Goal: Book appointment/travel/reservation

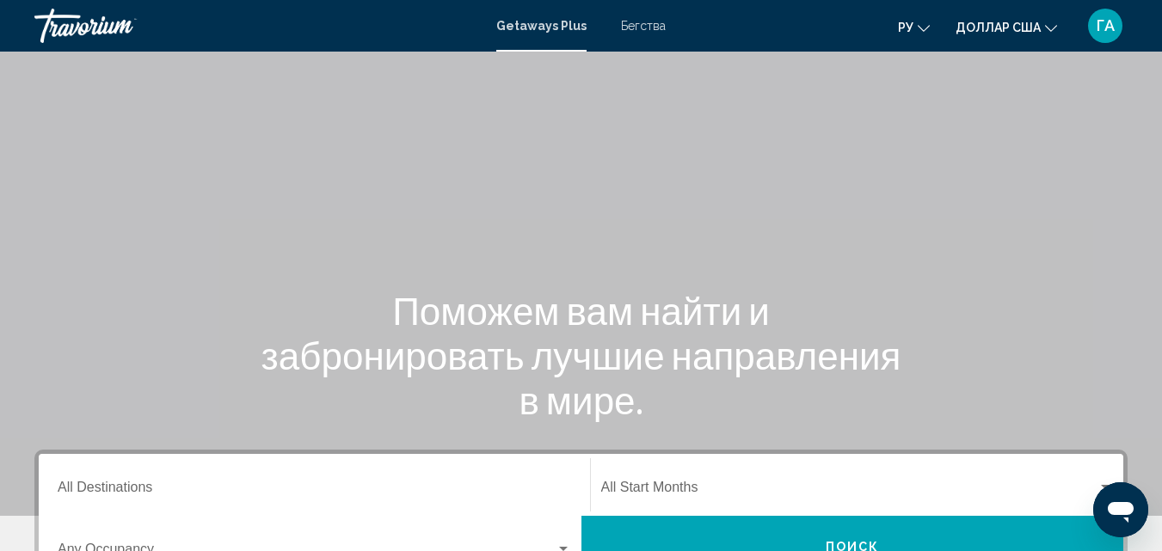
scroll to position [172, 0]
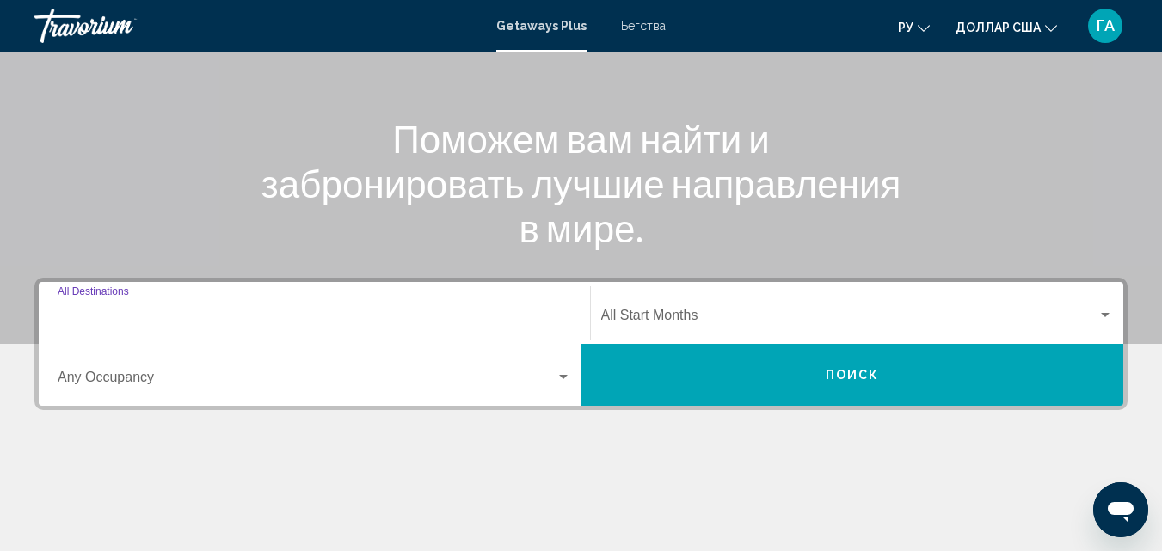
click at [129, 320] on input "Destination All Destinations" at bounding box center [315, 318] width 514 height 15
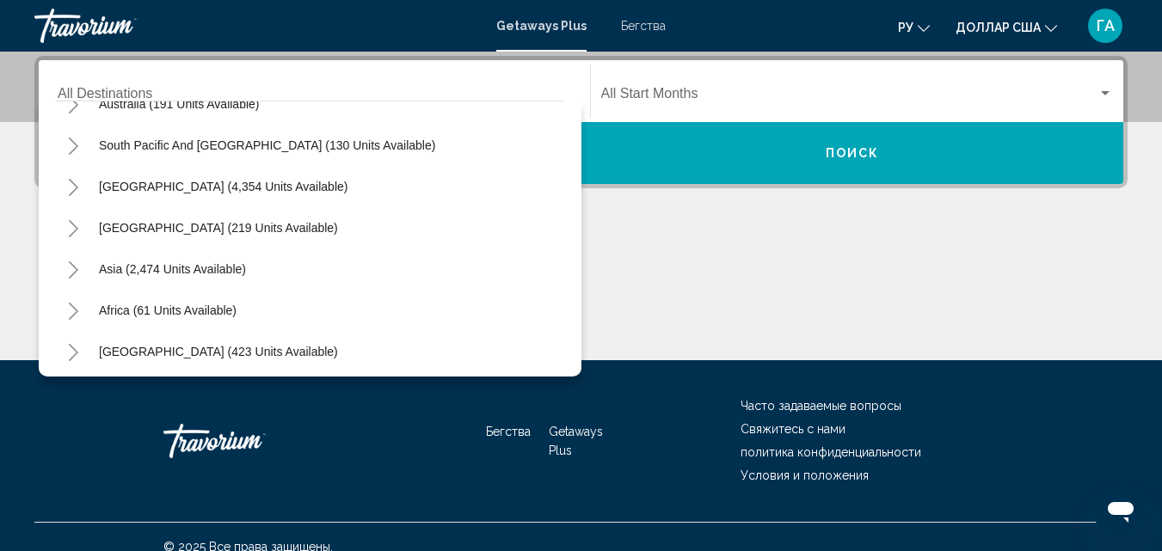
scroll to position [279, 0]
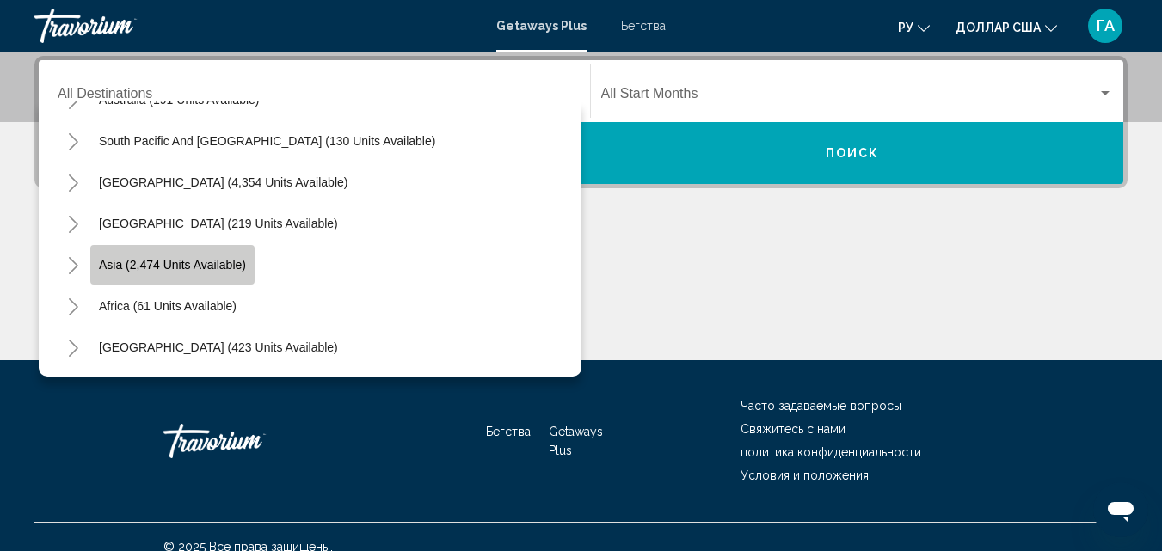
click at [169, 271] on span "Asia (2,474 units available)" at bounding box center [172, 265] width 147 height 14
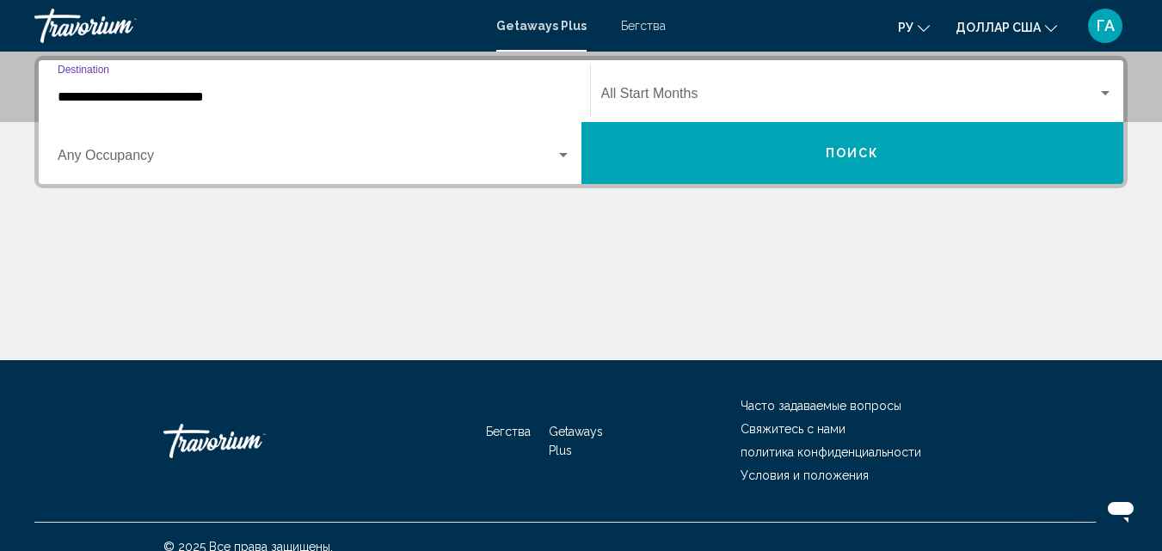
click at [169, 92] on input "**********" at bounding box center [315, 96] width 514 height 15
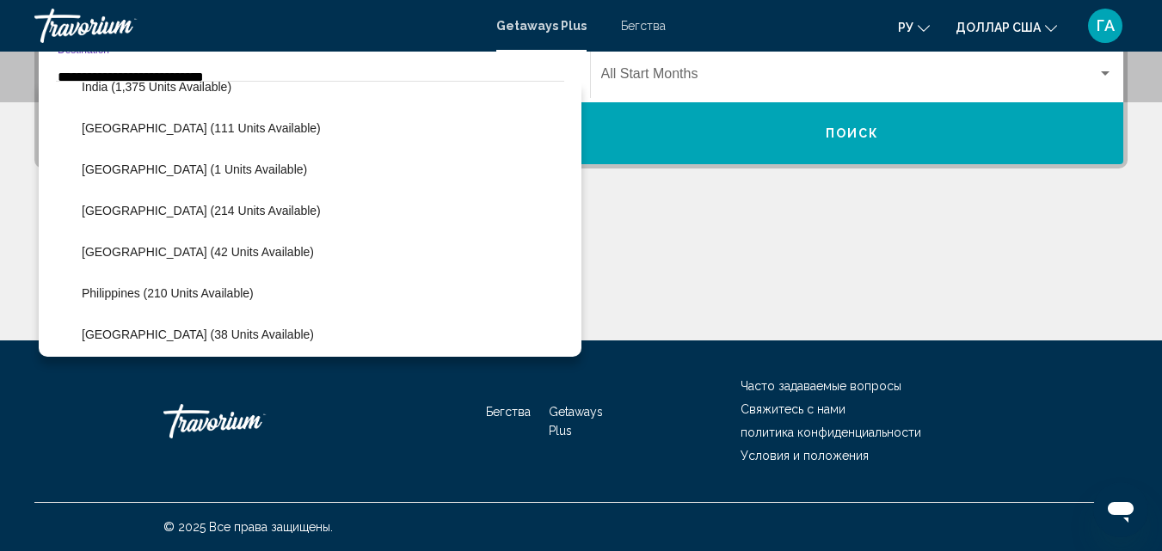
scroll to position [475, 0]
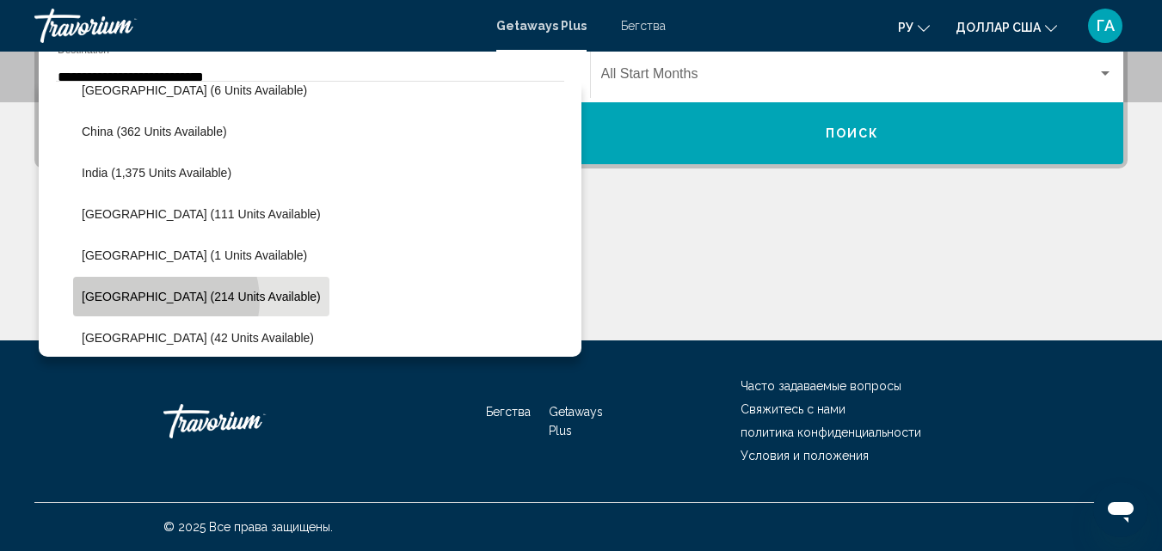
click at [165, 300] on span "[GEOGRAPHIC_DATA] (214 units available)" at bounding box center [201, 297] width 239 height 14
type input "**********"
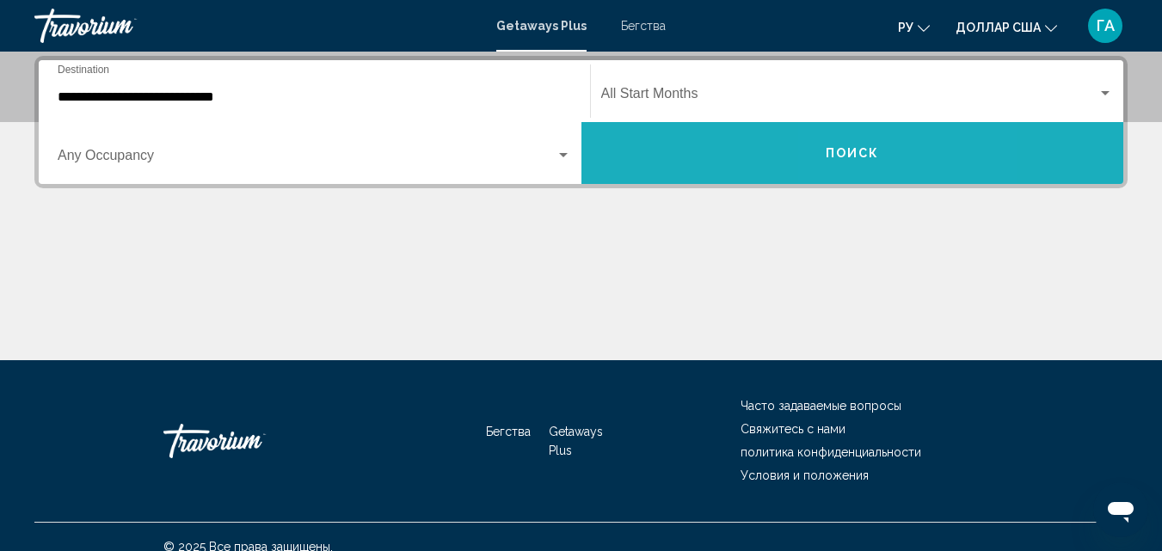
click at [860, 156] on span "Поиск" at bounding box center [853, 154] width 54 height 14
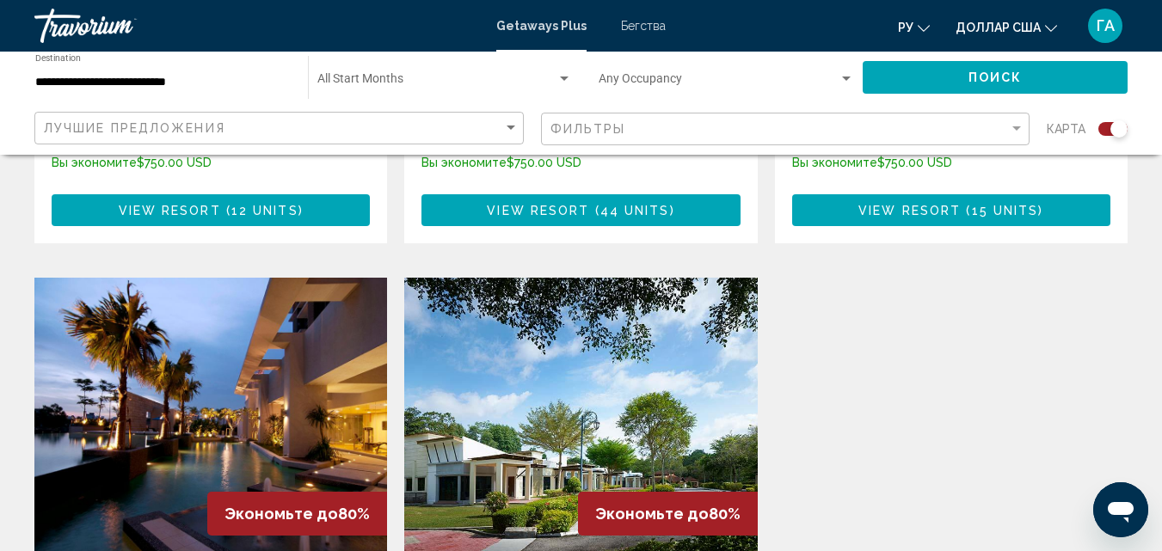
scroll to position [1204, 0]
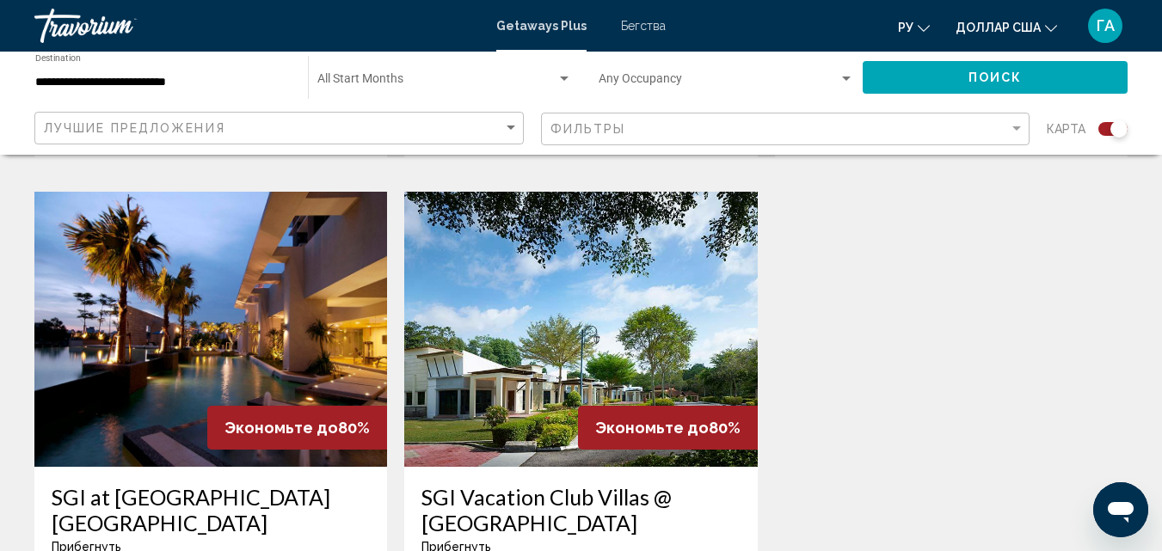
click at [255, 274] on img "Основное содержание" at bounding box center [210, 329] width 353 height 275
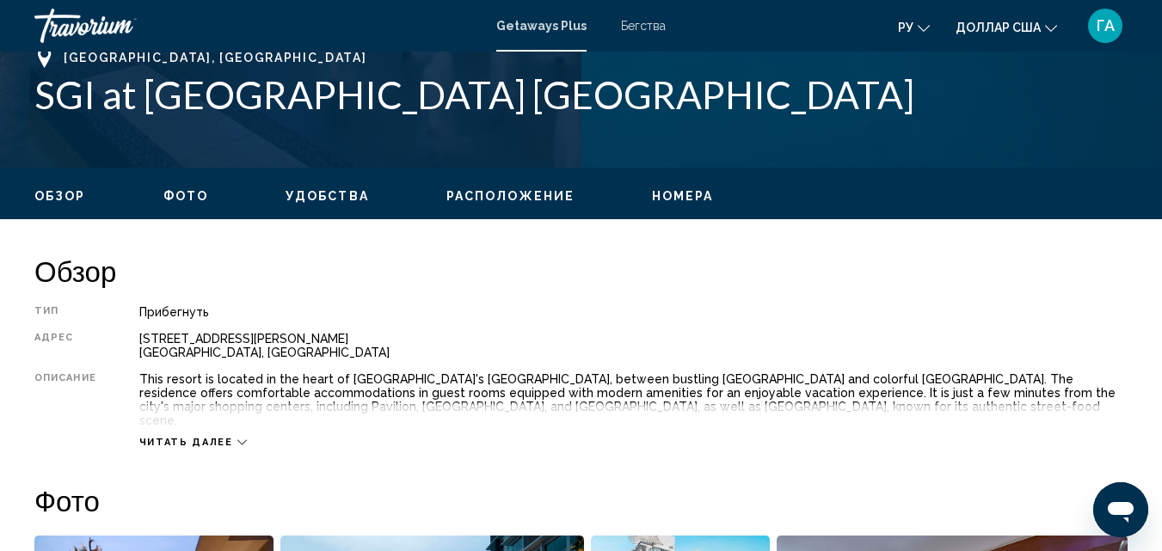
scroll to position [787, 0]
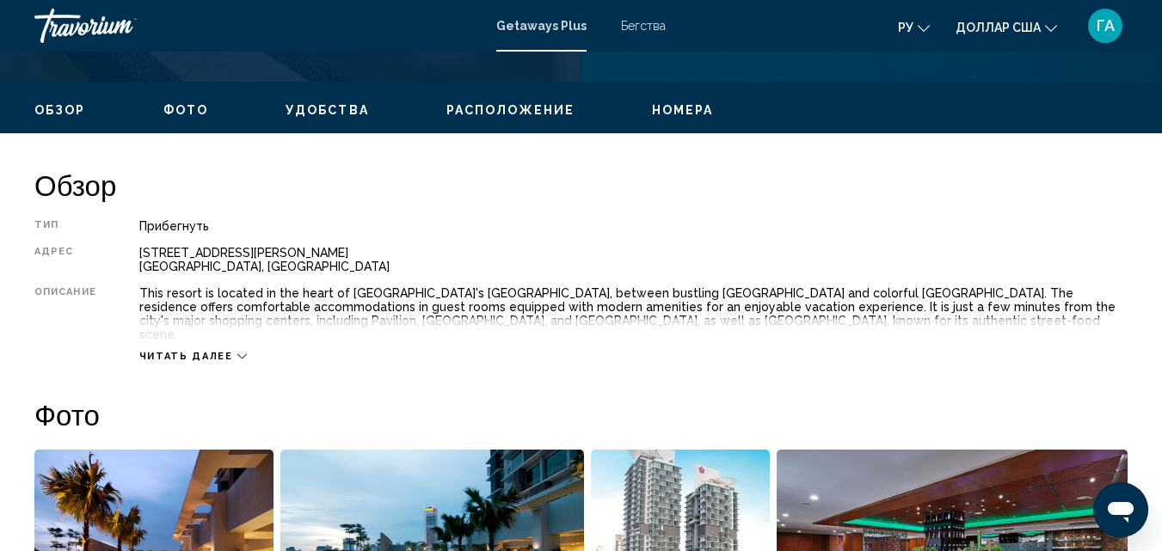
click at [237, 352] on icon "Основное содержание" at bounding box center [241, 356] width 9 height 9
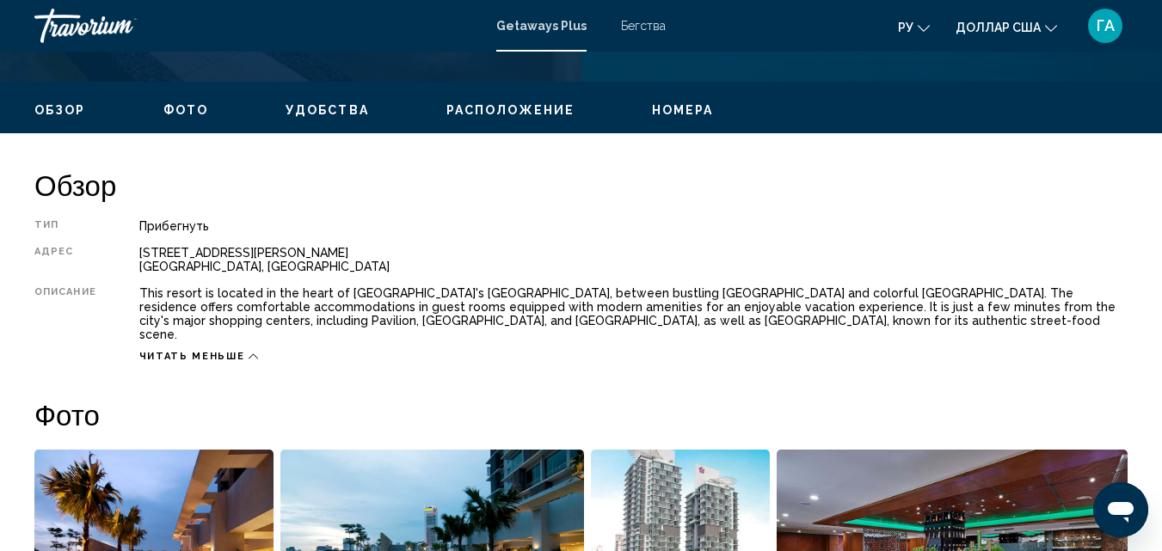
scroll to position [701, 0]
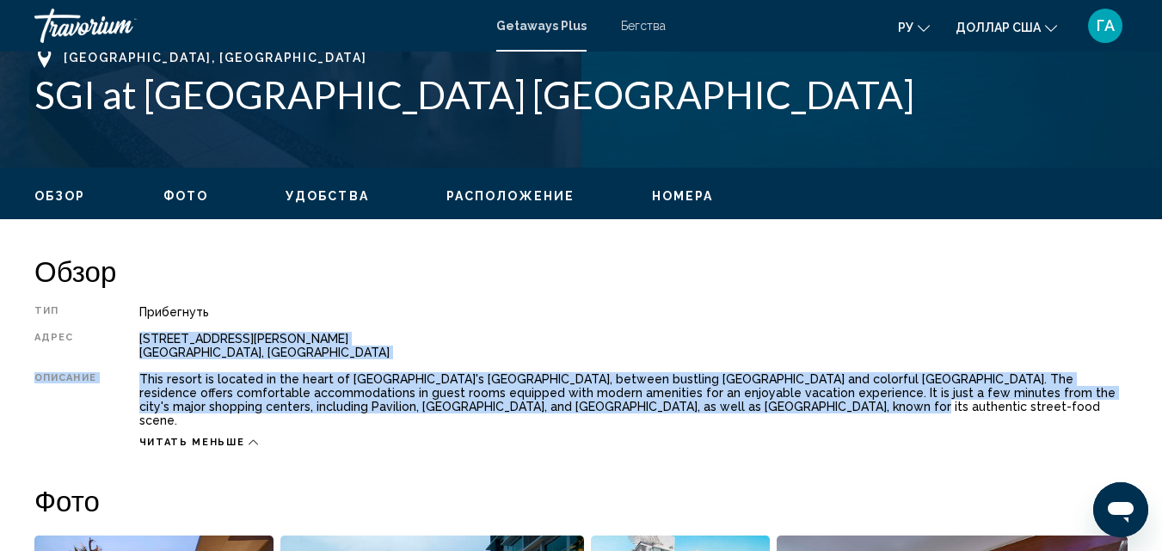
drag, startPoint x: 139, startPoint y: 343, endPoint x: 844, endPoint y: 407, distance: 707.4
click at [844, 407] on div "Тип Прибегнуть Все включено Нет «все включено» Адрес [STREET_ADDRESS][PERSON_NA…" at bounding box center [580, 377] width 1093 height 144
copy div "[STREET_ADDRESS][PERSON_NAME] Описание This resort is located in the heart of […"
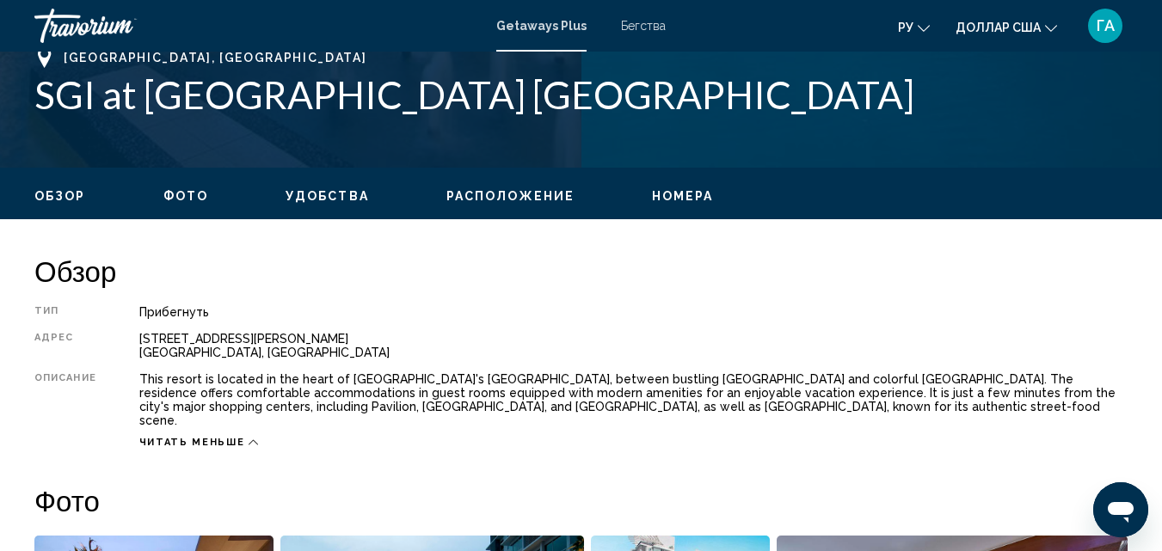
click at [449, 311] on div "Прибегнуть" at bounding box center [633, 312] width 988 height 14
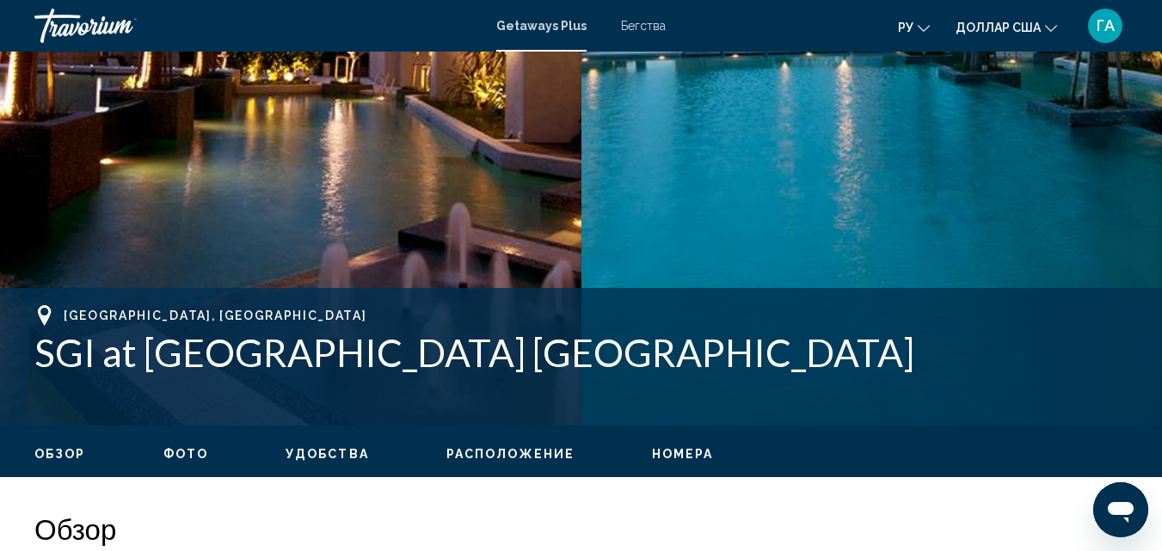
scroll to position [185, 0]
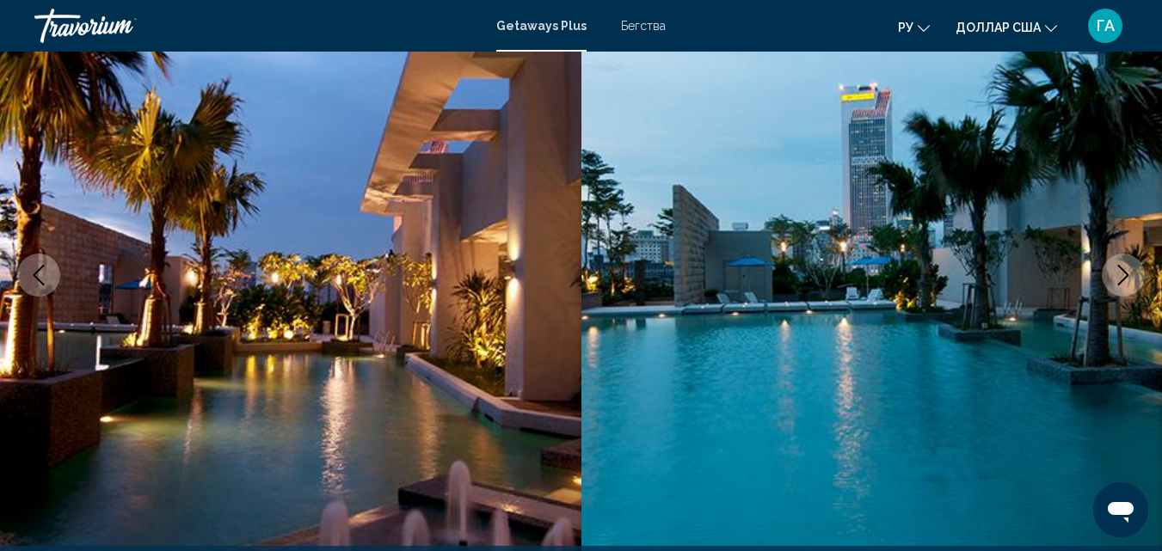
click at [1129, 277] on icon "Next image" at bounding box center [1123, 275] width 21 height 21
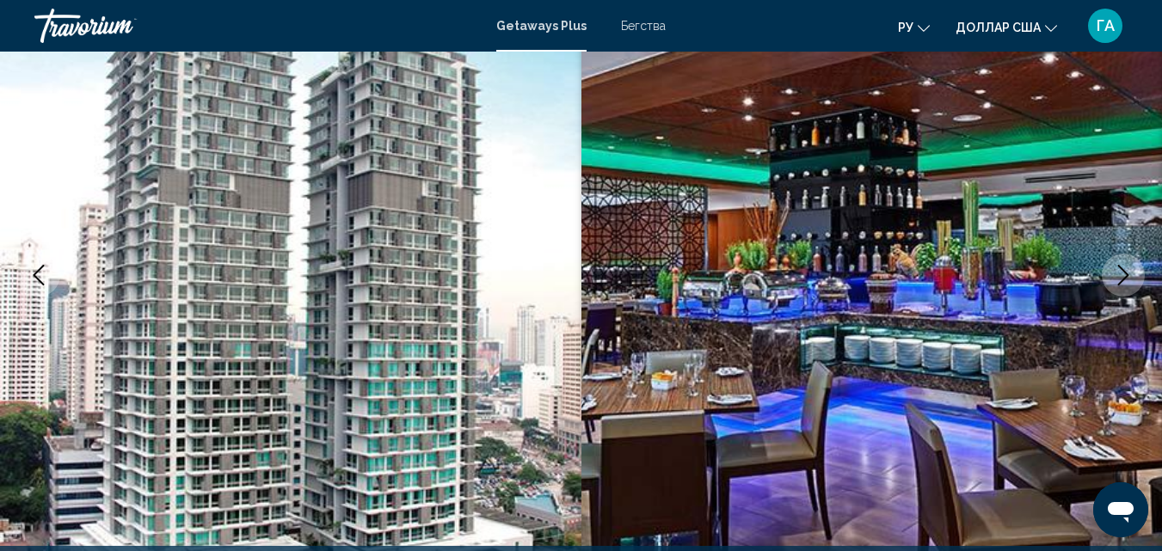
click at [1117, 273] on icon "Next image" at bounding box center [1123, 275] width 21 height 21
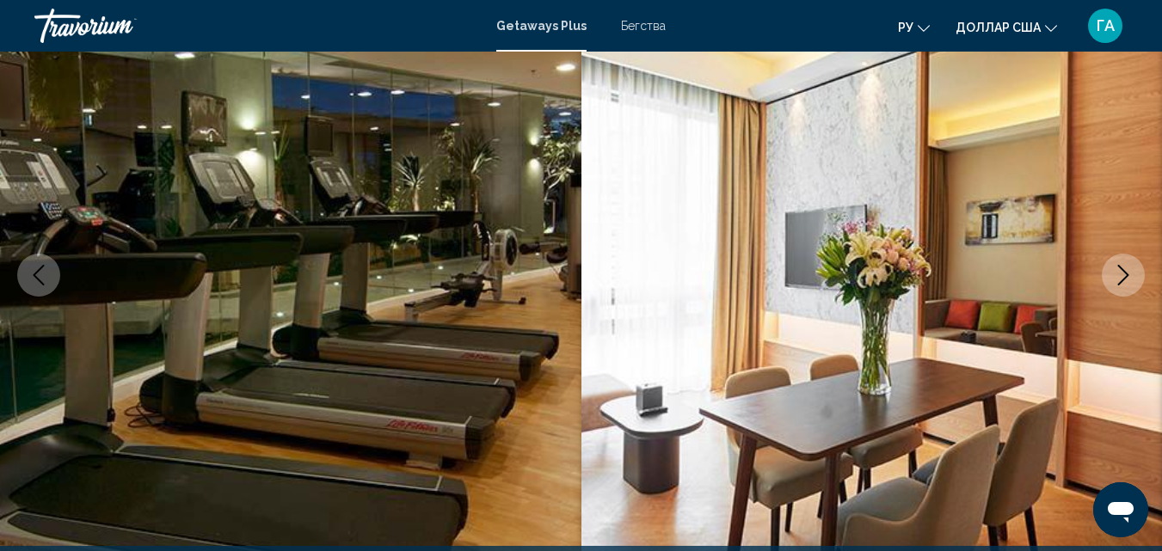
click at [1117, 273] on icon "Next image" at bounding box center [1123, 275] width 21 height 21
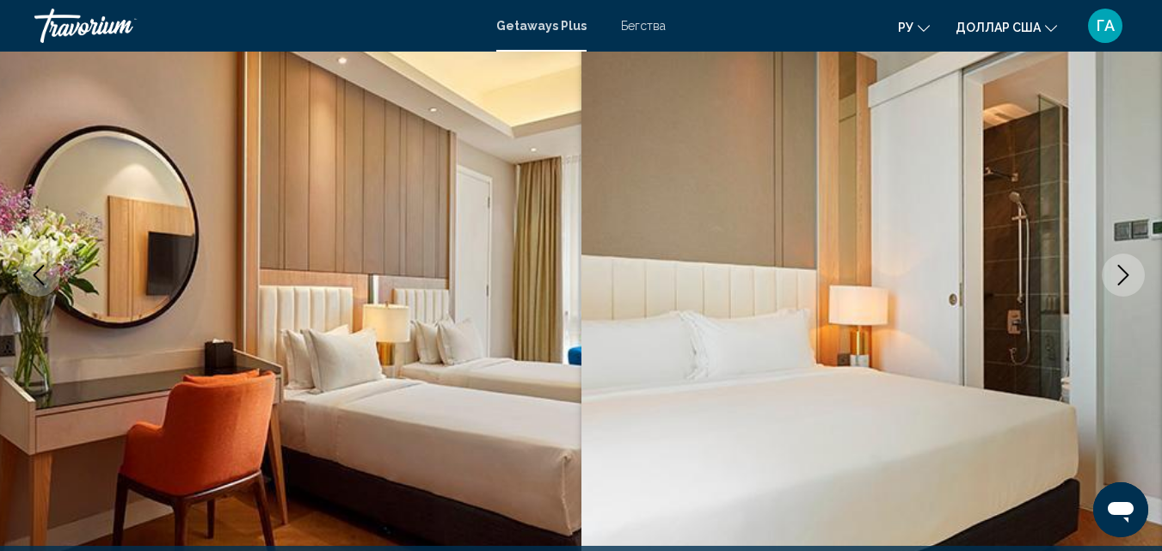
click at [1113, 272] on icon "Next image" at bounding box center [1123, 275] width 21 height 21
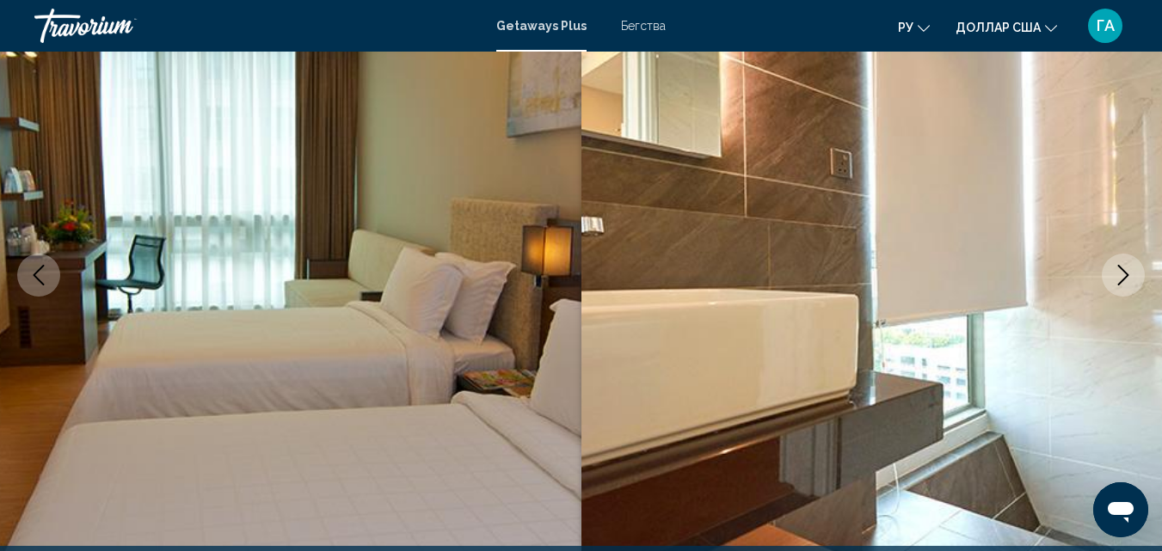
click at [1111, 270] on button "Next image" at bounding box center [1123, 275] width 43 height 43
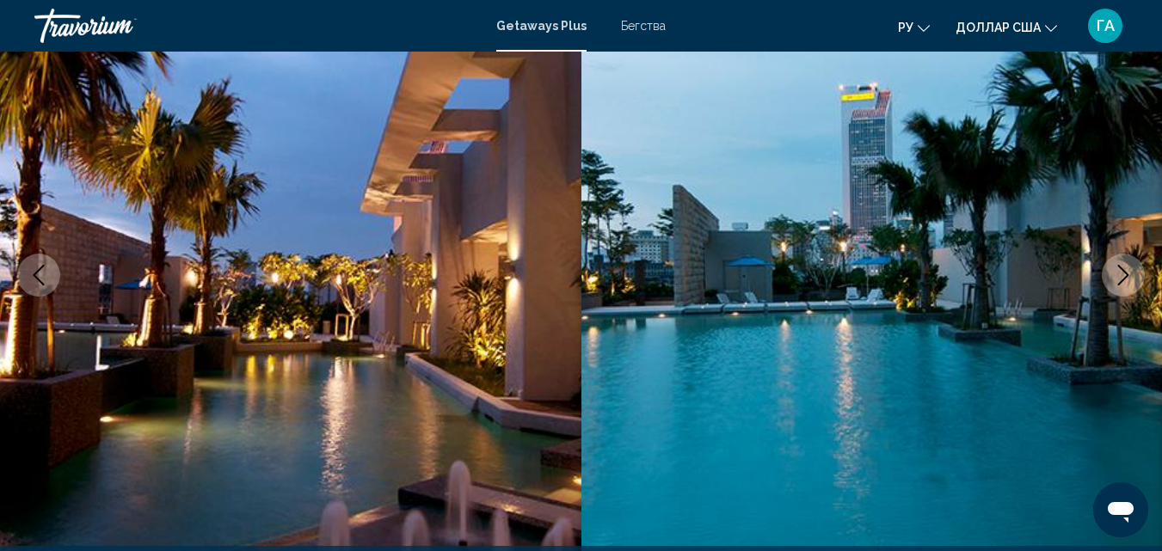
click at [1111, 270] on button "Next image" at bounding box center [1123, 275] width 43 height 43
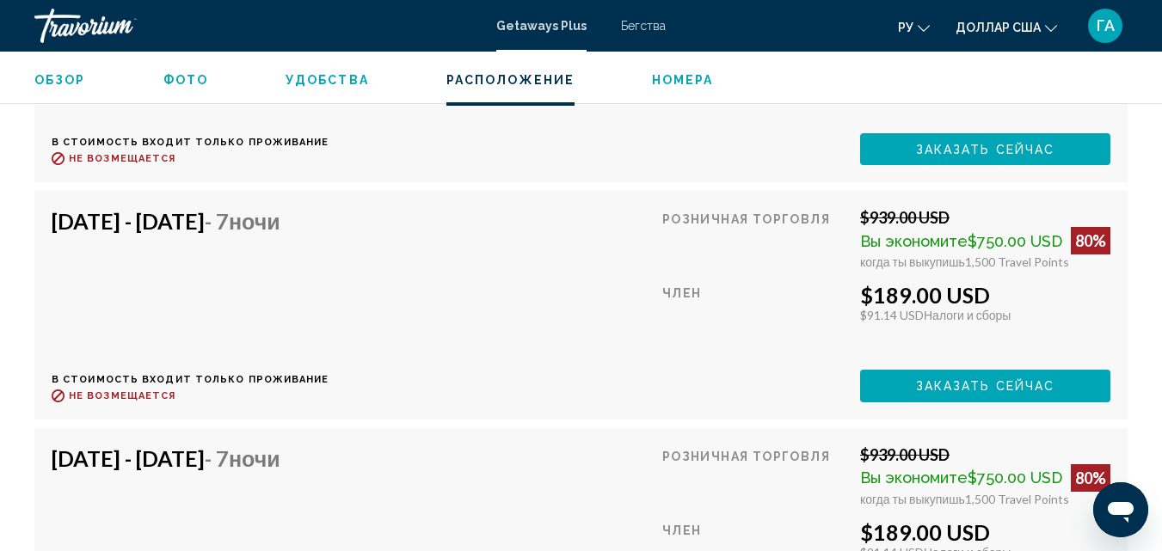
scroll to position [4487, 0]
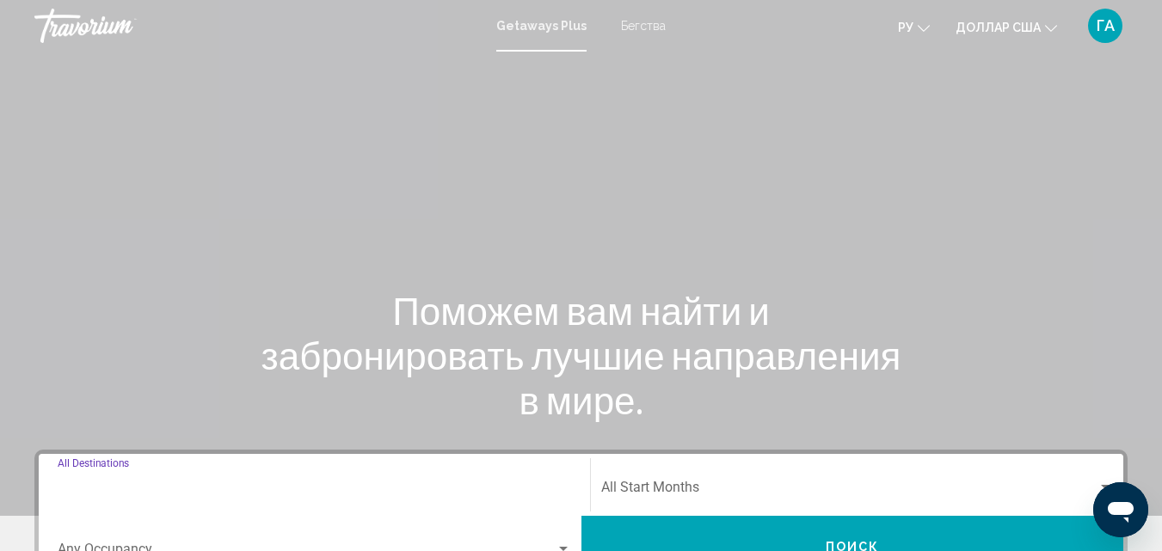
click at [105, 492] on input "Destination All Destinations" at bounding box center [315, 490] width 514 height 15
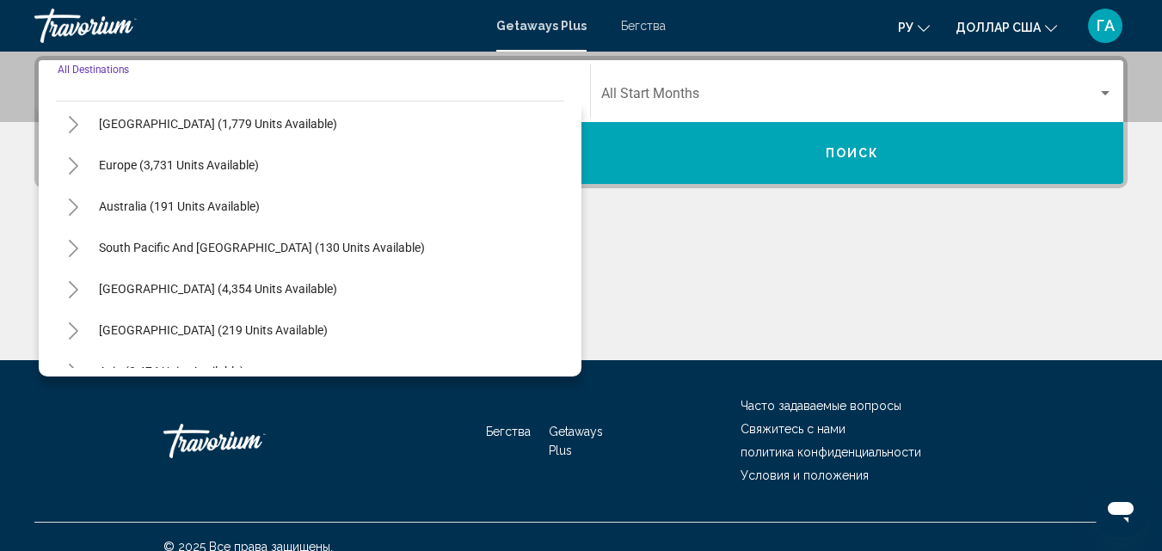
scroll to position [258, 0]
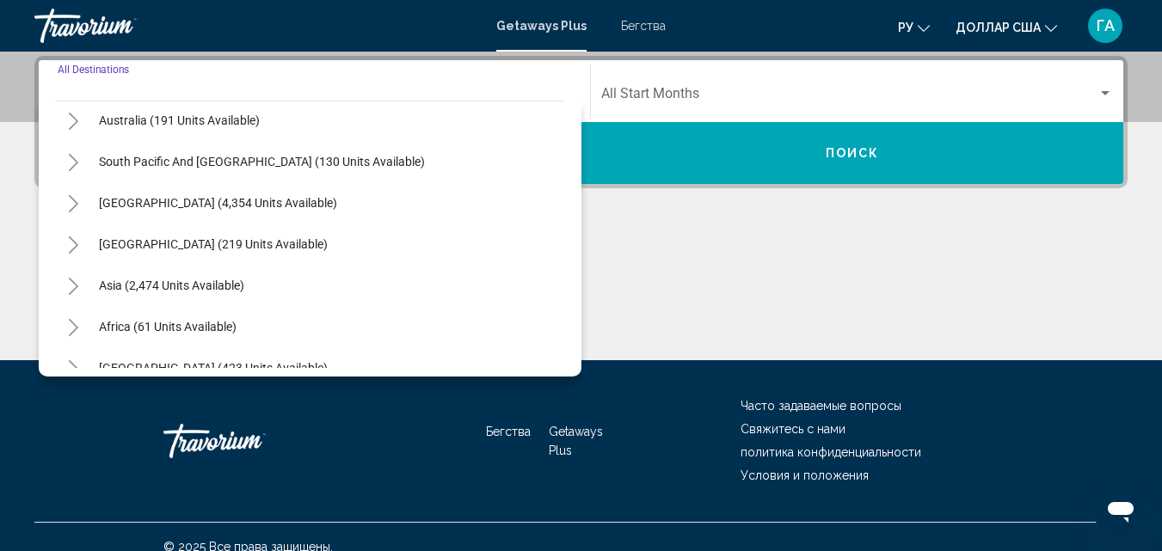
click at [75, 289] on icon "Toggle Asia (2,474 units available)" at bounding box center [73, 286] width 9 height 17
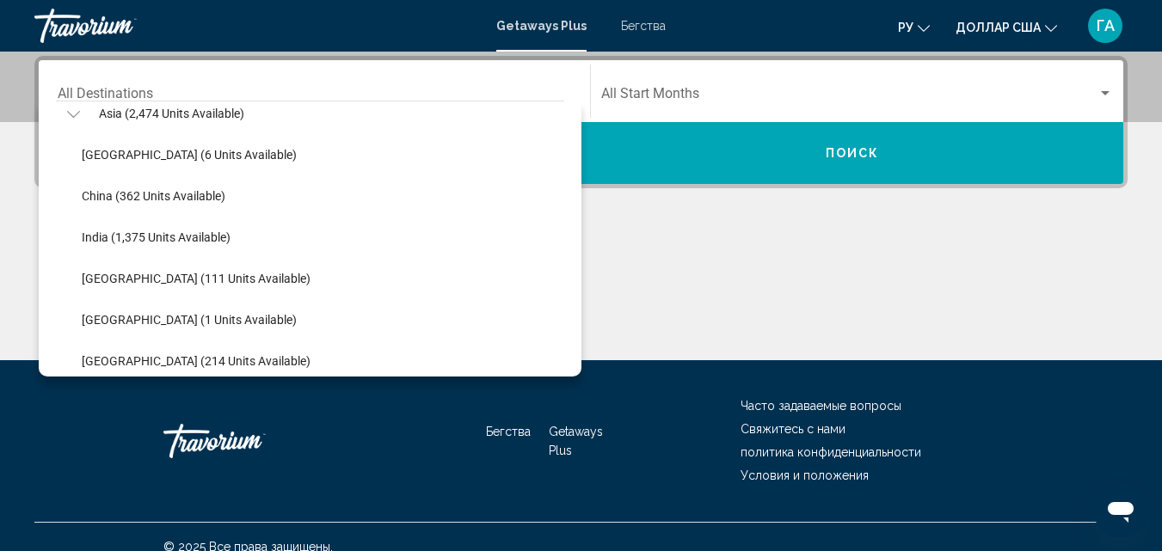
scroll to position [516, 0]
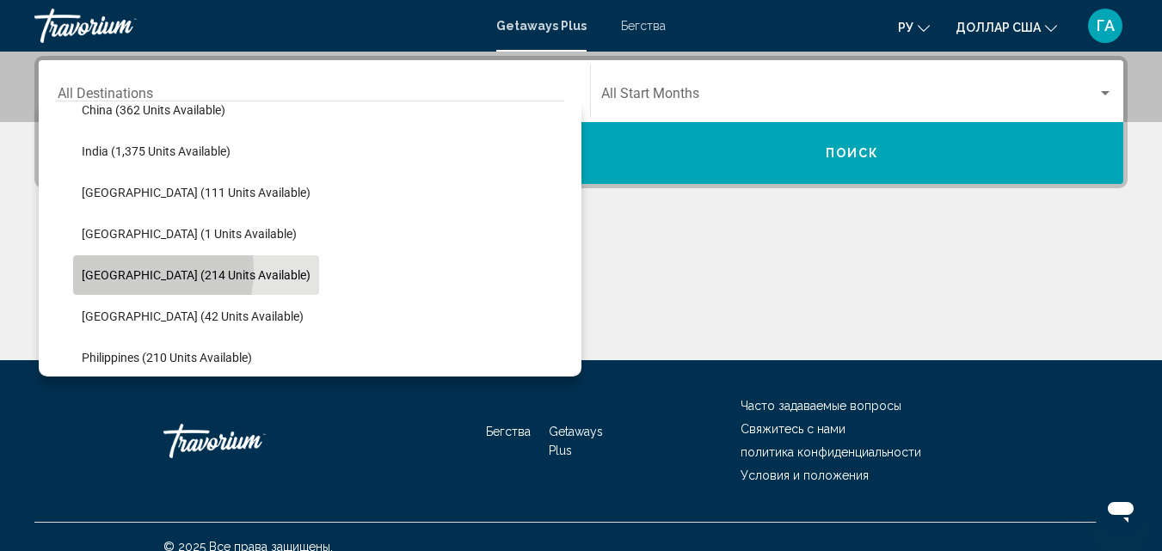
click at [121, 270] on span "[GEOGRAPHIC_DATA] (214 units available)" at bounding box center [196, 275] width 229 height 14
type input "**********"
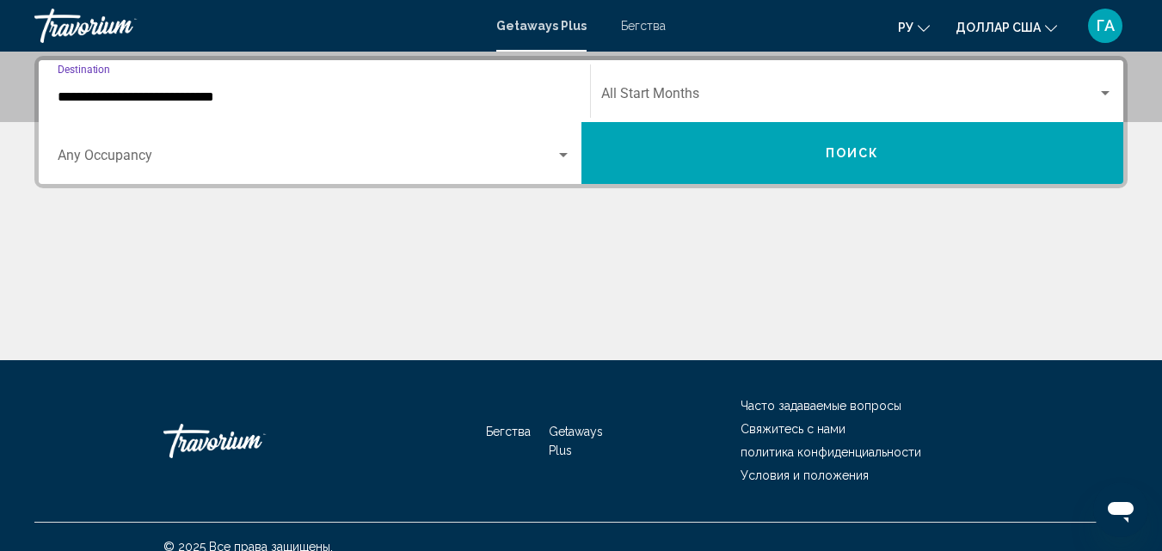
click at [823, 160] on button "Поиск" at bounding box center [852, 153] width 543 height 62
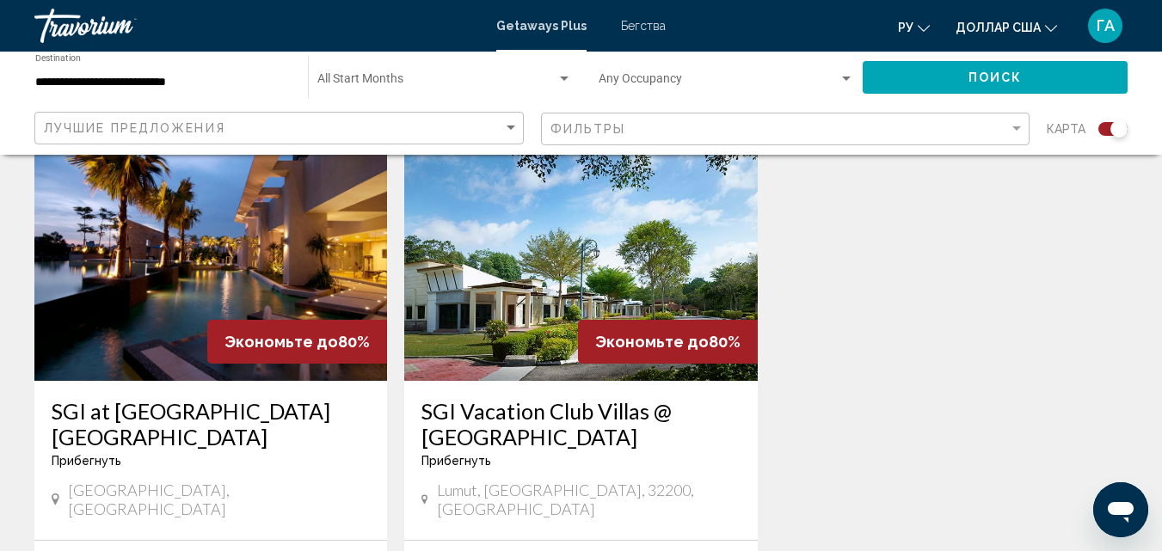
scroll to position [1204, 0]
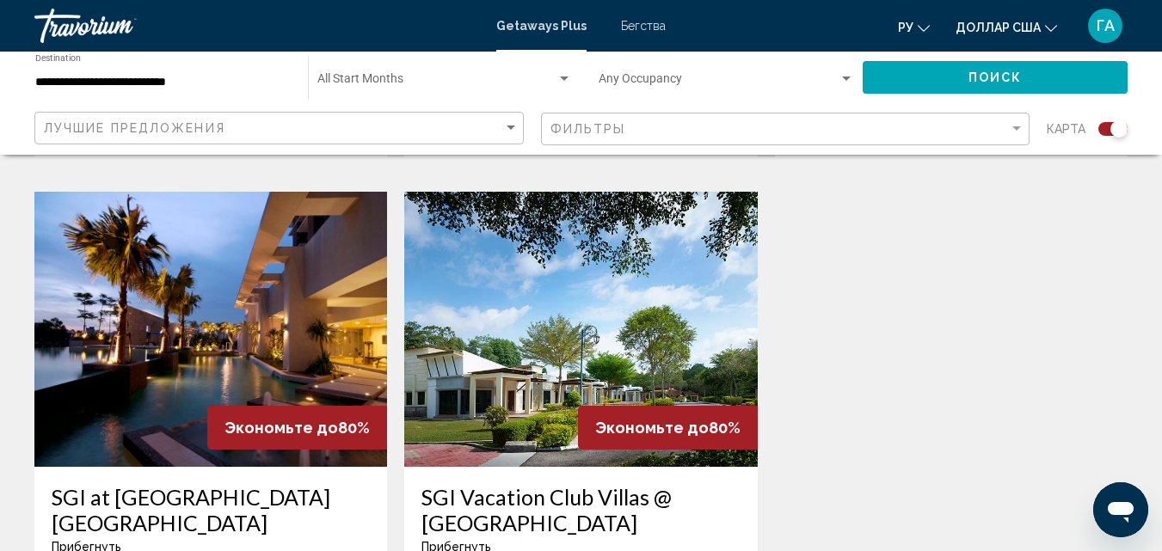
click at [569, 294] on img "Основное содержание" at bounding box center [580, 329] width 353 height 275
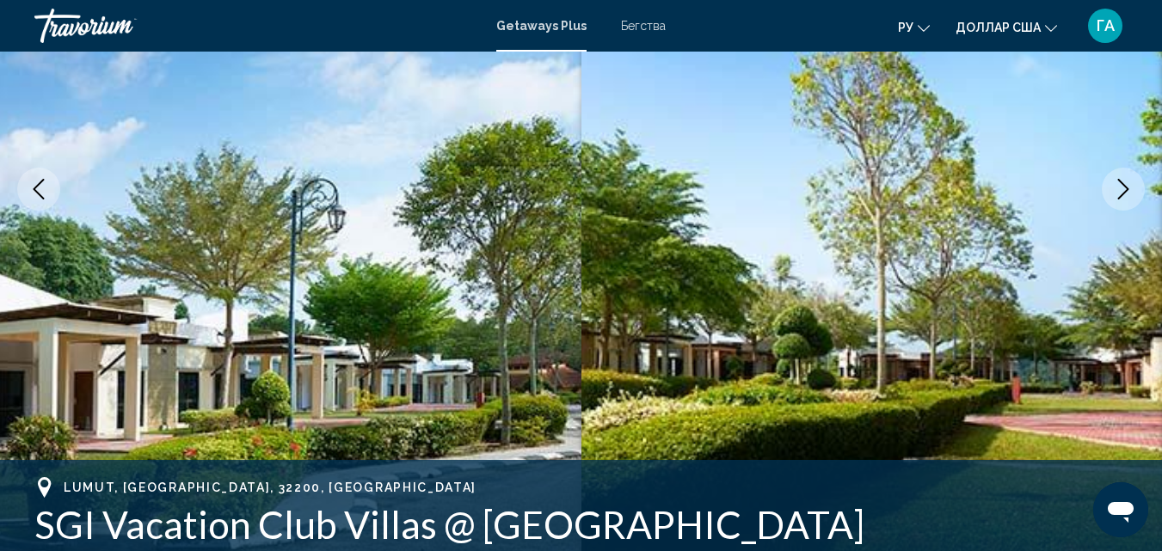
scroll to position [185, 0]
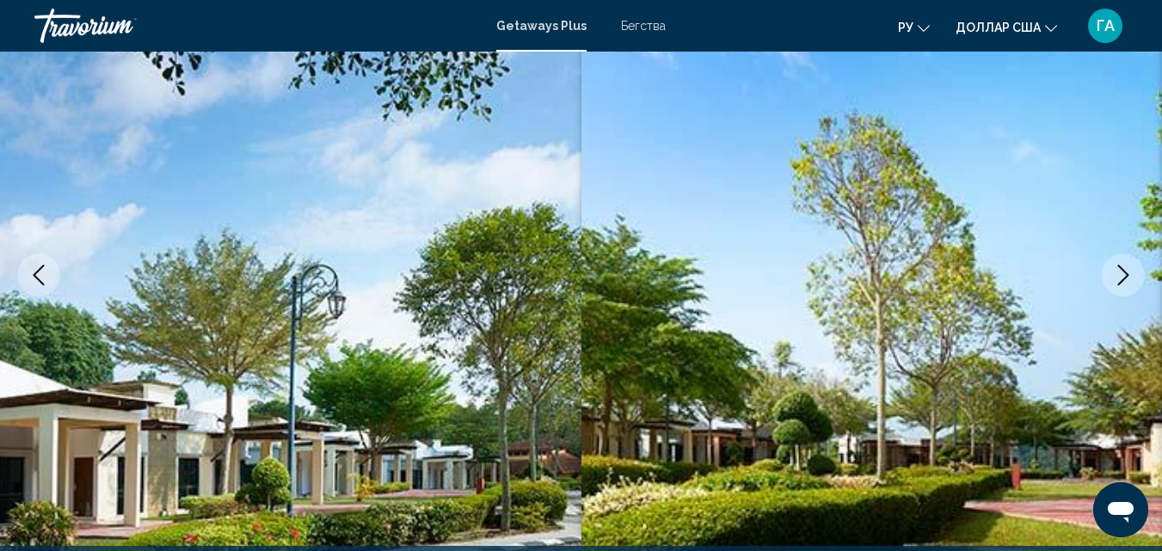
click at [1122, 278] on icon "Next image" at bounding box center [1123, 275] width 21 height 21
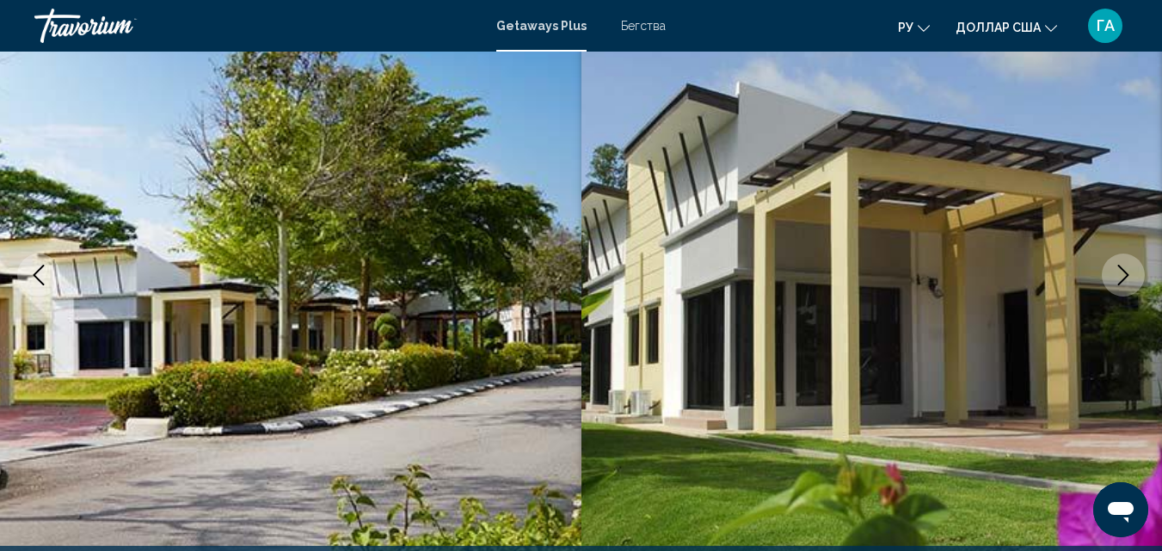
click at [1121, 278] on icon "Next image" at bounding box center [1123, 275] width 21 height 21
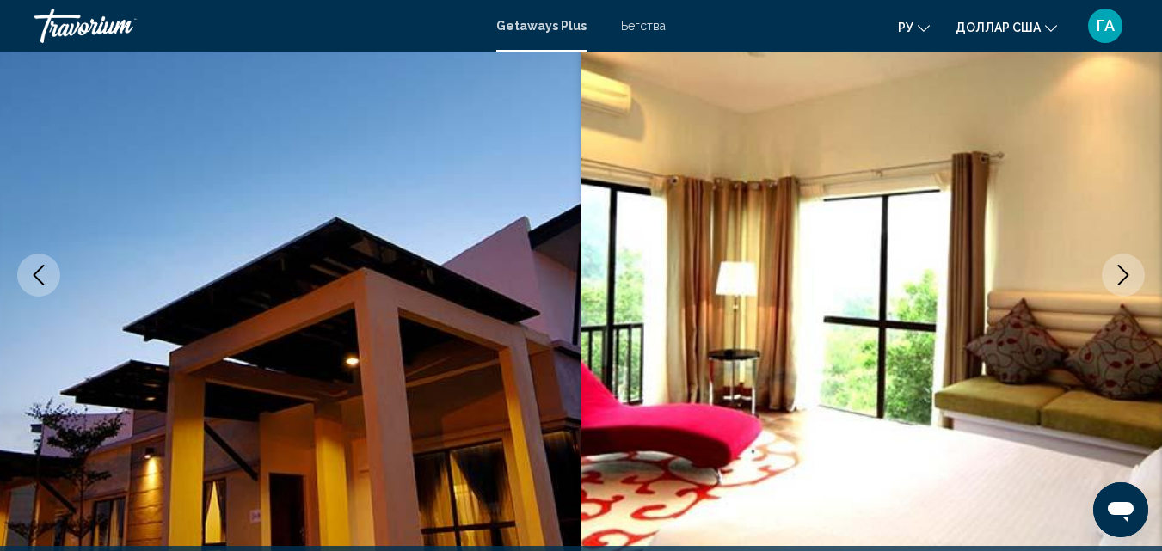
click at [1121, 278] on icon "Next image" at bounding box center [1123, 275] width 21 height 21
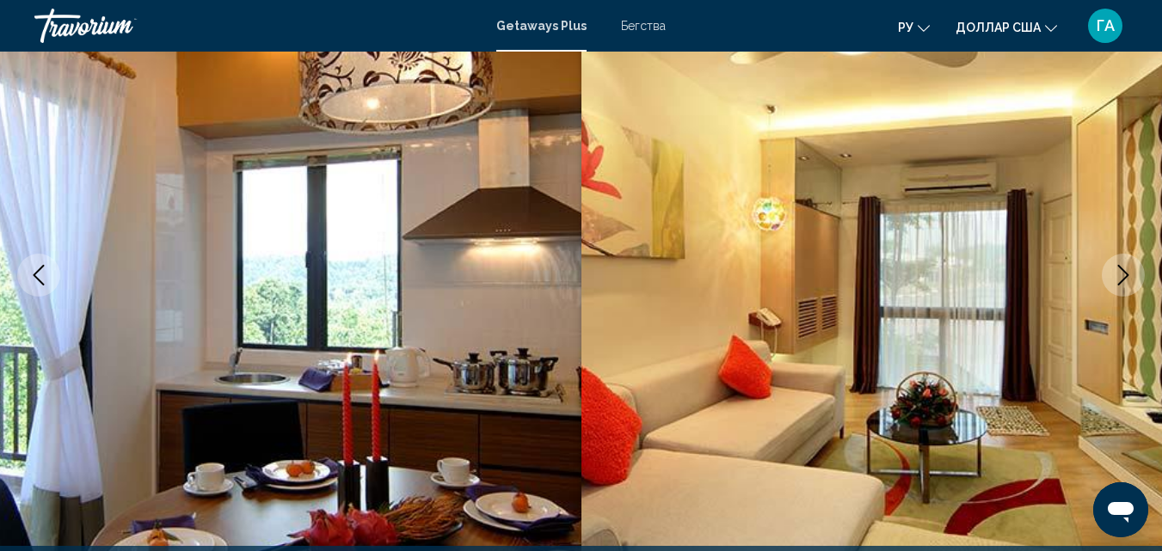
click at [1121, 278] on icon "Next image" at bounding box center [1123, 275] width 21 height 21
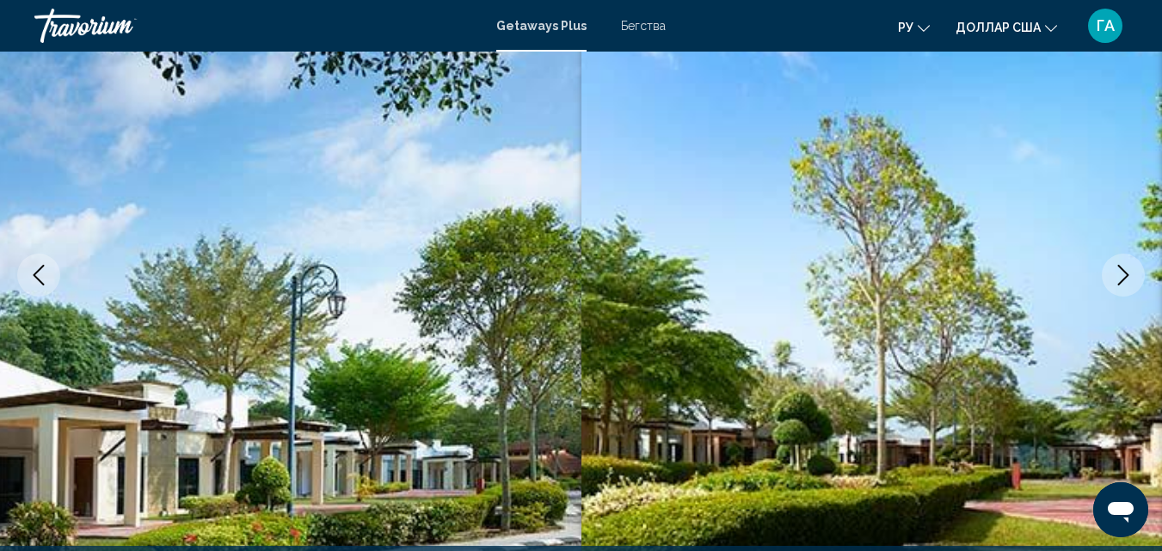
click at [1121, 278] on icon "Next image" at bounding box center [1123, 275] width 21 height 21
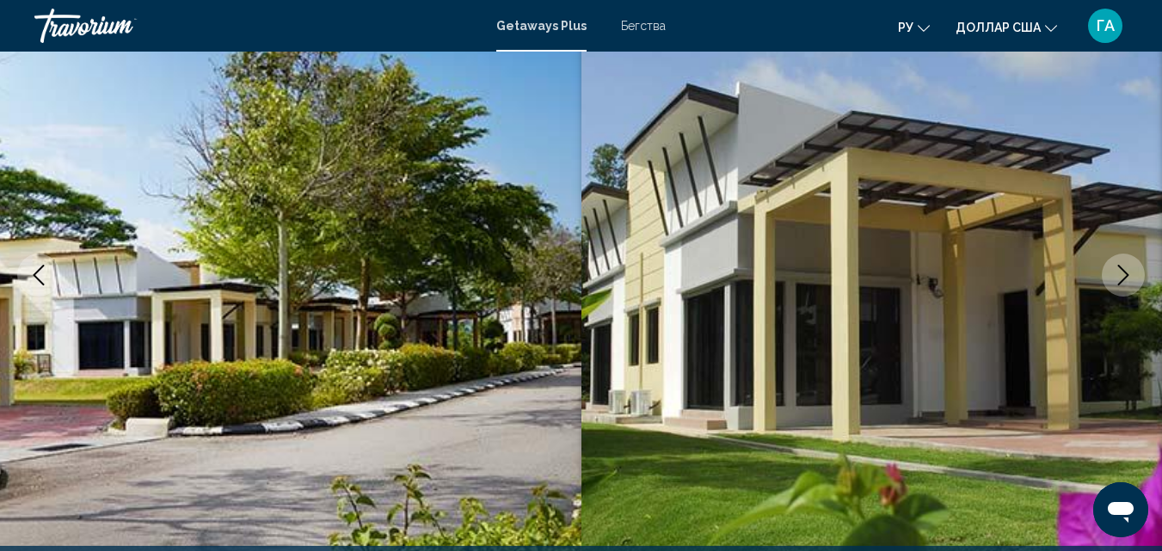
click at [1121, 278] on icon "Next image" at bounding box center [1123, 275] width 21 height 21
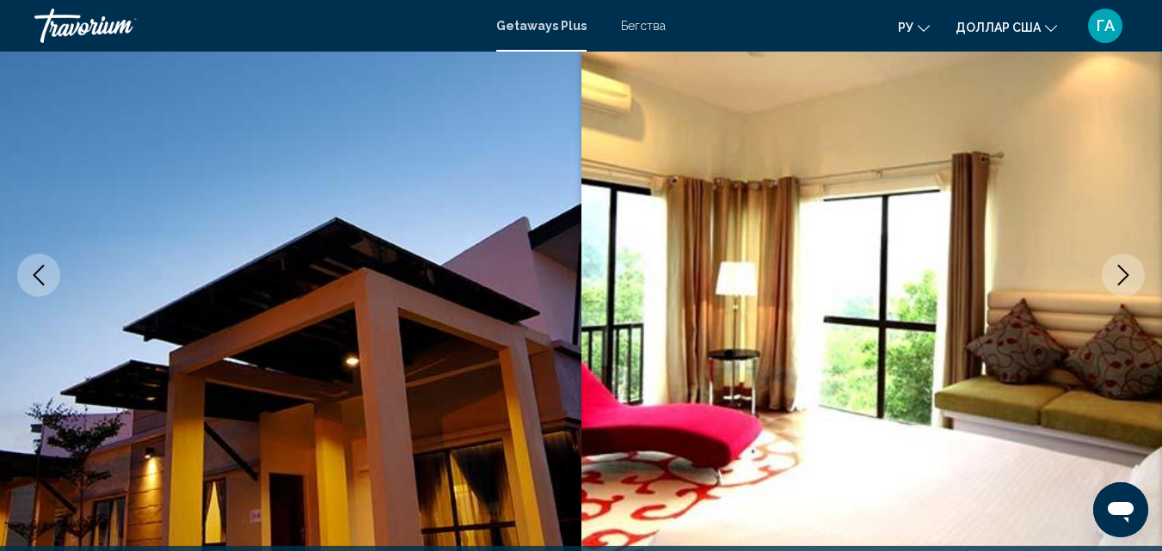
click at [1121, 278] on icon "Next image" at bounding box center [1123, 275] width 21 height 21
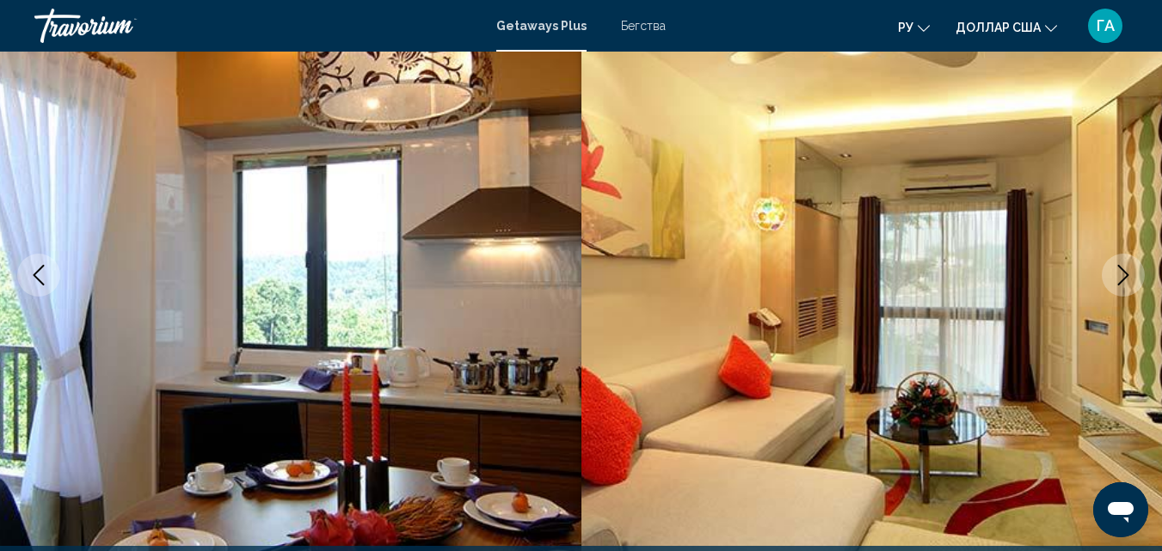
click at [1121, 278] on icon "Next image" at bounding box center [1123, 275] width 21 height 21
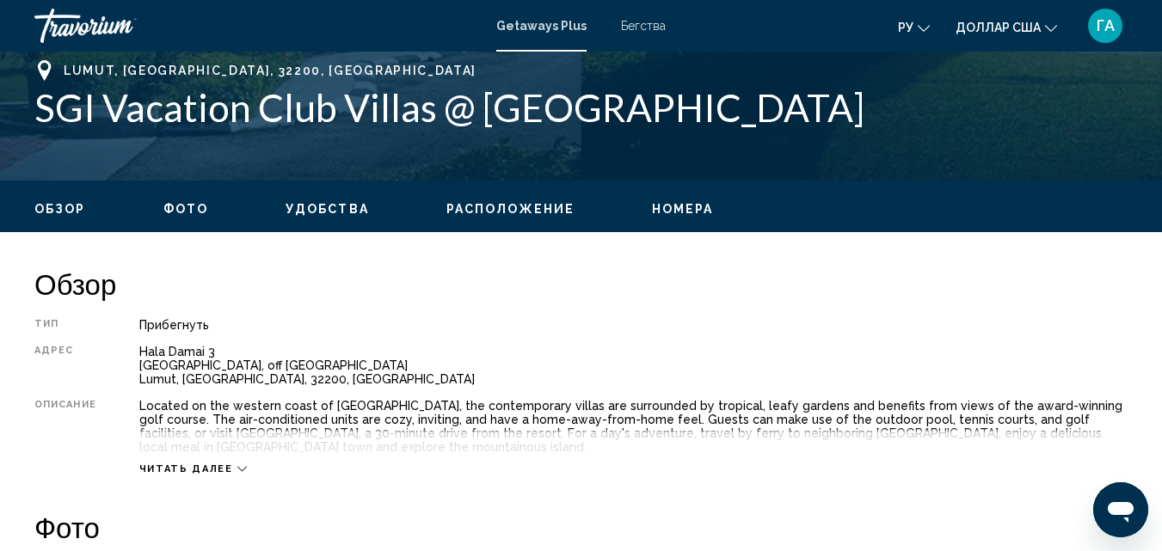
scroll to position [774, 0]
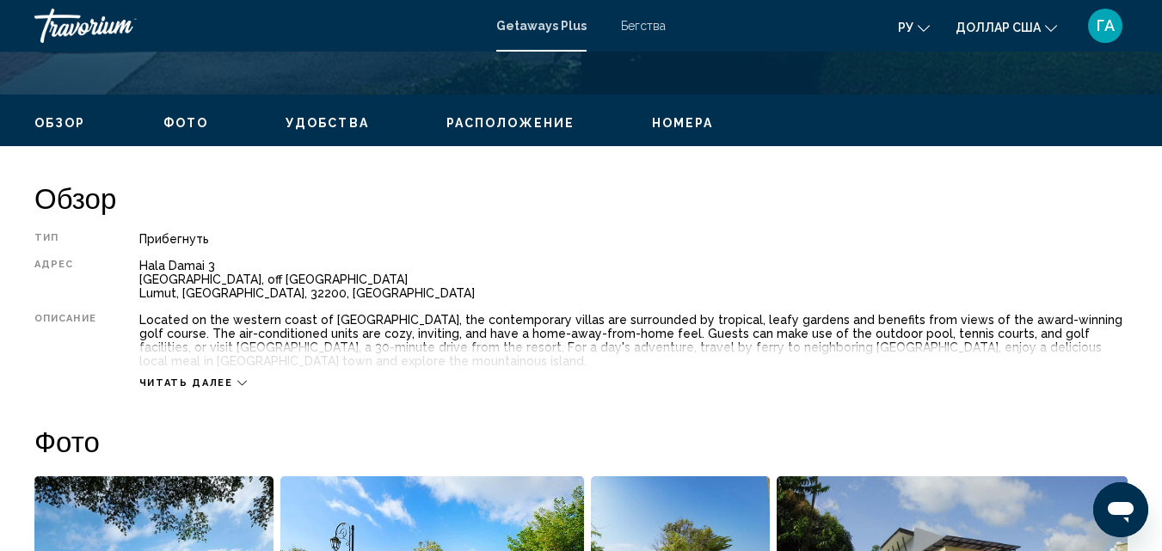
click at [237, 383] on icon "Основное содержание" at bounding box center [241, 382] width 9 height 9
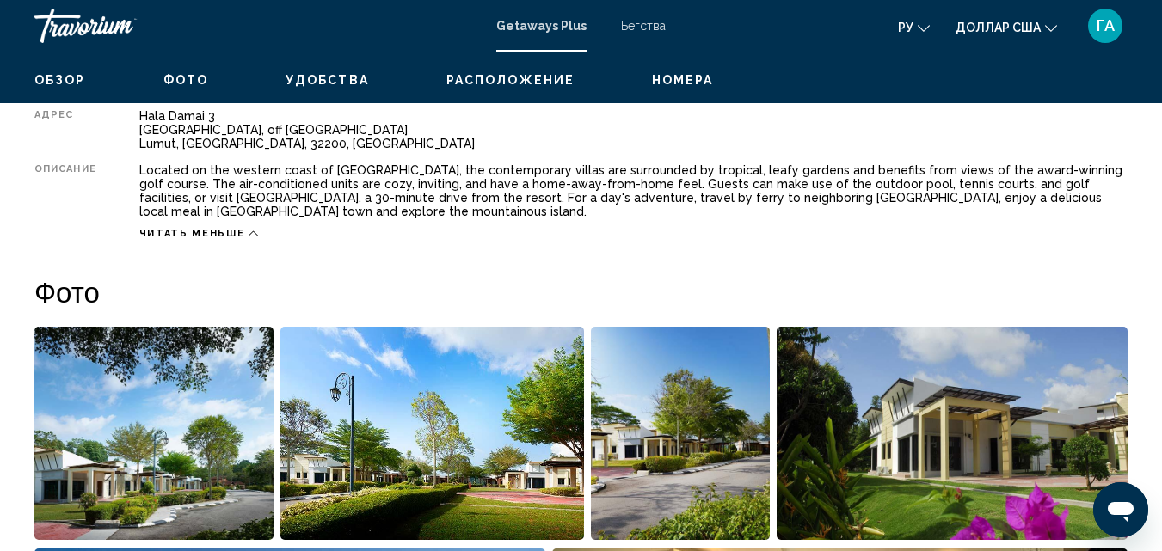
scroll to position [322, 0]
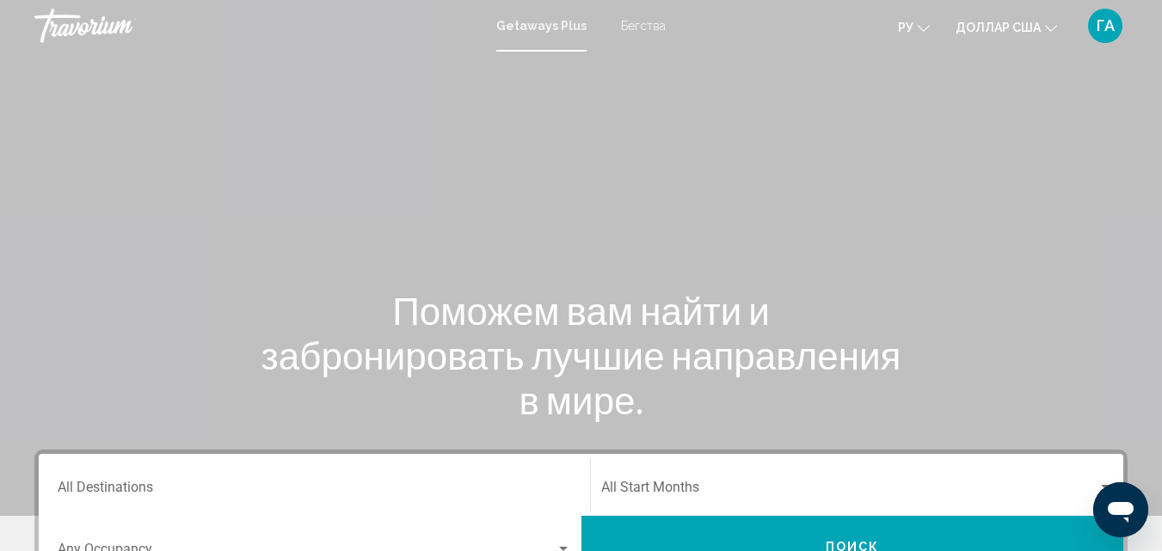
scroll to position [86, 0]
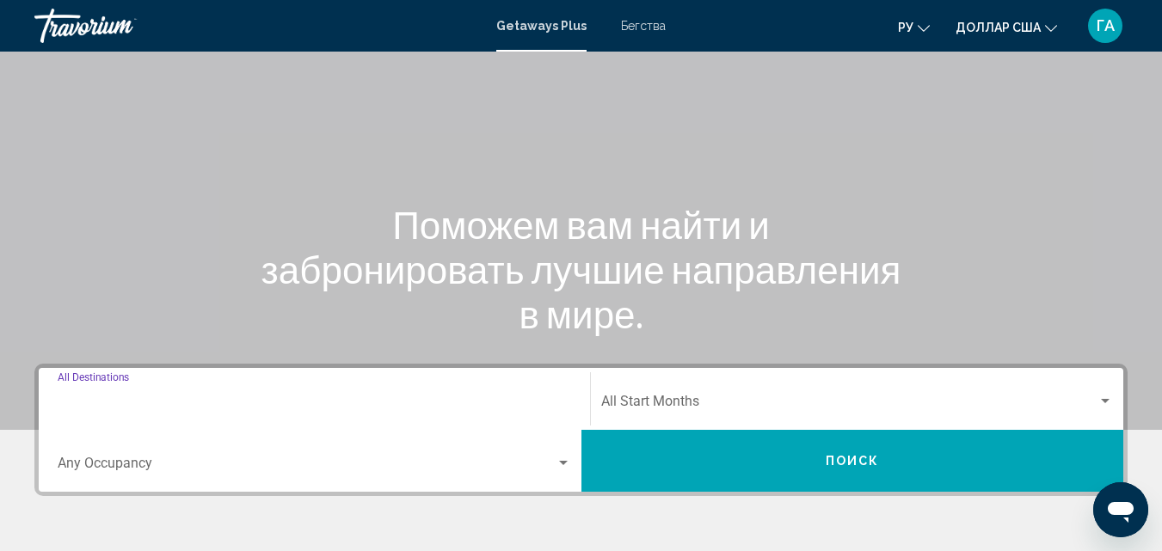
click at [151, 405] on input "Destination All Destinations" at bounding box center [315, 404] width 514 height 15
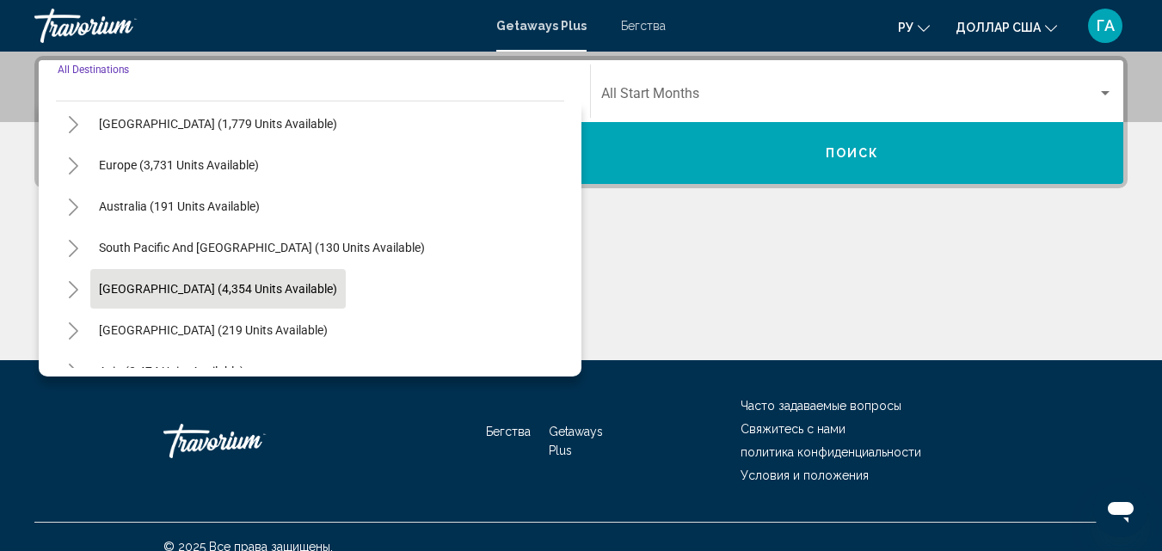
scroll to position [258, 0]
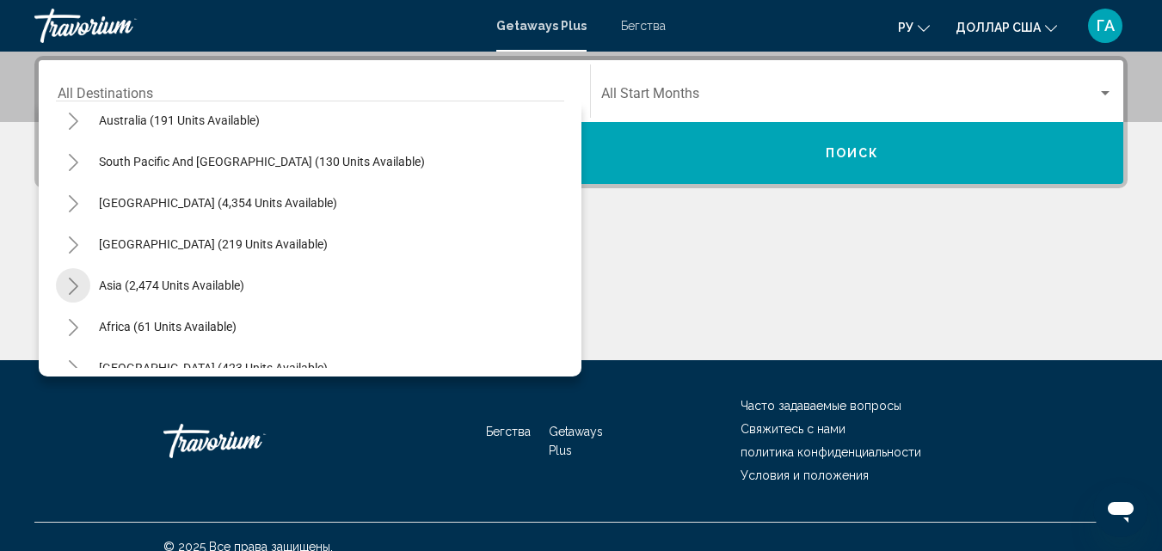
click at [76, 288] on icon "Toggle Asia (2,474 units available)" at bounding box center [73, 286] width 9 height 17
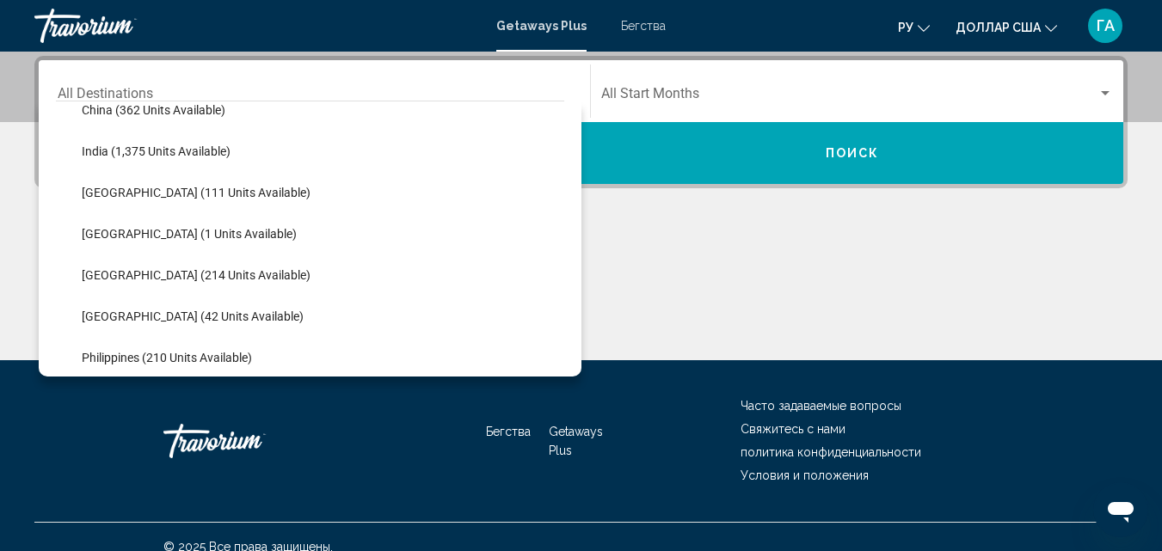
scroll to position [602, 0]
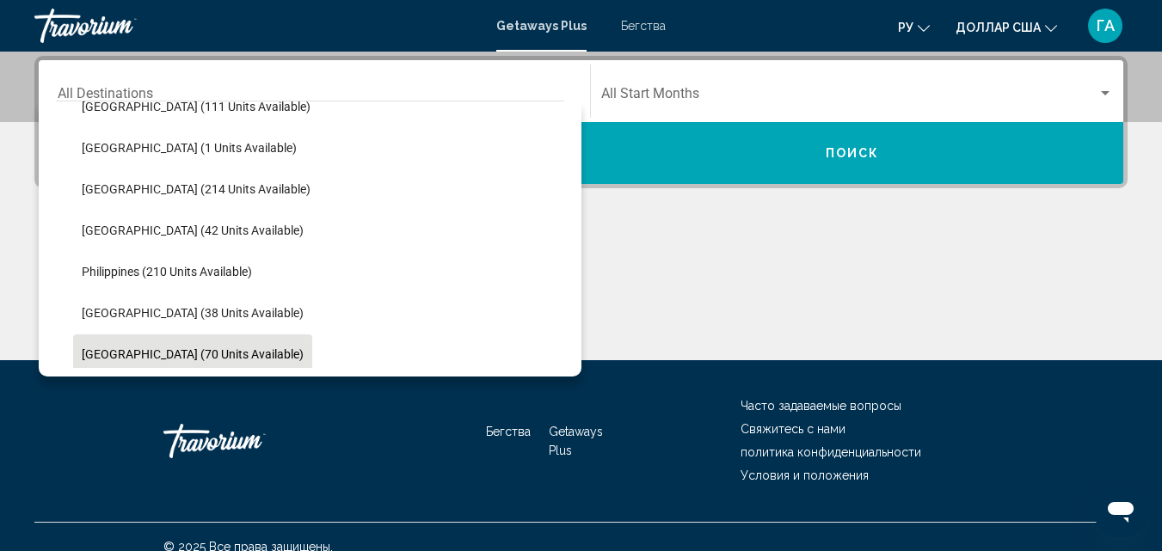
click at [130, 360] on span "[GEOGRAPHIC_DATA] (70 units available)" at bounding box center [193, 355] width 222 height 14
type input "**********"
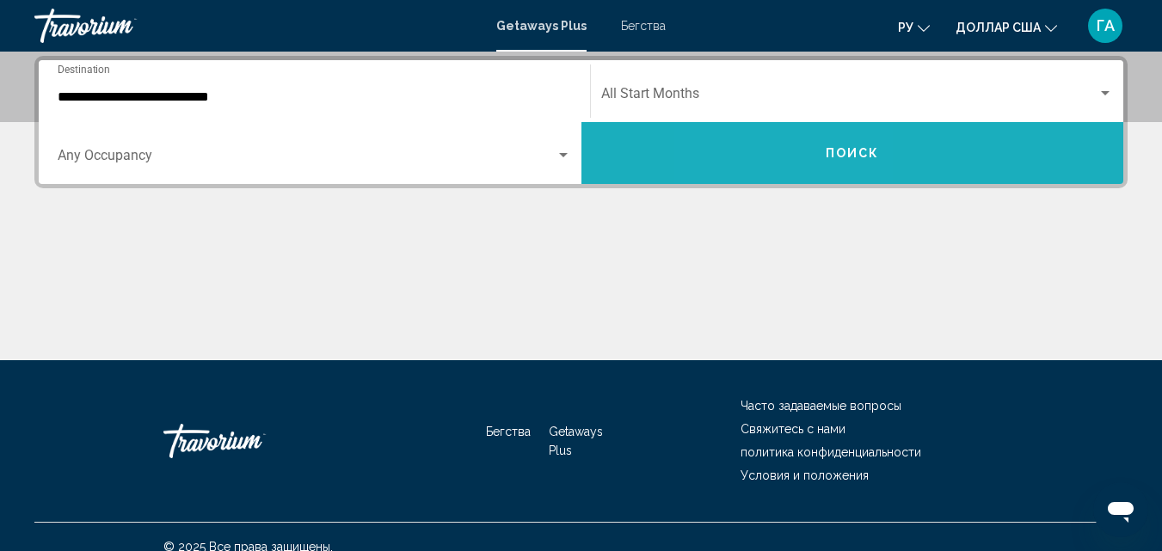
click at [791, 161] on button "Поиск" at bounding box center [852, 153] width 543 height 62
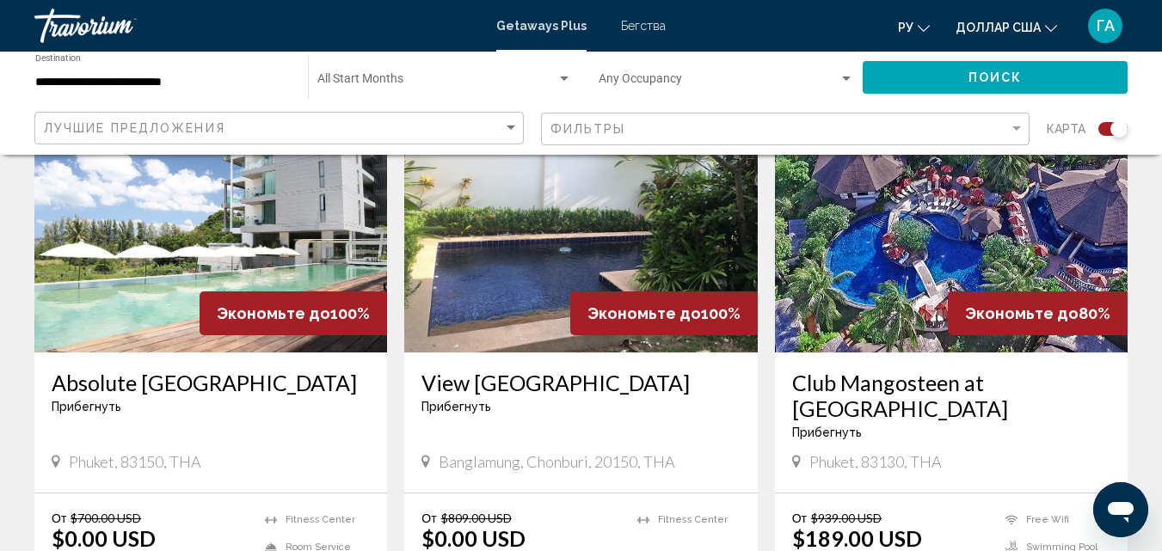
scroll to position [602, 0]
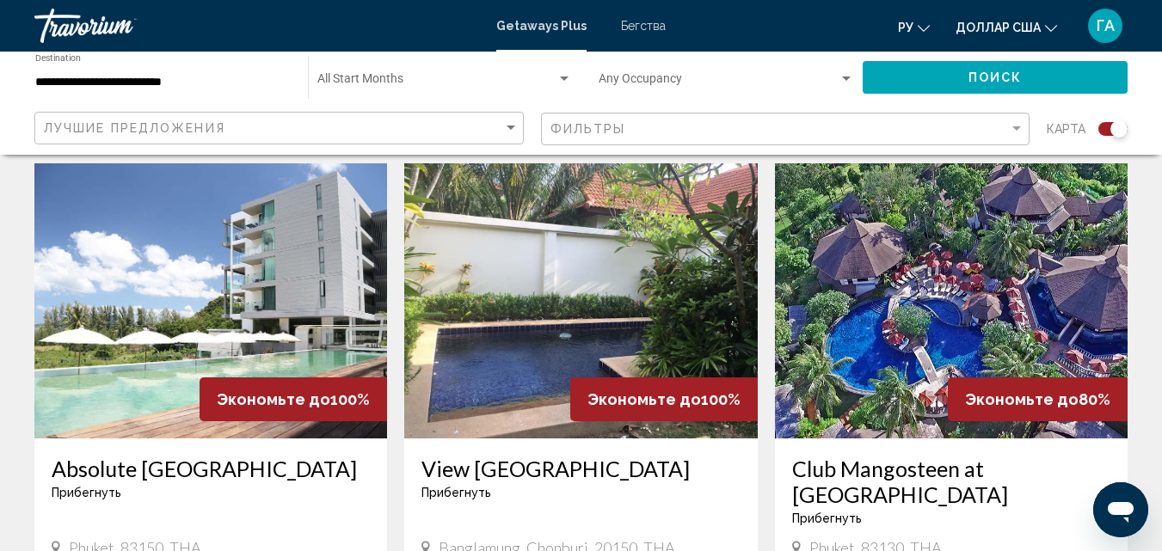
click at [271, 291] on img "Основное содержание" at bounding box center [210, 300] width 353 height 275
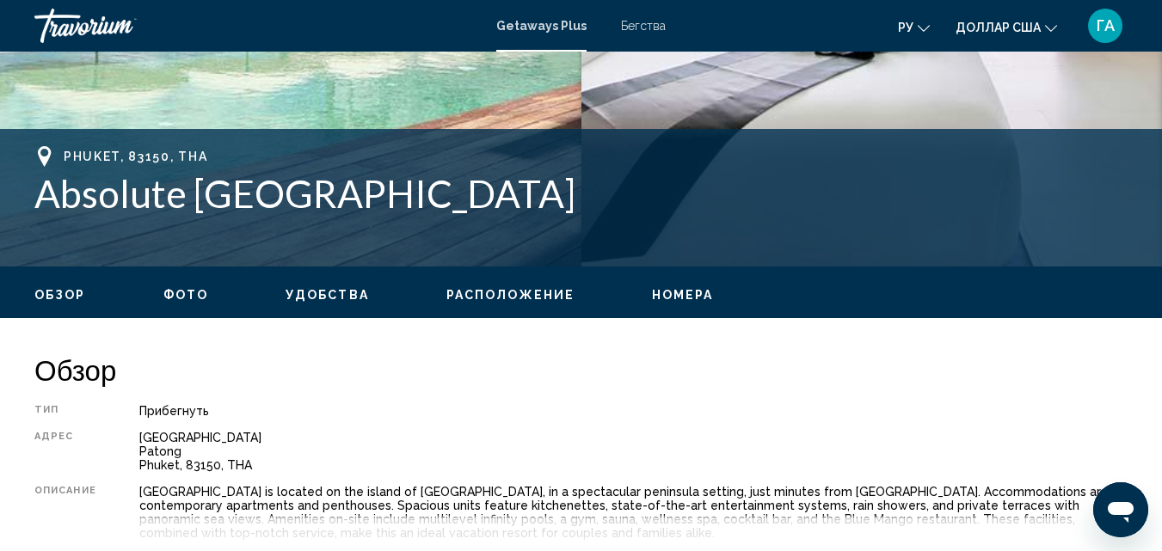
scroll to position [185, 0]
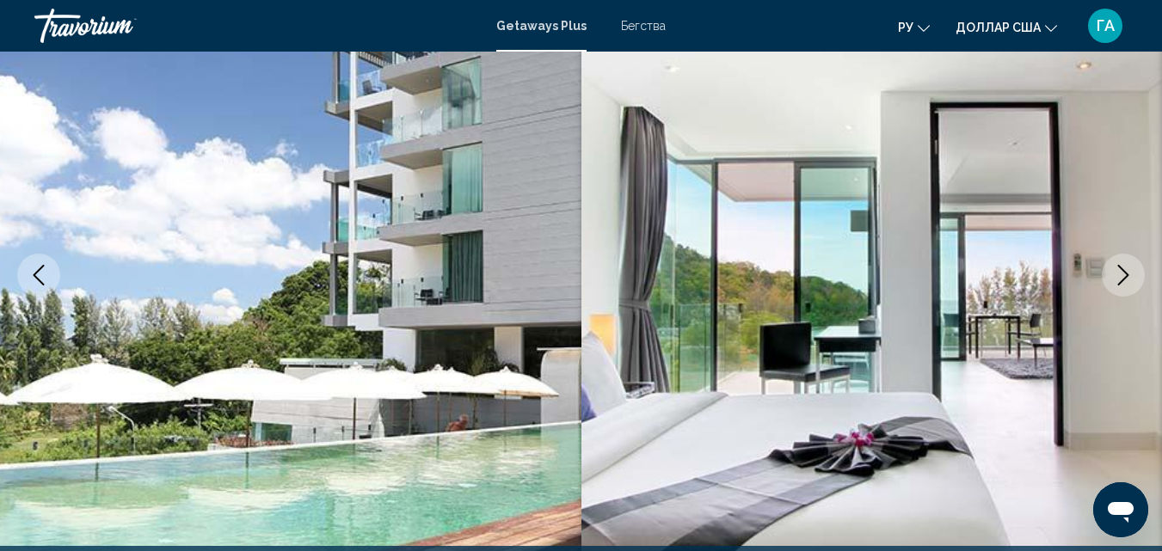
click at [1123, 280] on icon "Next image" at bounding box center [1123, 275] width 11 height 21
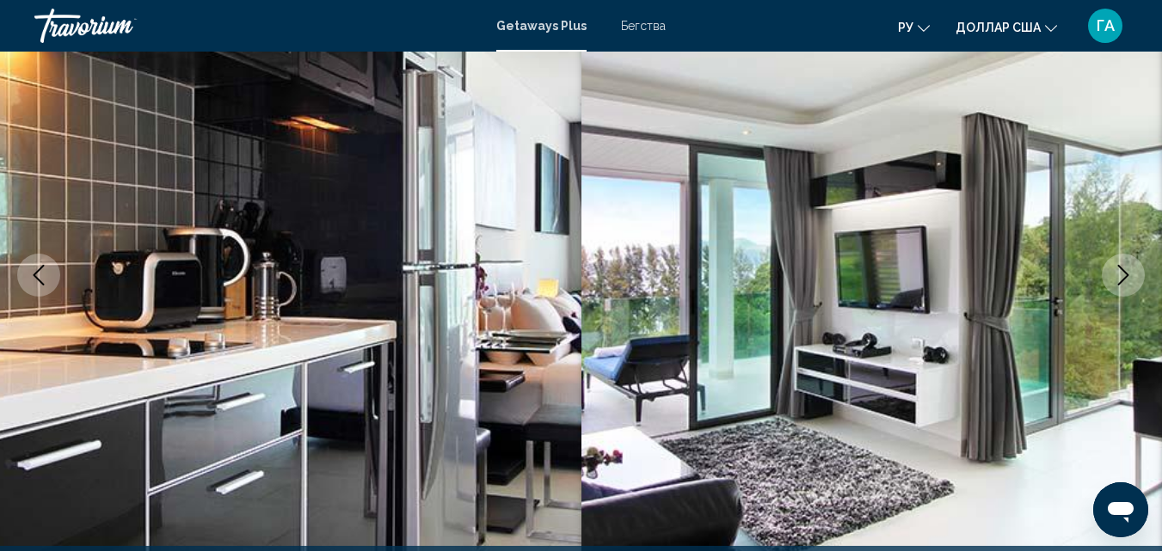
click at [1123, 280] on icon "Next image" at bounding box center [1123, 275] width 11 height 21
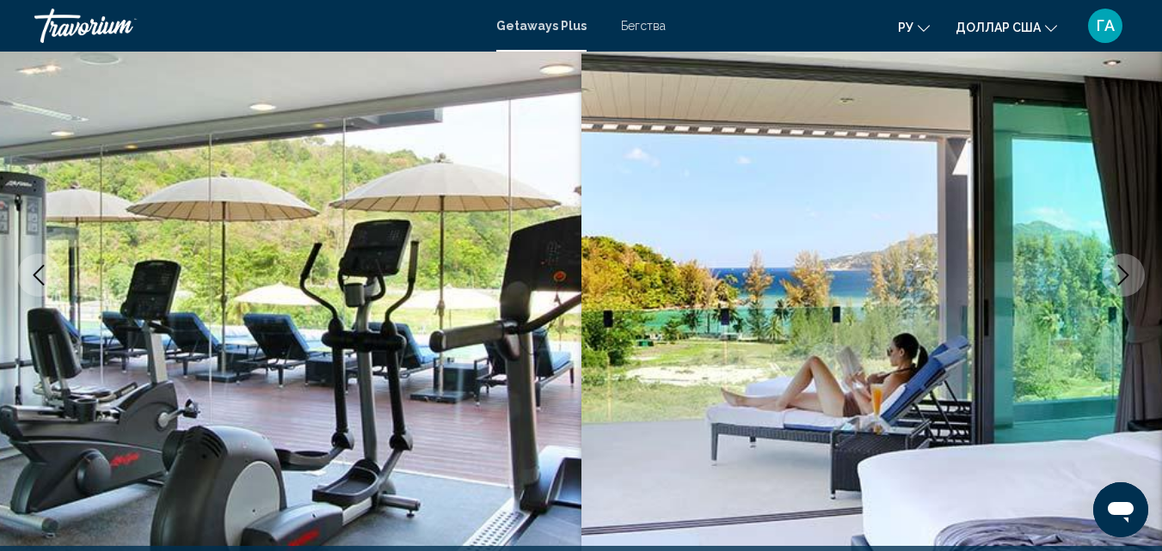
click at [1117, 277] on icon "Next image" at bounding box center [1123, 275] width 21 height 21
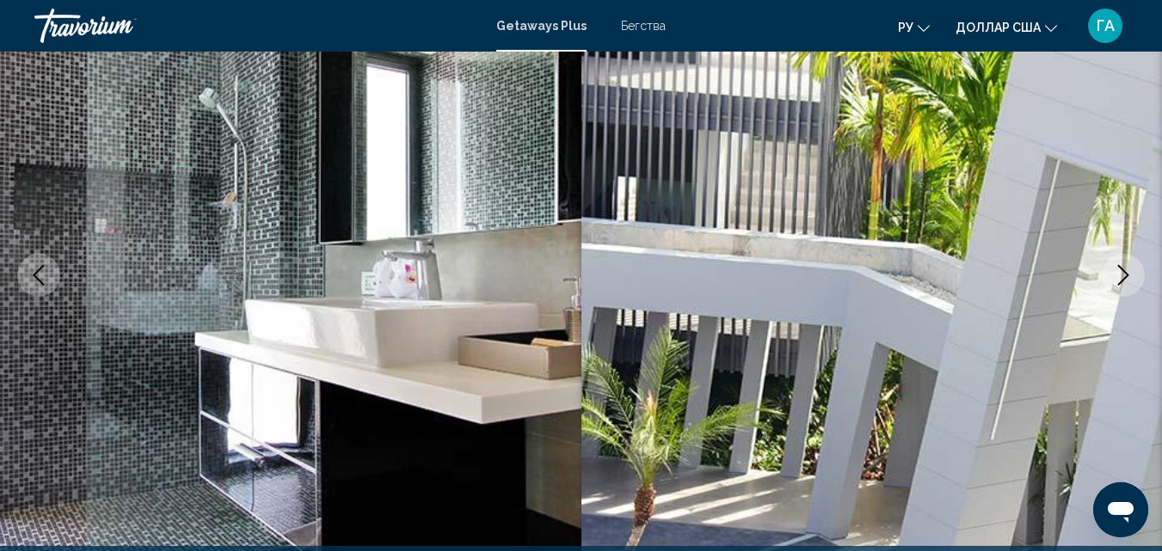
click at [1115, 276] on icon "Next image" at bounding box center [1123, 275] width 21 height 21
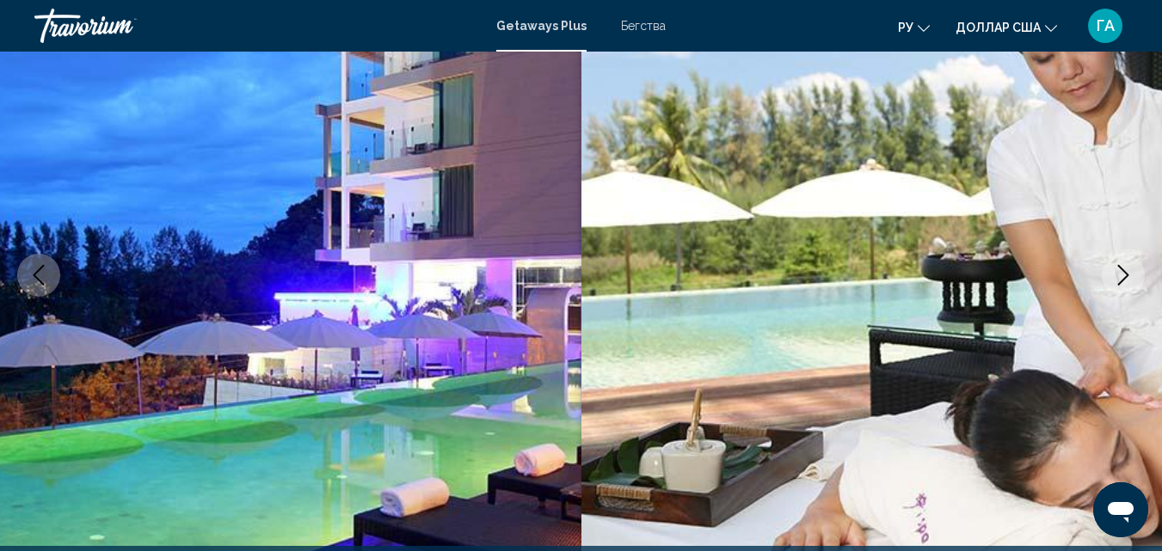
click at [1114, 276] on icon "Next image" at bounding box center [1123, 275] width 21 height 21
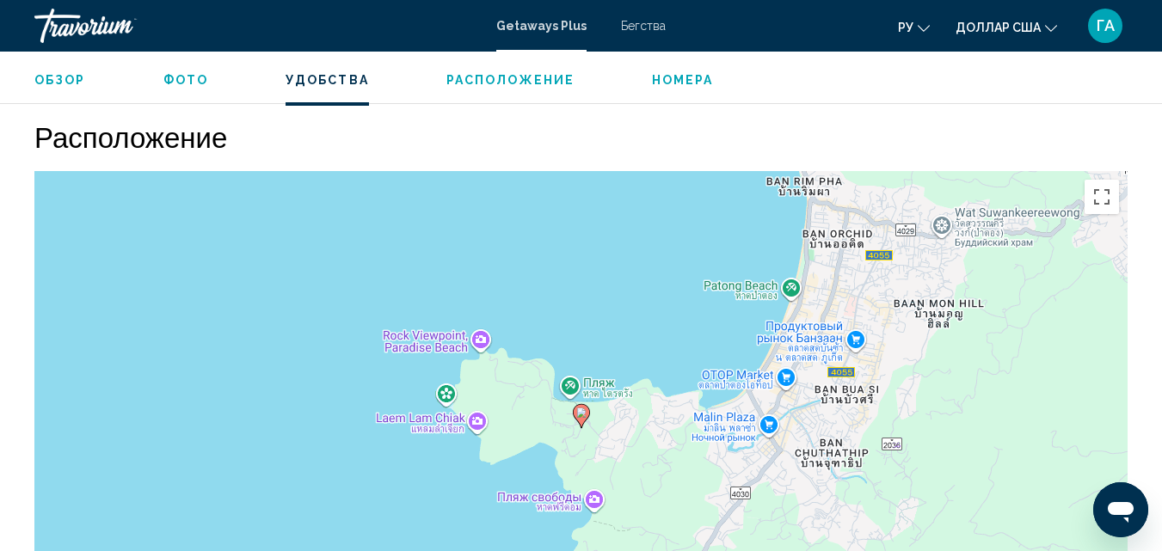
scroll to position [1992, 0]
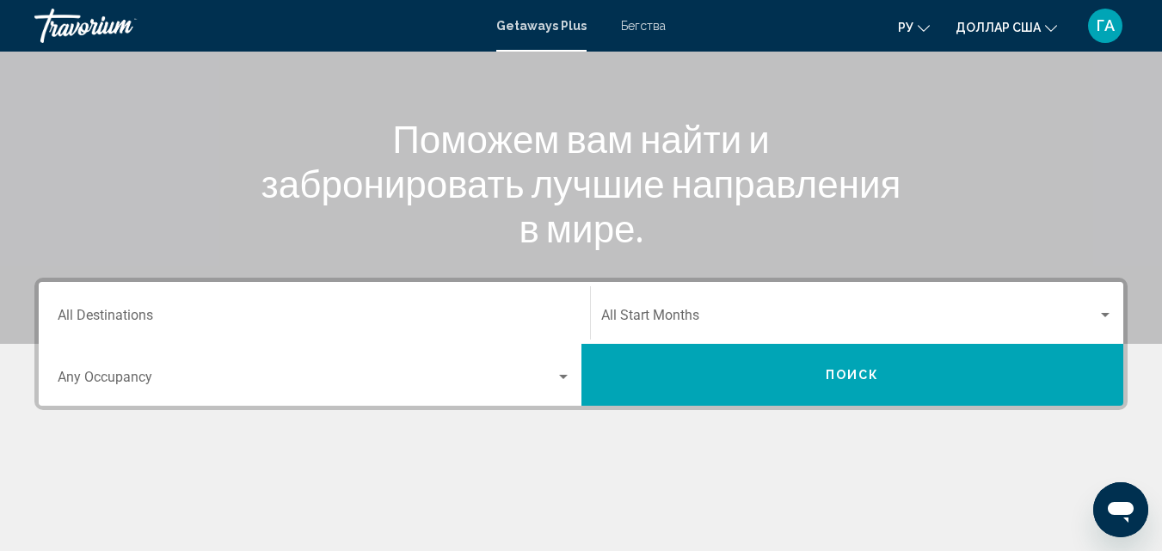
scroll to position [258, 0]
click at [97, 298] on div "Destination All Destinations" at bounding box center [315, 313] width 514 height 54
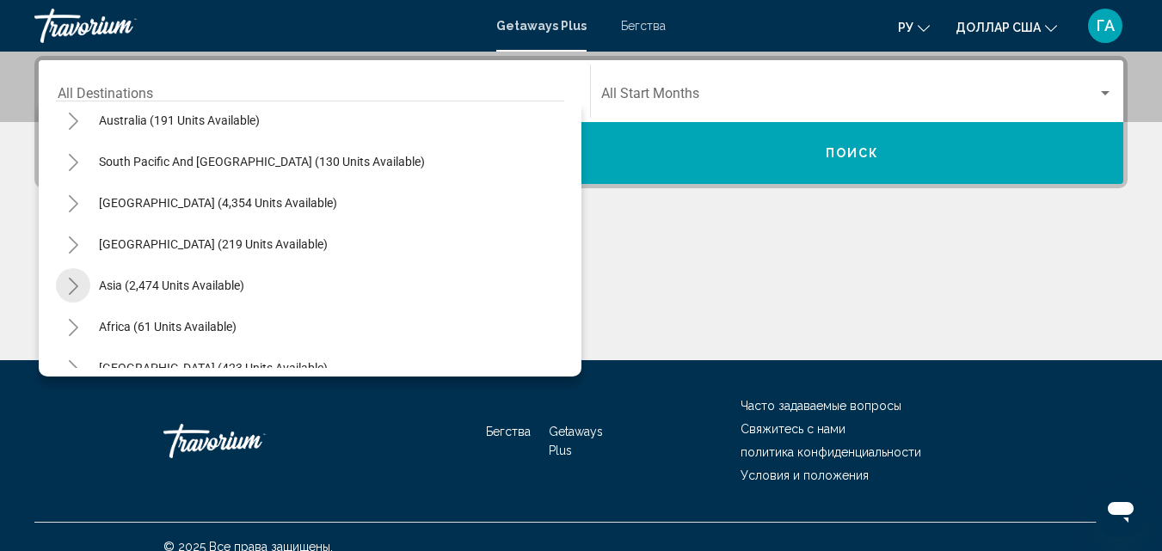
click at [80, 284] on button "Toggle Asia (2,474 units available)" at bounding box center [73, 285] width 34 height 34
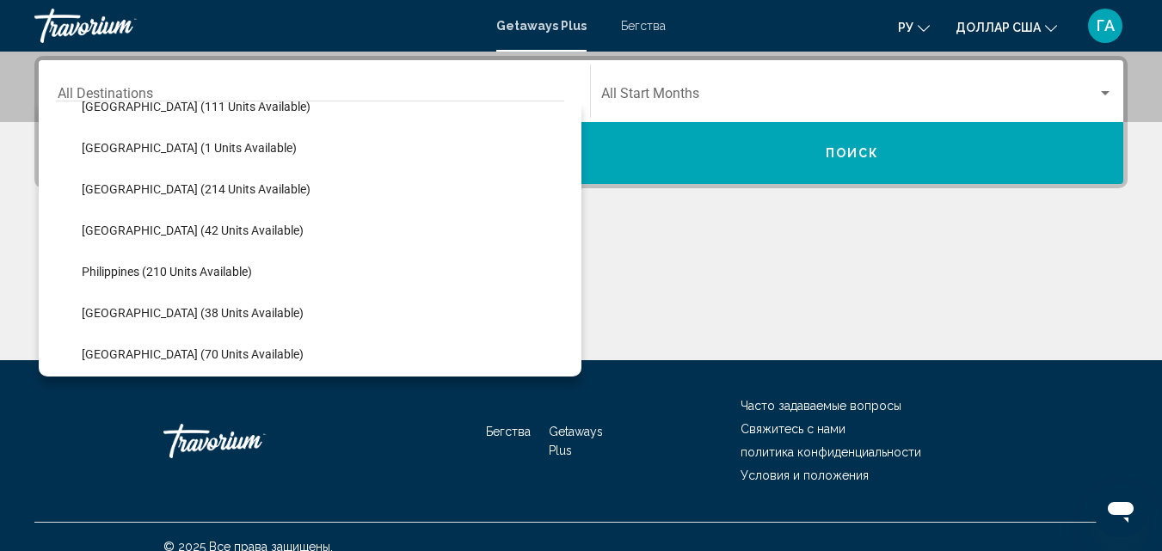
scroll to position [688, 0]
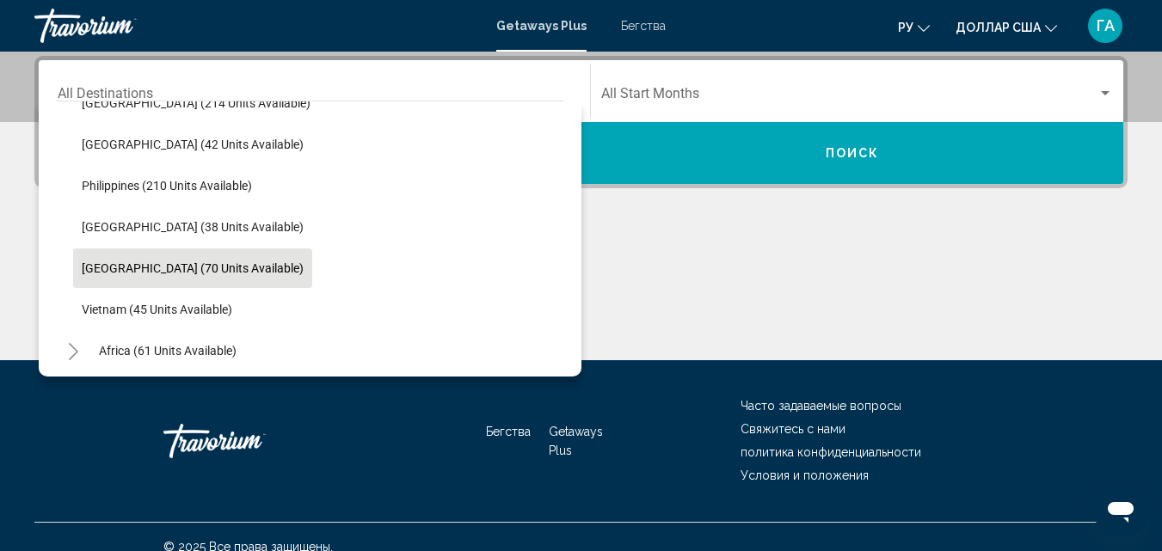
click at [192, 273] on span "[GEOGRAPHIC_DATA] (70 units available)" at bounding box center [193, 268] width 222 height 14
type input "**********"
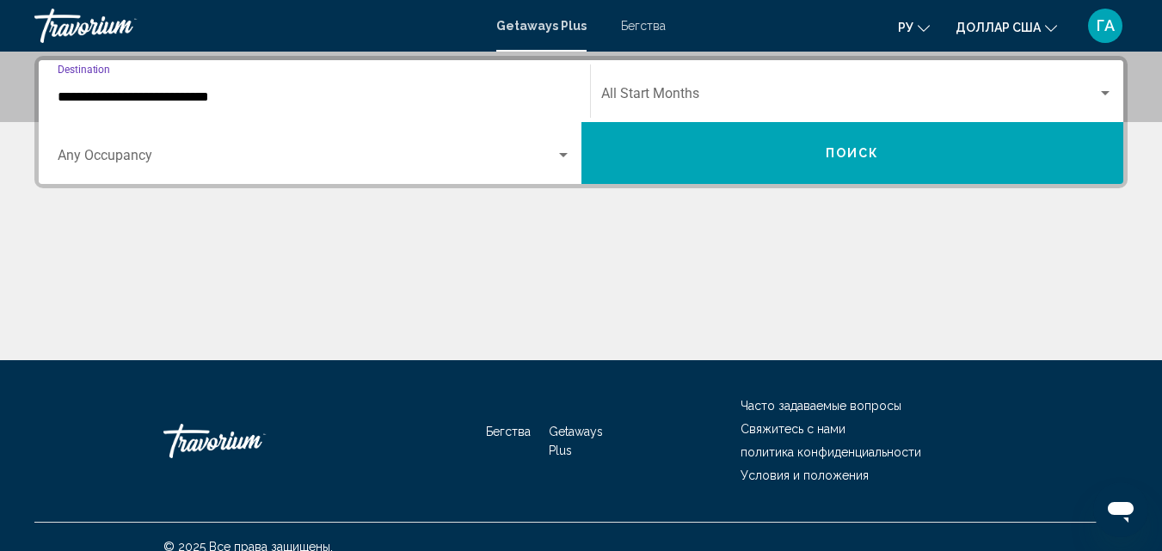
click at [797, 157] on button "Поиск" at bounding box center [852, 153] width 543 height 62
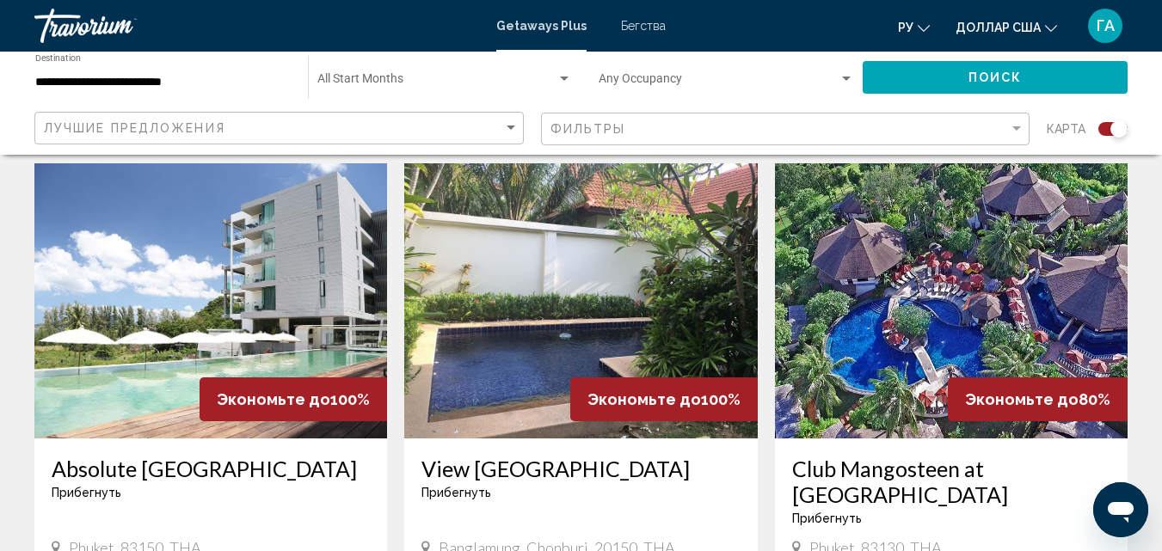
scroll to position [688, 0]
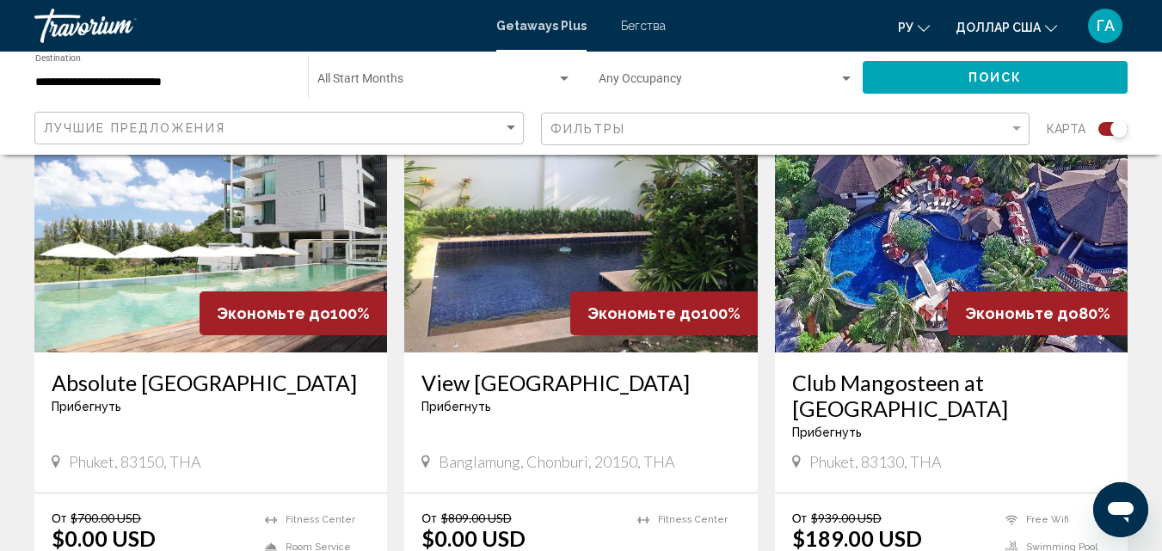
click at [987, 269] on img "Основное содержание" at bounding box center [951, 214] width 353 height 275
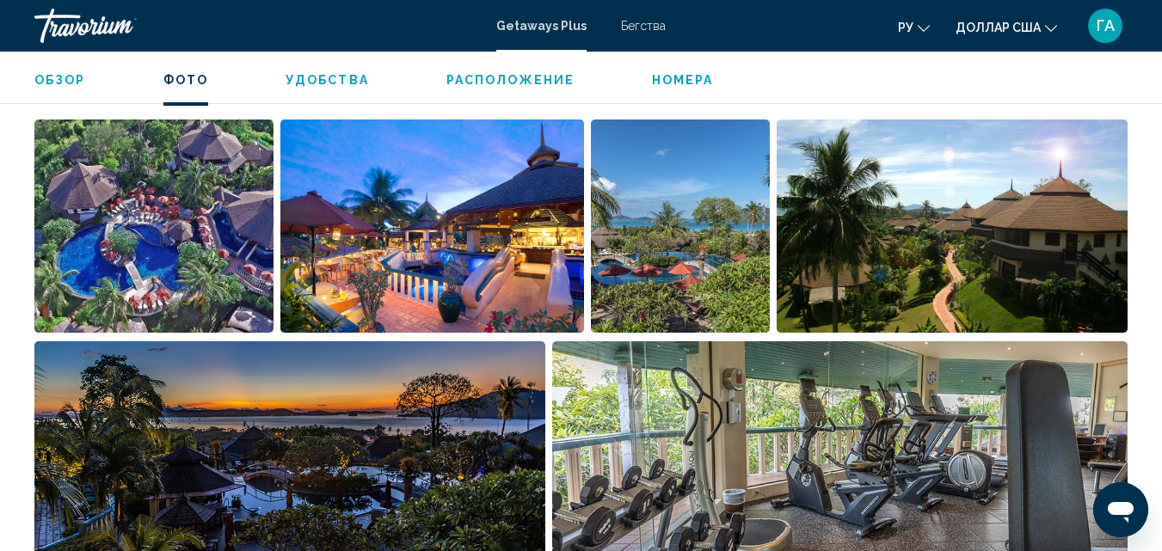
scroll to position [1218, 0]
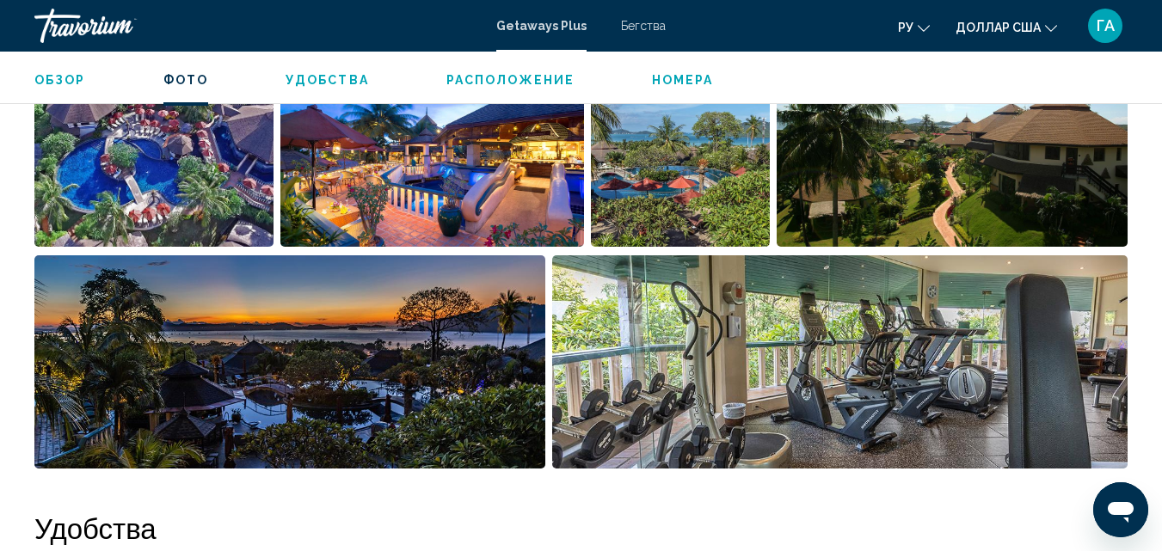
click at [325, 399] on img "Open full-screen image slider" at bounding box center [289, 361] width 511 height 213
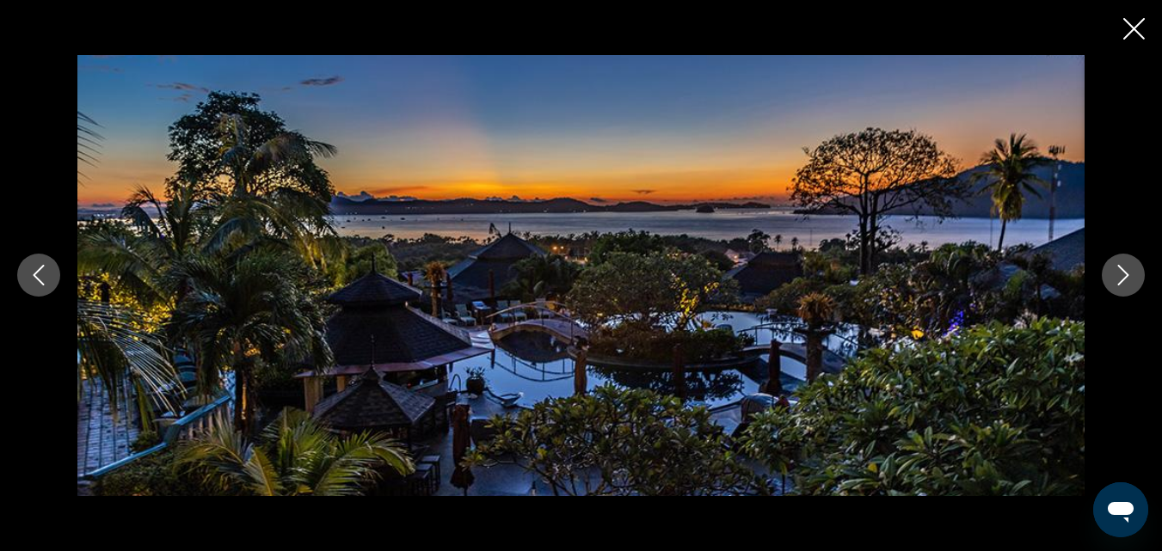
click at [1120, 272] on icon "Next image" at bounding box center [1123, 275] width 21 height 21
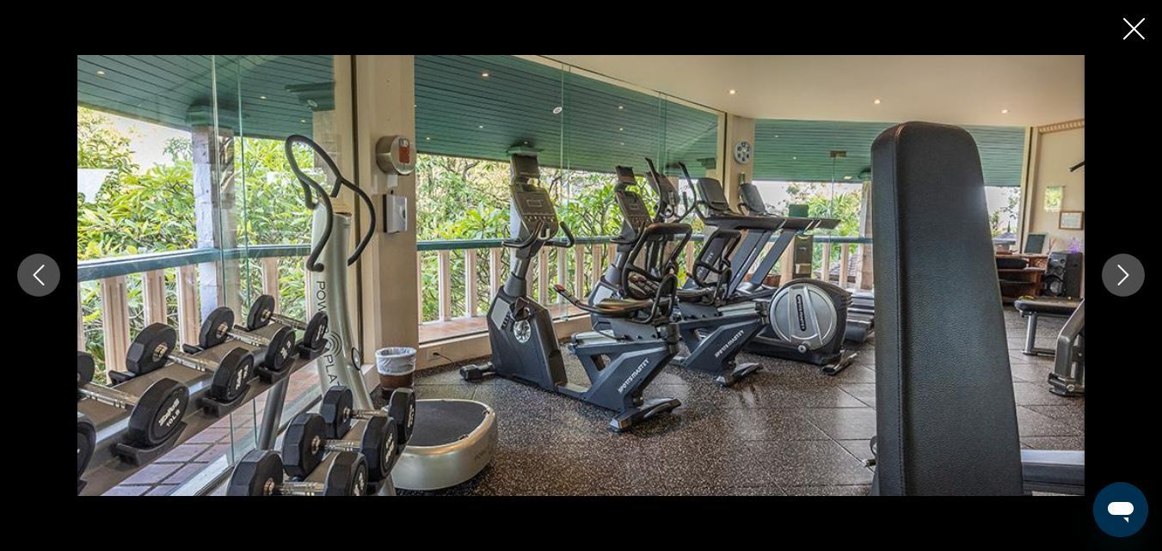
click at [1120, 272] on icon "Next image" at bounding box center [1123, 275] width 21 height 21
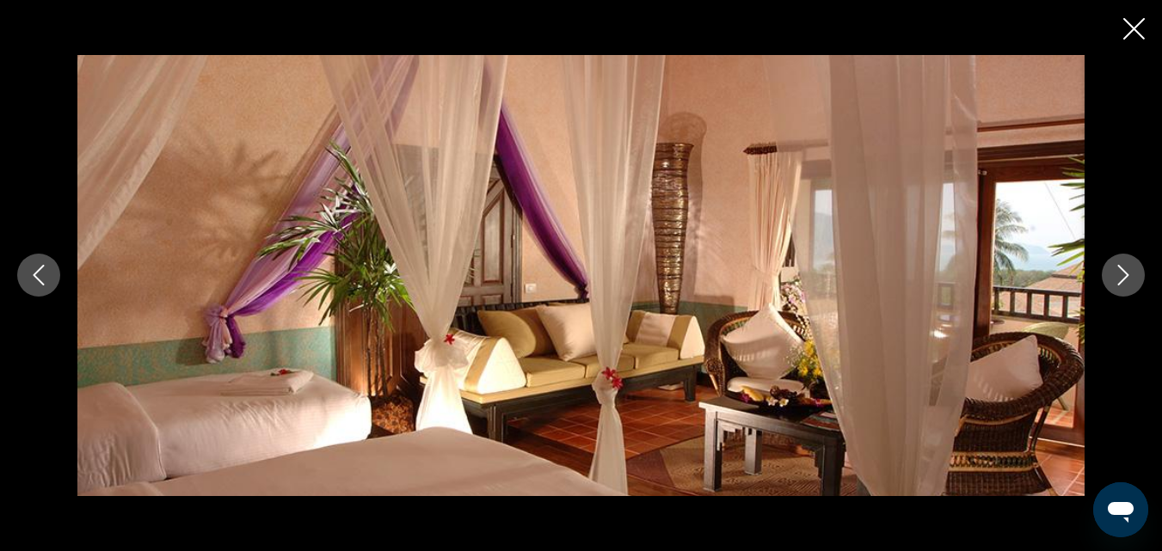
click at [1120, 272] on icon "Next image" at bounding box center [1123, 275] width 21 height 21
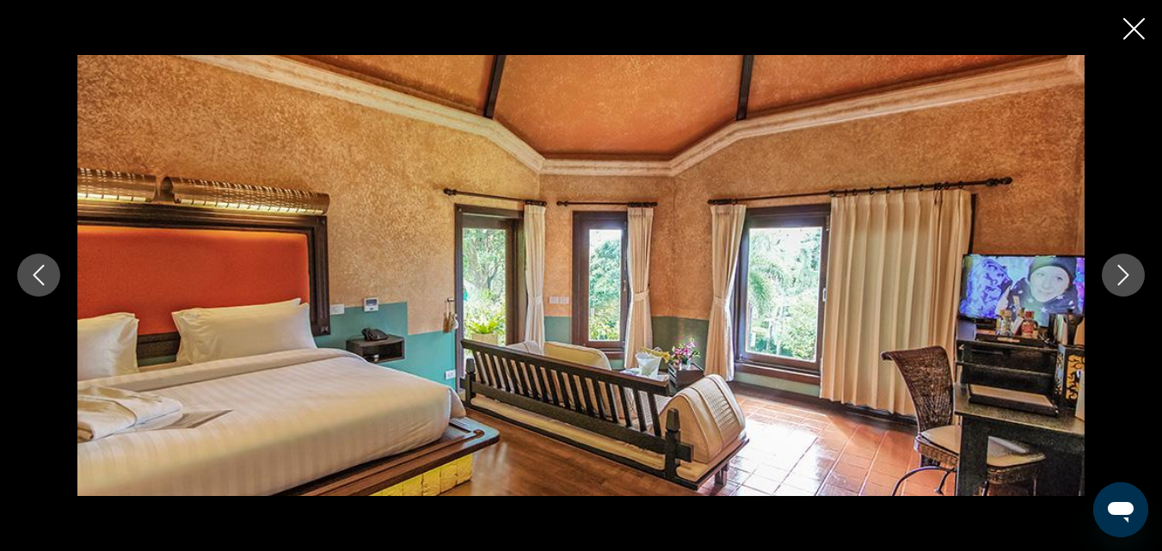
click at [1120, 272] on icon "Next image" at bounding box center [1123, 275] width 21 height 21
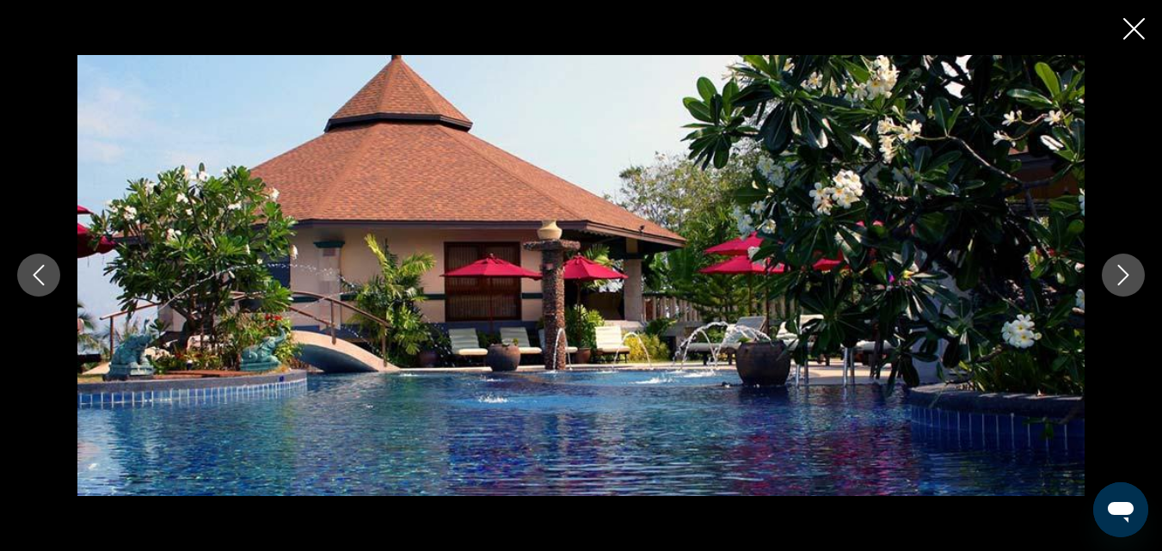
click at [1116, 272] on icon "Next image" at bounding box center [1123, 275] width 21 height 21
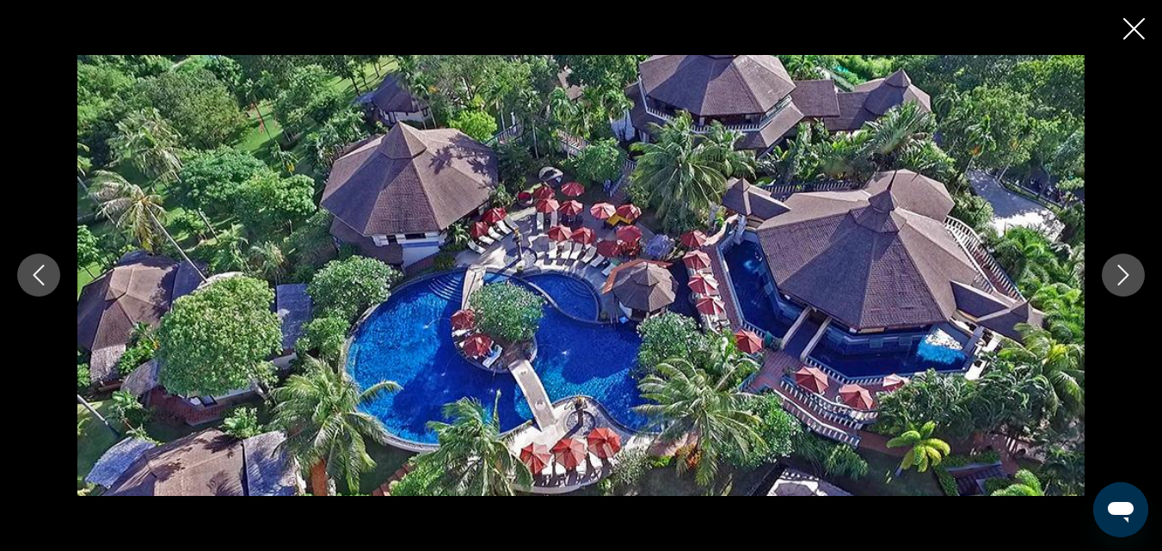
click at [1138, 24] on icon "Close slideshow" at bounding box center [1134, 29] width 22 height 22
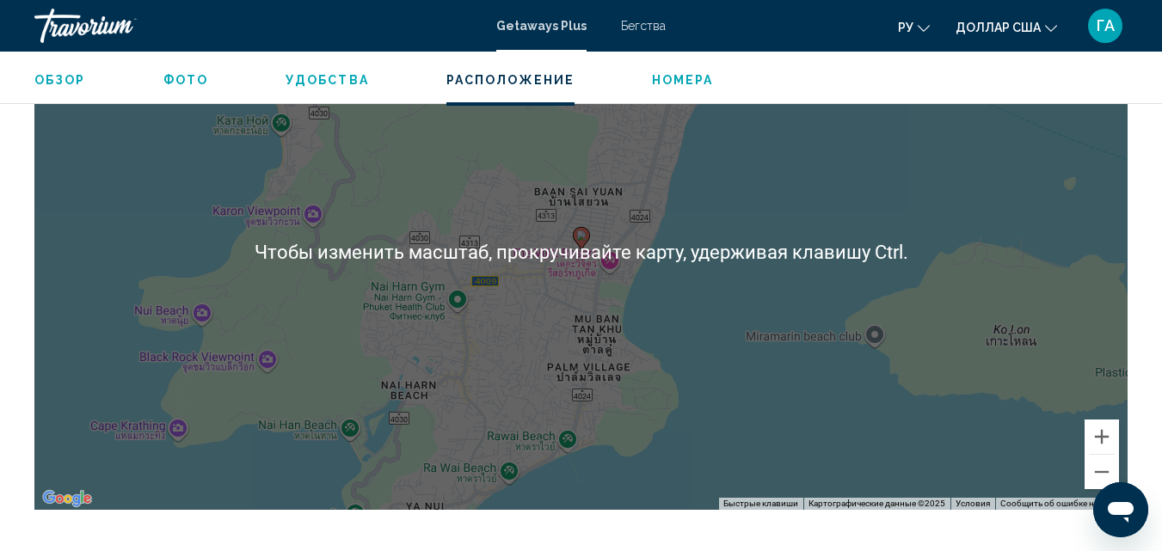
scroll to position [2680, 0]
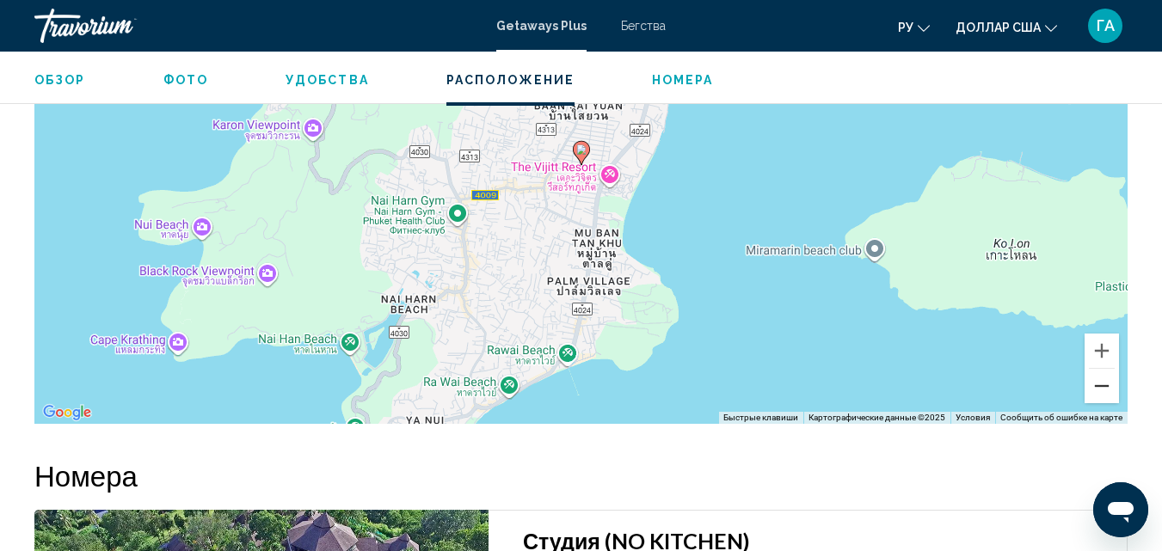
click at [1102, 370] on button "Уменьшить" at bounding box center [1102, 386] width 34 height 34
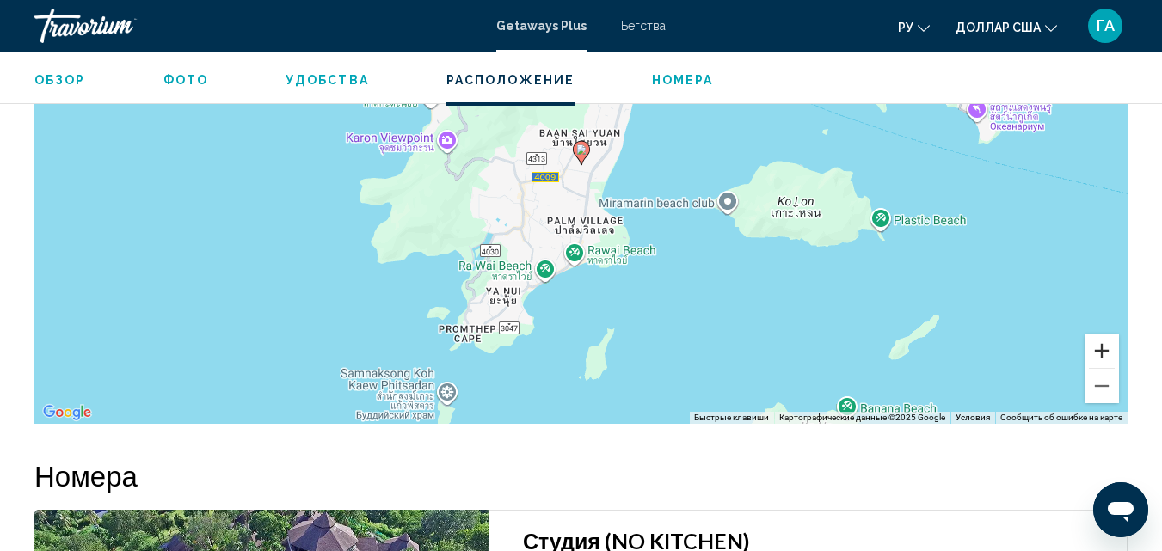
click at [1095, 336] on button "Увеличить" at bounding box center [1102, 351] width 34 height 34
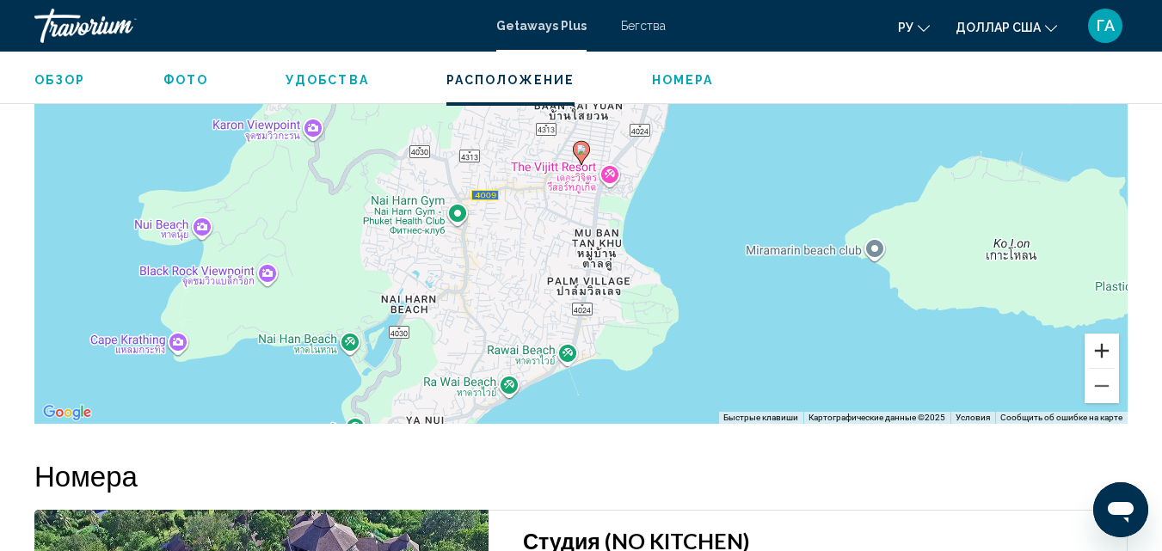
click at [1098, 335] on button "Увеличить" at bounding box center [1102, 351] width 34 height 34
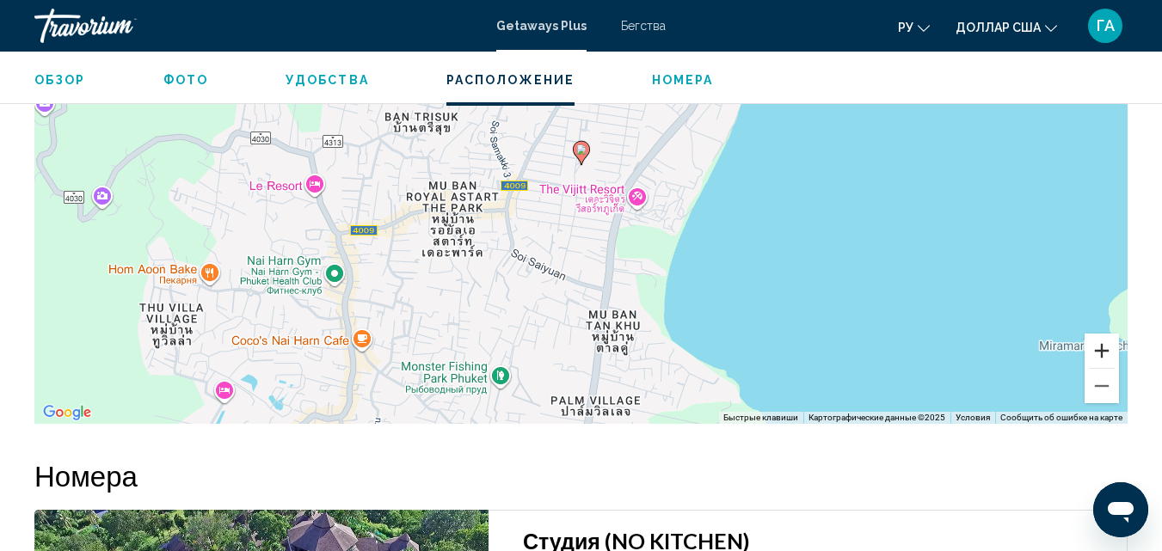
click at [1098, 335] on button "Увеличить" at bounding box center [1102, 351] width 34 height 34
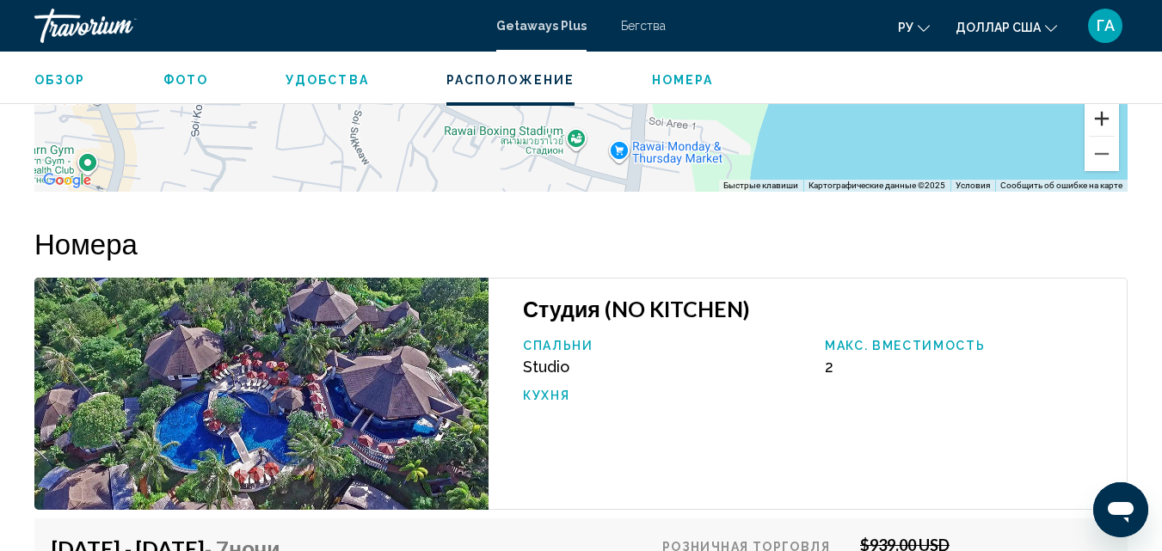
scroll to position [2827, 0]
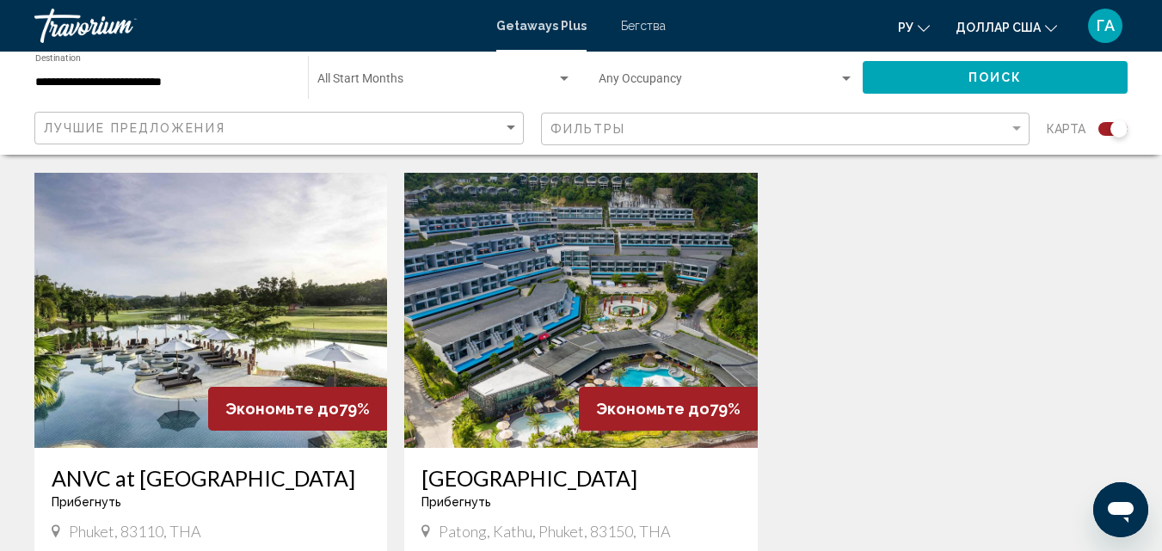
scroll to position [1290, 0]
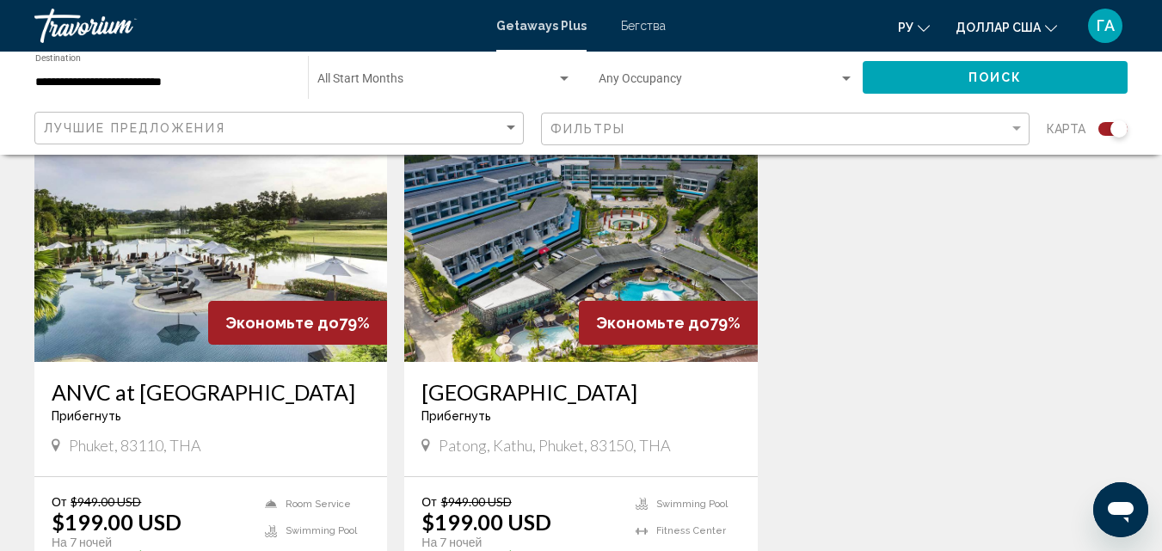
click at [222, 301] on div "Экономьте до 79%" at bounding box center [297, 323] width 179 height 44
click at [206, 246] on img "Основное содержание" at bounding box center [210, 224] width 353 height 275
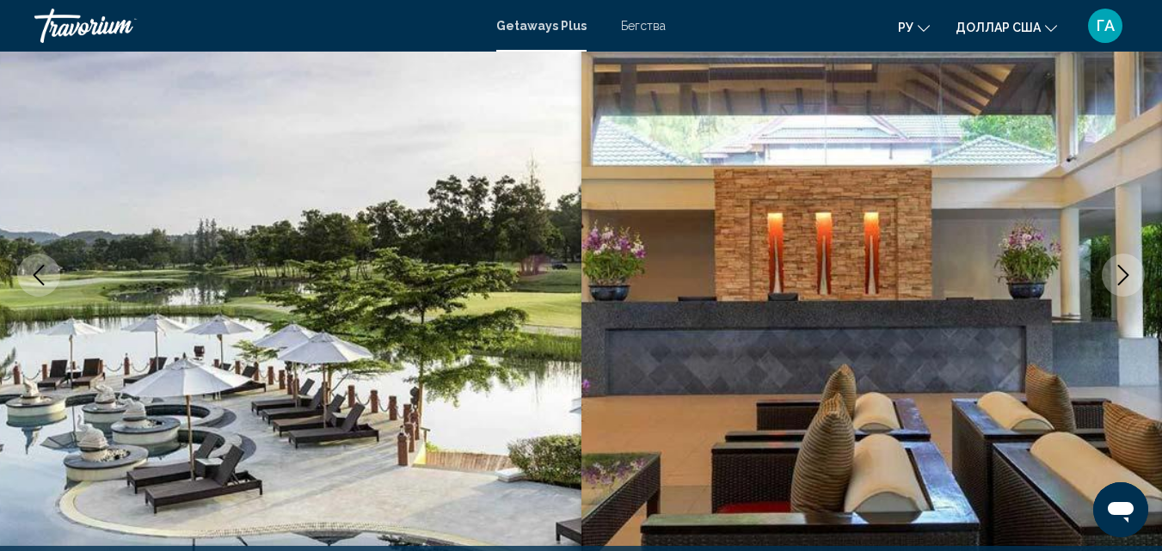
scroll to position [271, 0]
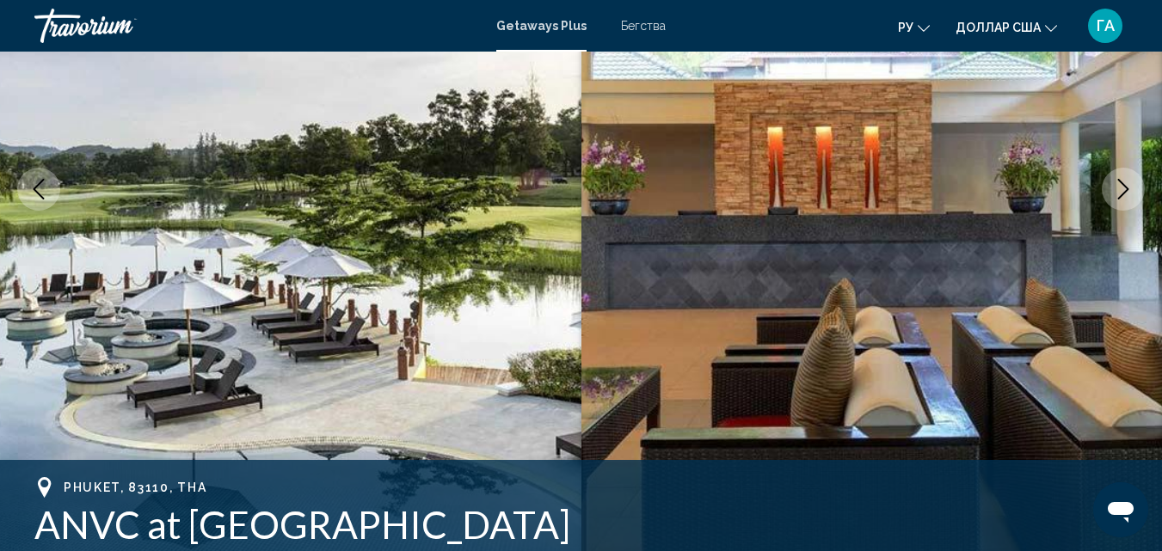
click at [1120, 183] on icon "Next image" at bounding box center [1123, 189] width 21 height 21
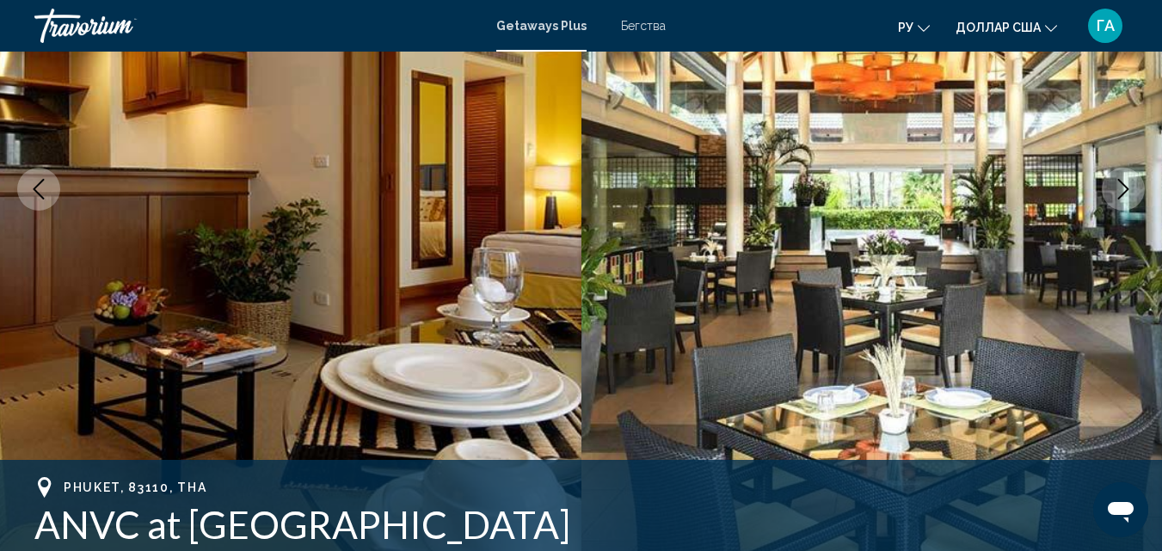
click at [1120, 183] on icon "Next image" at bounding box center [1123, 189] width 21 height 21
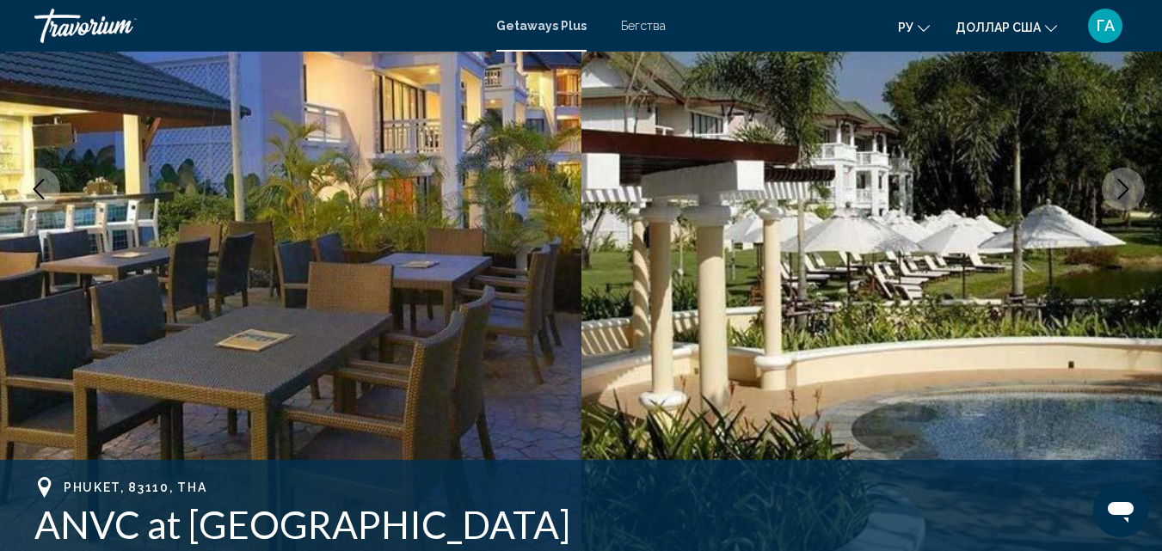
click at [1117, 181] on icon "Next image" at bounding box center [1123, 189] width 21 height 21
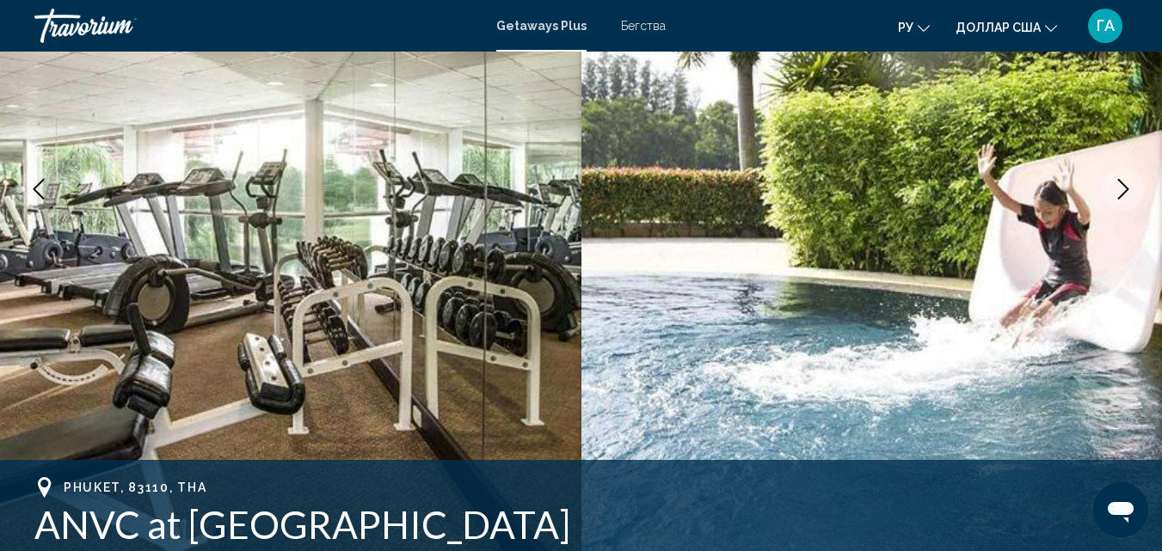
click at [1117, 181] on icon "Next image" at bounding box center [1123, 189] width 21 height 21
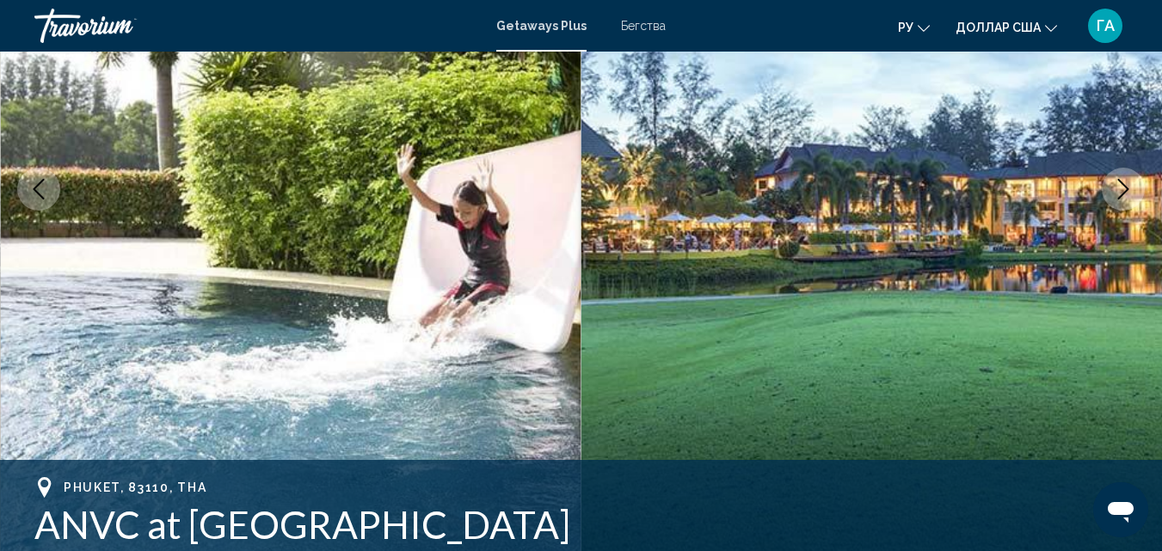
click at [1116, 181] on icon "Next image" at bounding box center [1123, 189] width 21 height 21
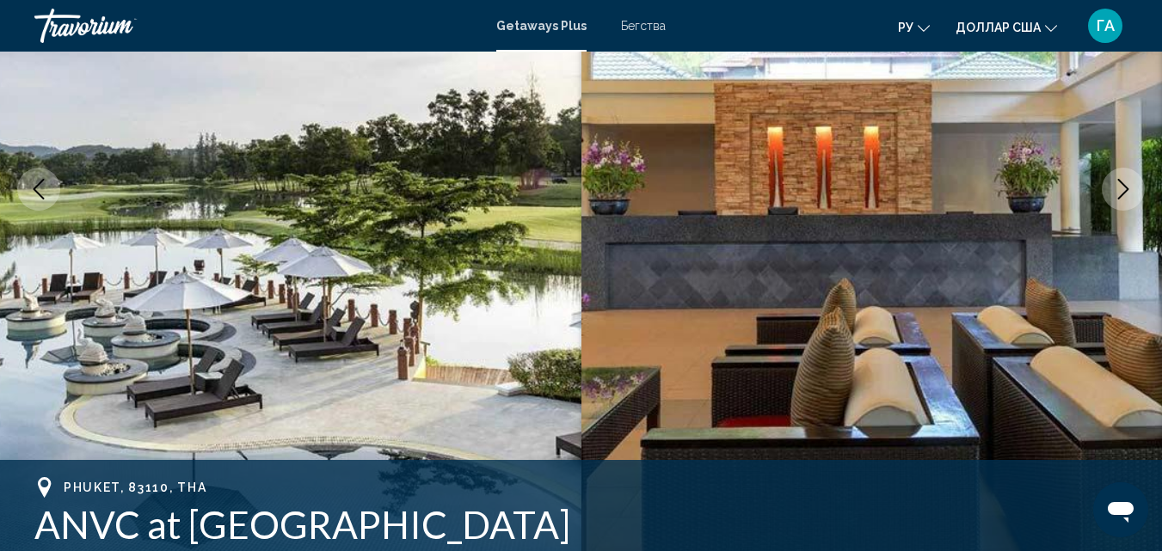
click at [1116, 181] on icon "Next image" at bounding box center [1123, 189] width 21 height 21
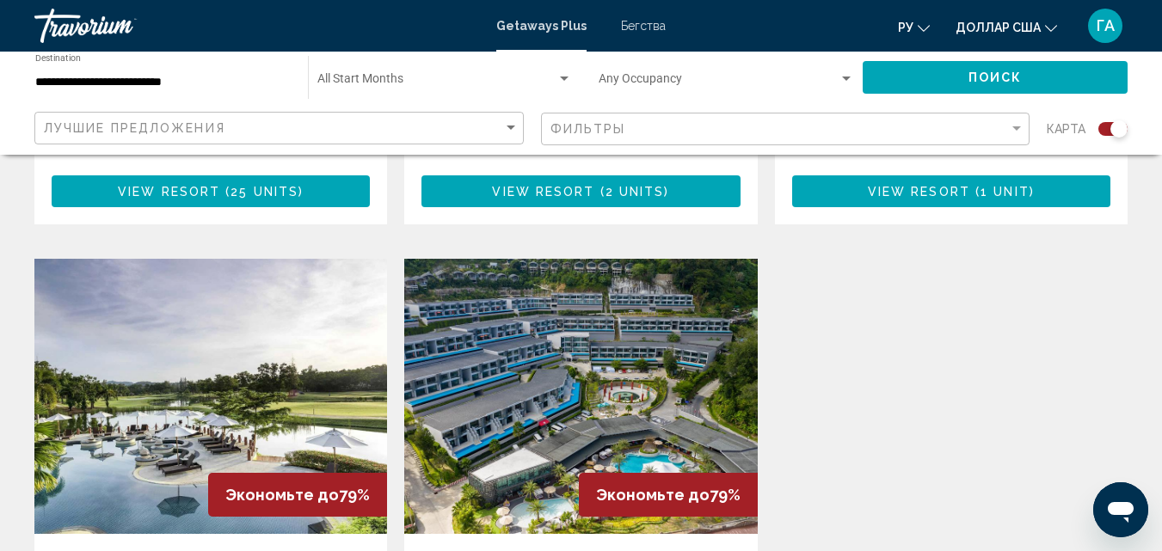
scroll to position [1204, 0]
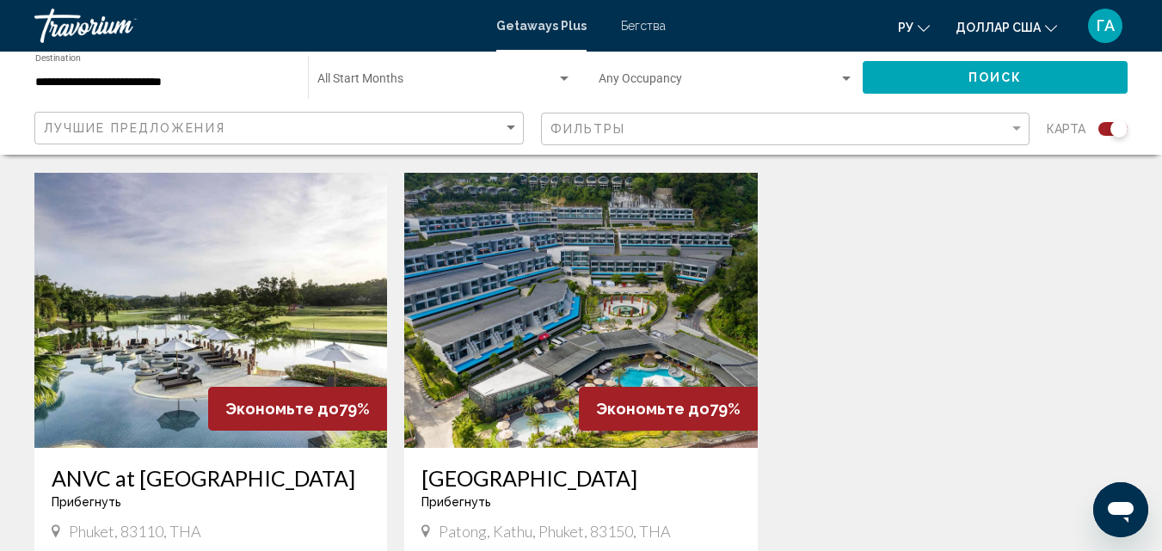
click at [658, 373] on img "Основное содержание" at bounding box center [580, 310] width 353 height 275
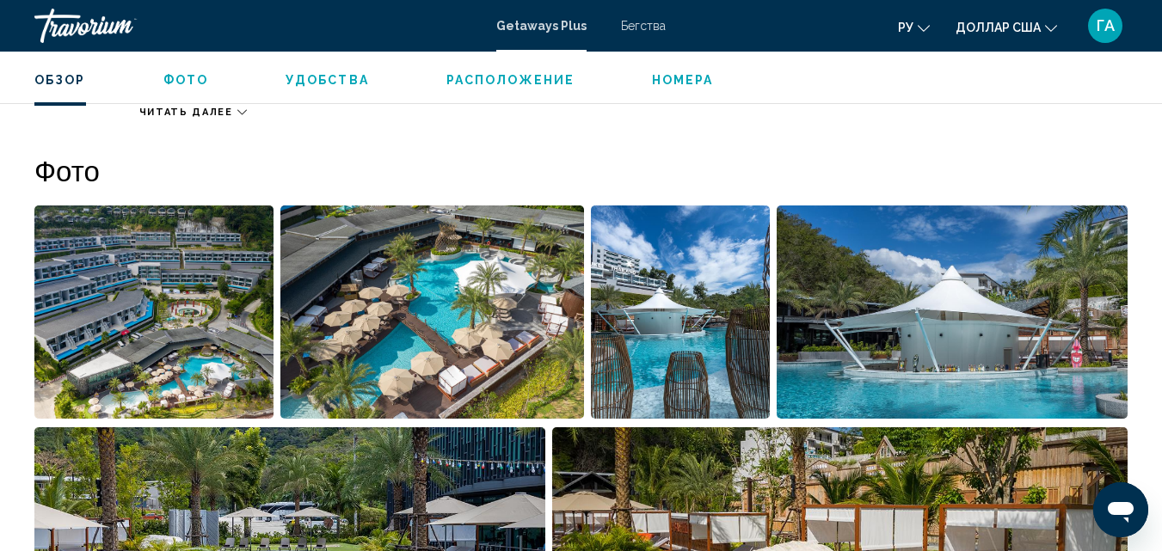
scroll to position [1132, 0]
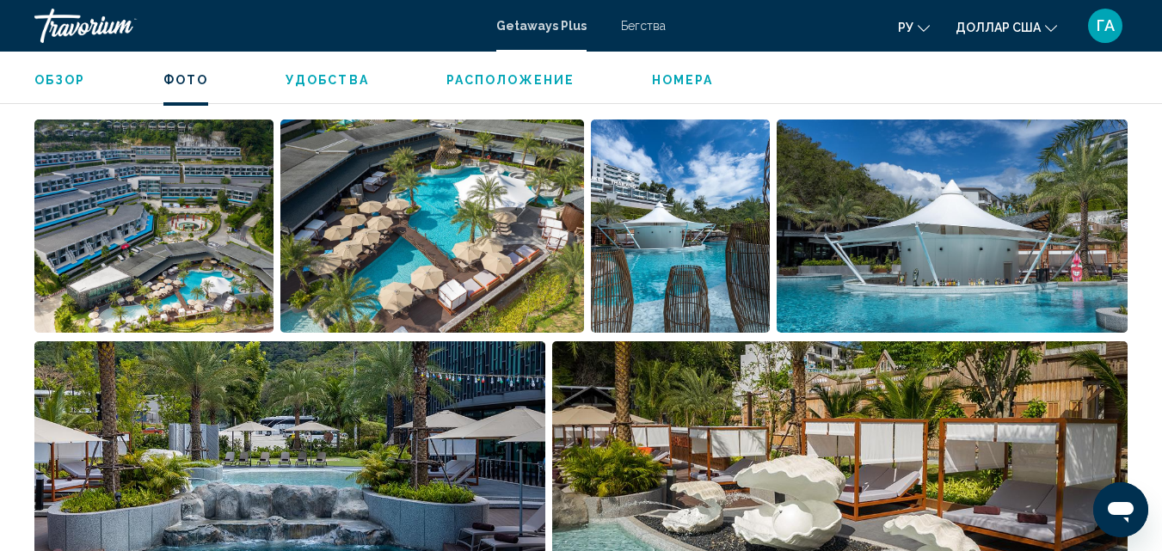
click at [731, 303] on img "Open full-screen image slider" at bounding box center [680, 226] width 179 height 213
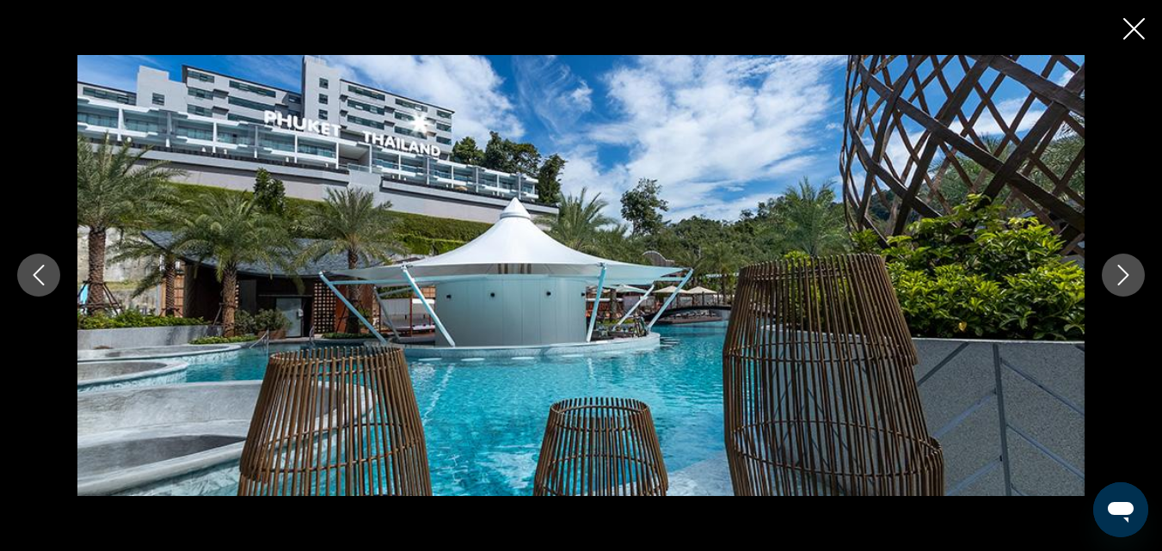
click at [1106, 281] on button "Next image" at bounding box center [1123, 275] width 43 height 43
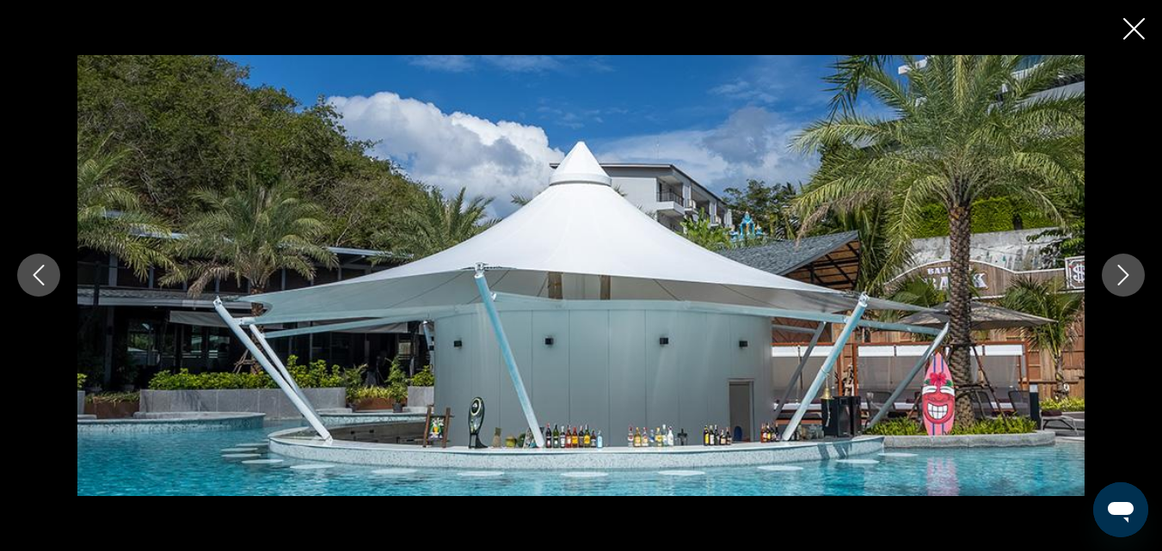
click at [1104, 281] on button "Next image" at bounding box center [1123, 275] width 43 height 43
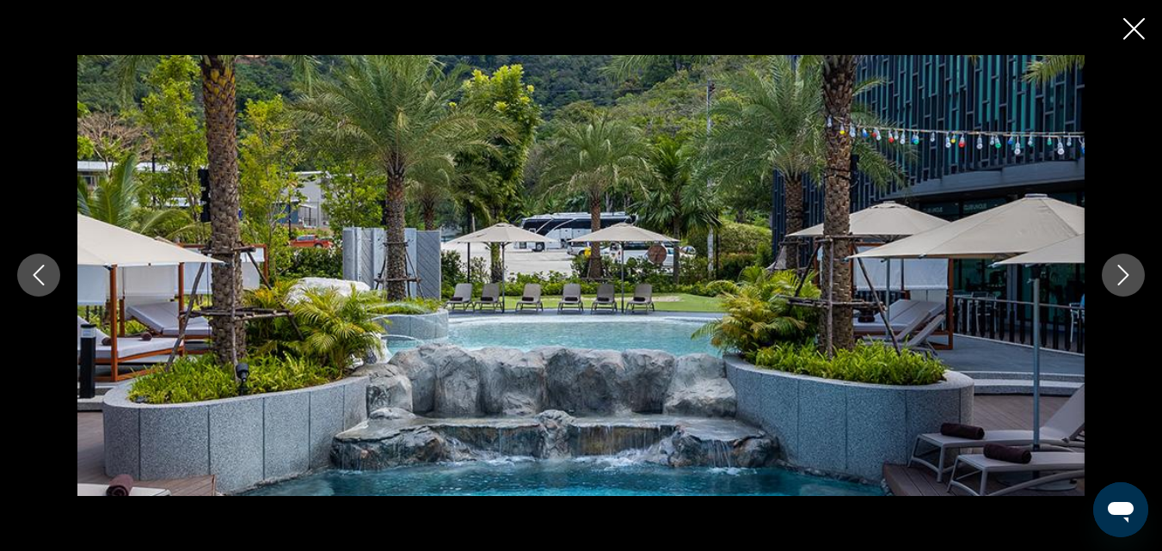
click at [1103, 281] on button "Next image" at bounding box center [1123, 275] width 43 height 43
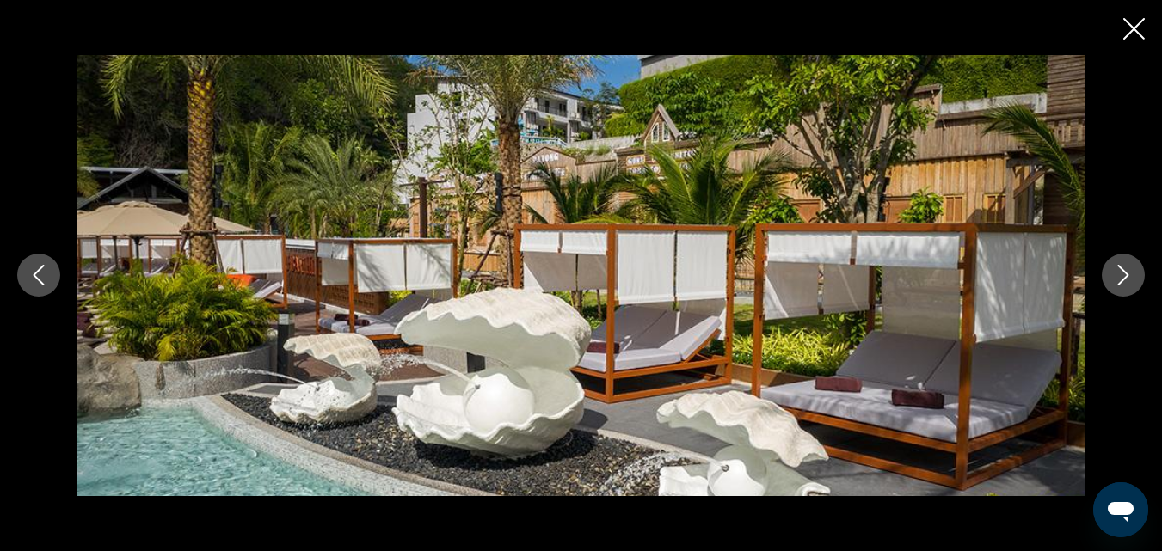
click at [1103, 281] on button "Next image" at bounding box center [1123, 275] width 43 height 43
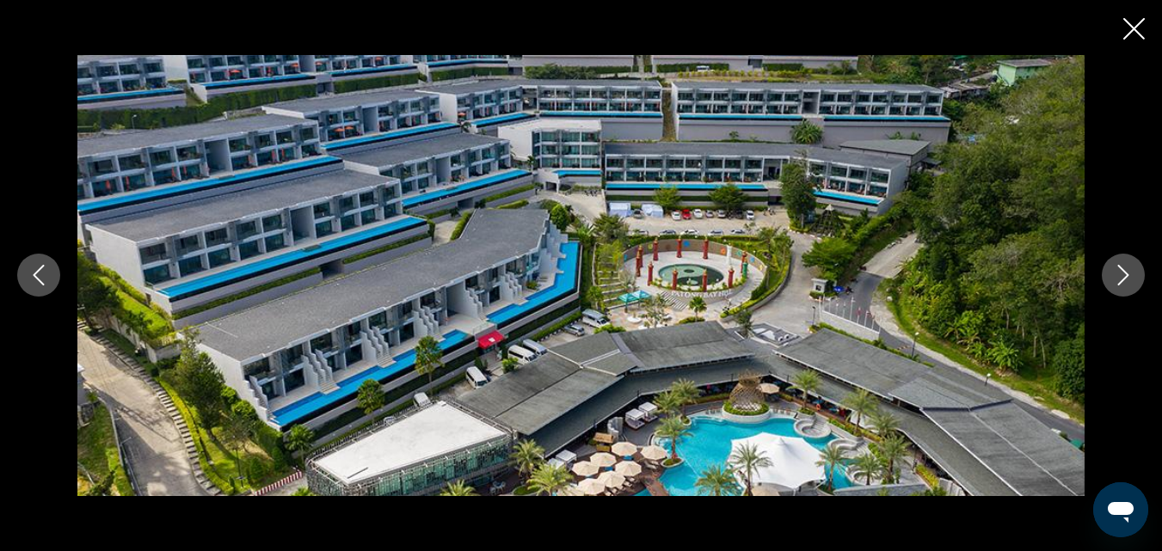
click at [1103, 281] on button "Next image" at bounding box center [1123, 275] width 43 height 43
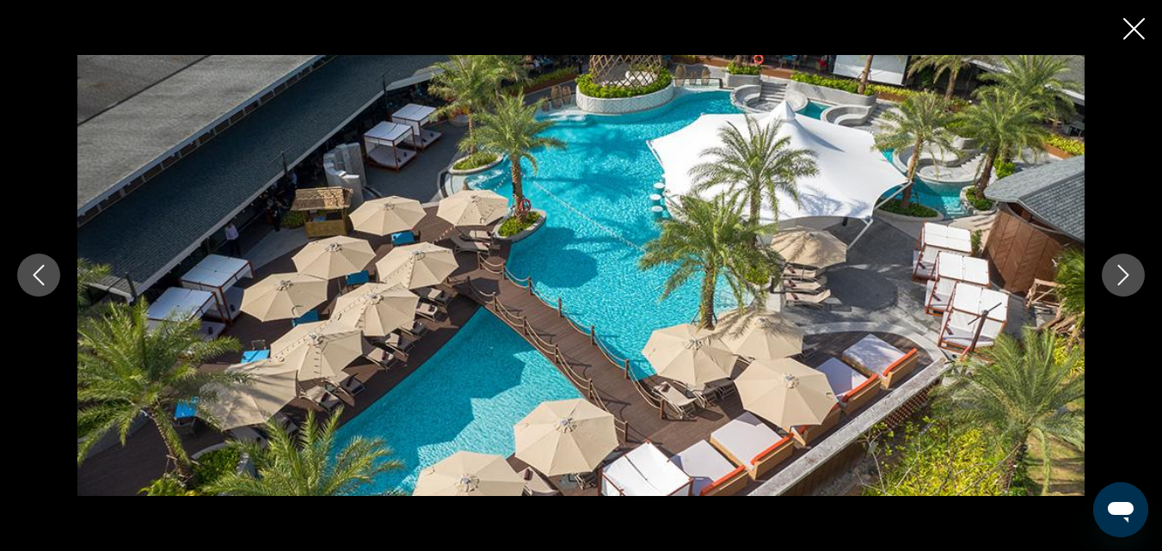
click at [1103, 281] on button "Next image" at bounding box center [1123, 275] width 43 height 43
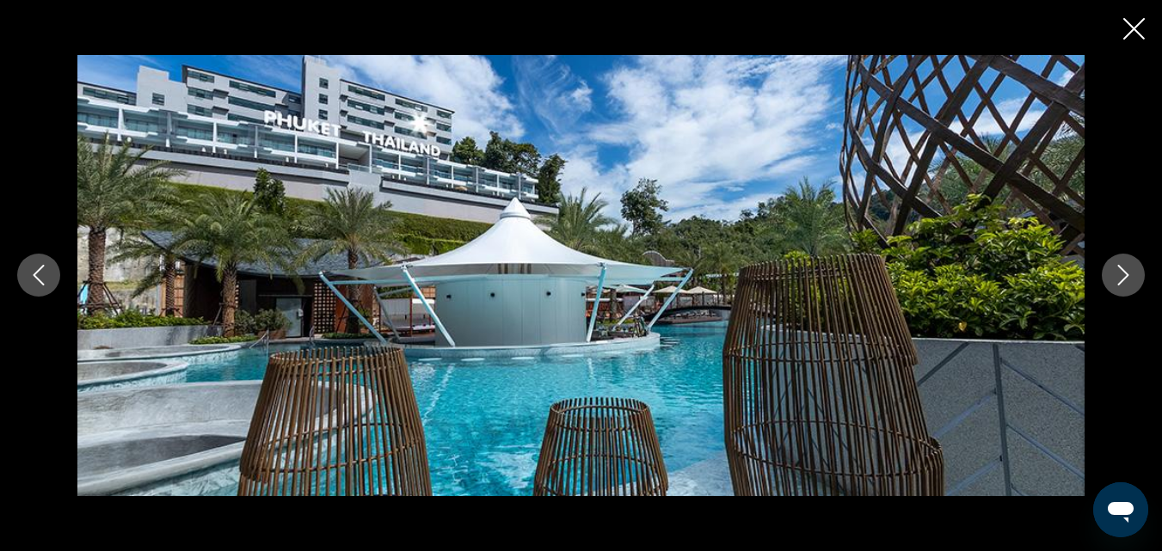
click at [1103, 281] on button "Next image" at bounding box center [1123, 275] width 43 height 43
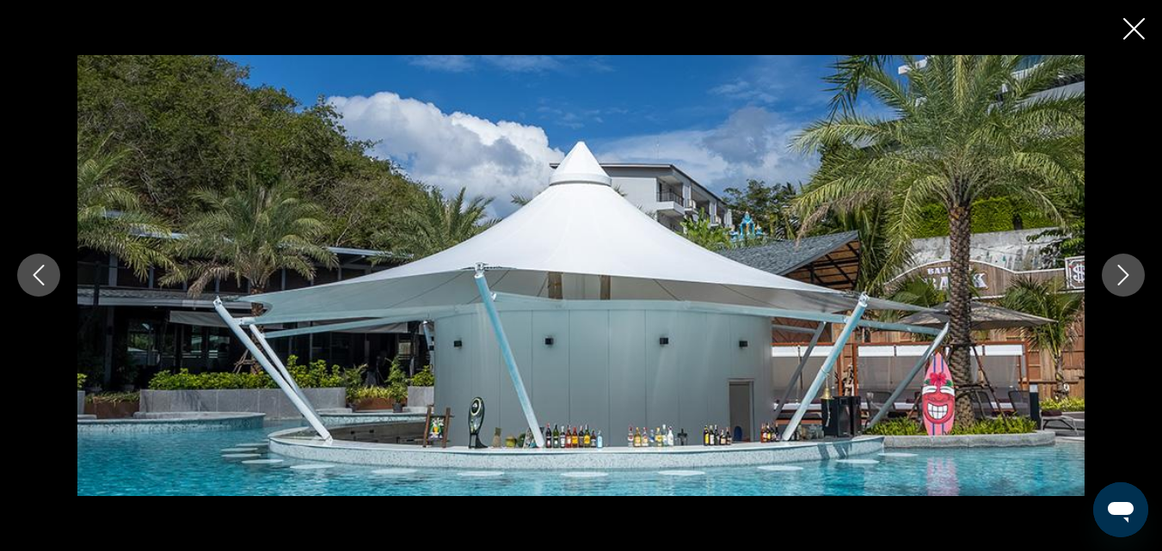
click at [1103, 281] on button "Next image" at bounding box center [1123, 275] width 43 height 43
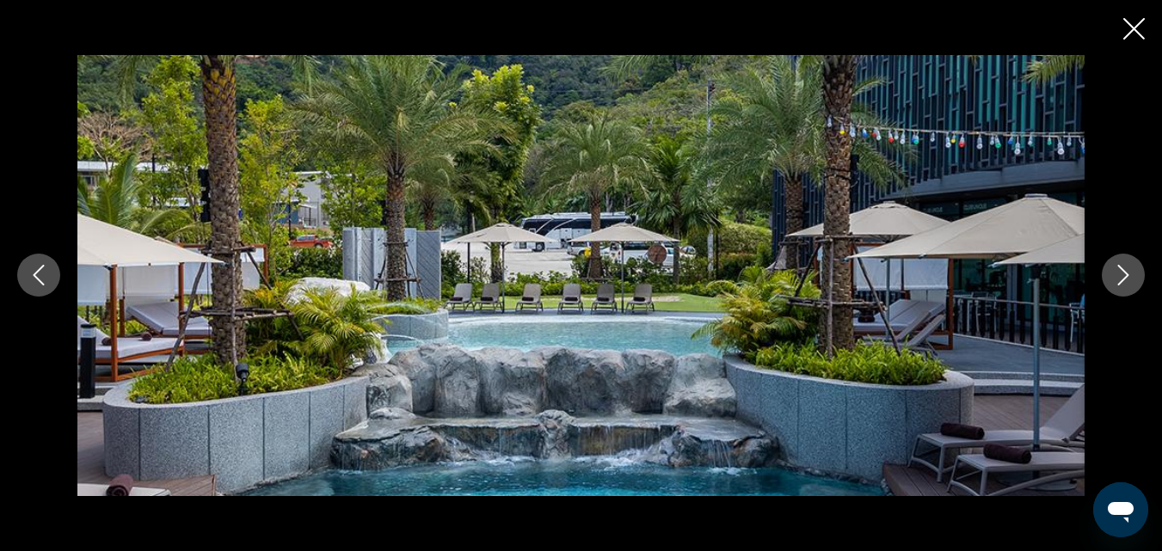
click at [1103, 281] on button "Next image" at bounding box center [1123, 275] width 43 height 43
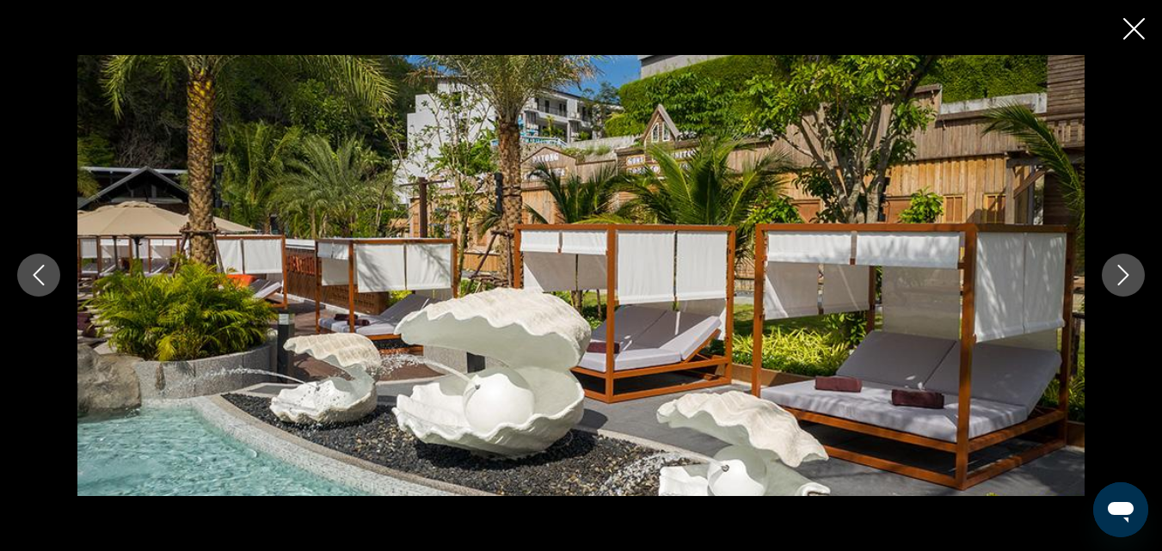
click at [1103, 281] on button "Next image" at bounding box center [1123, 275] width 43 height 43
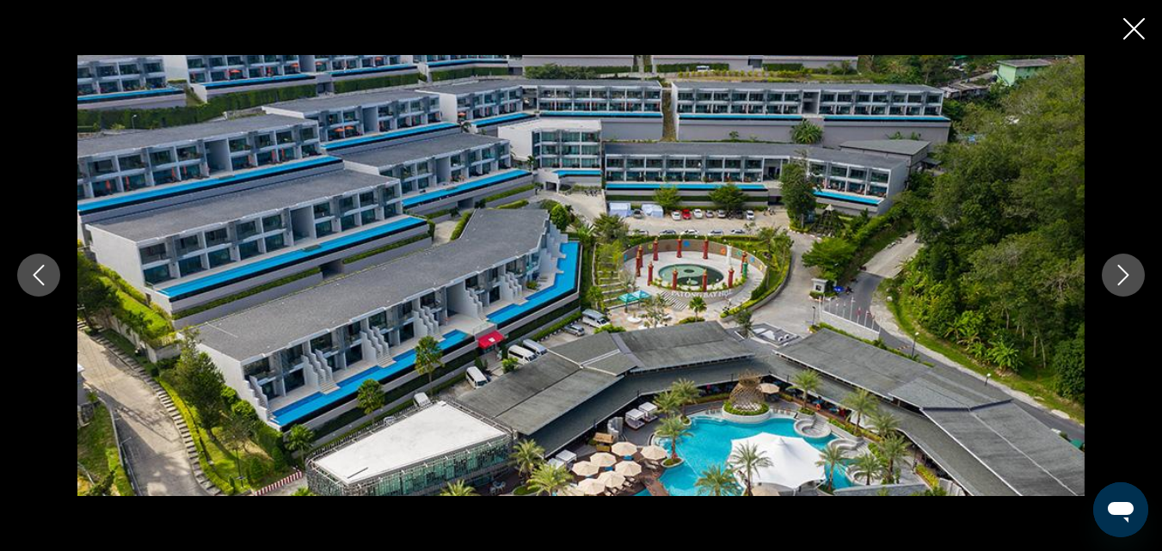
click at [1131, 19] on icon "Close slideshow" at bounding box center [1134, 29] width 22 height 22
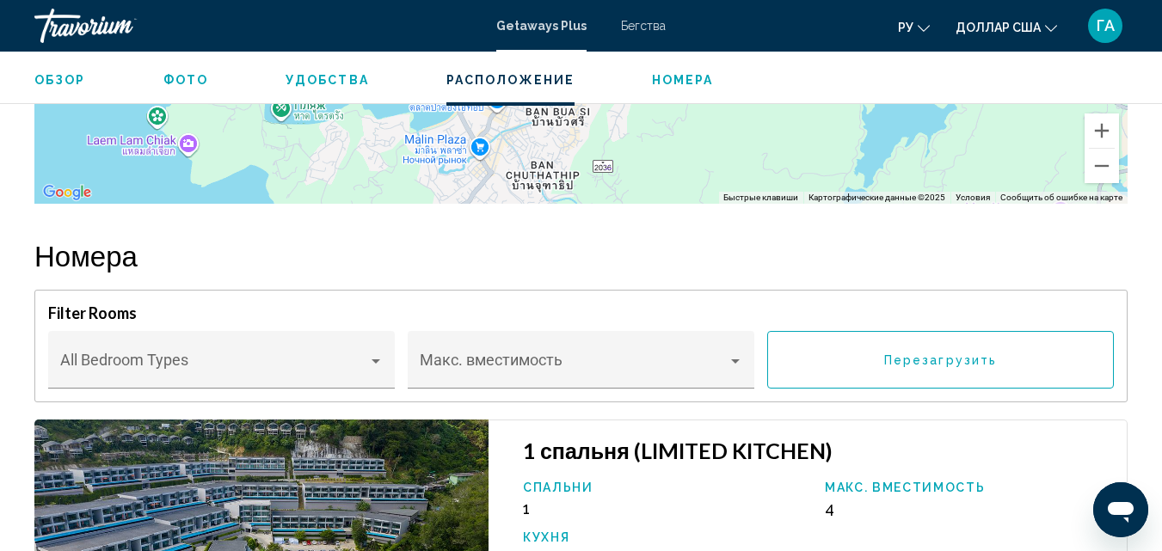
scroll to position [2766, 0]
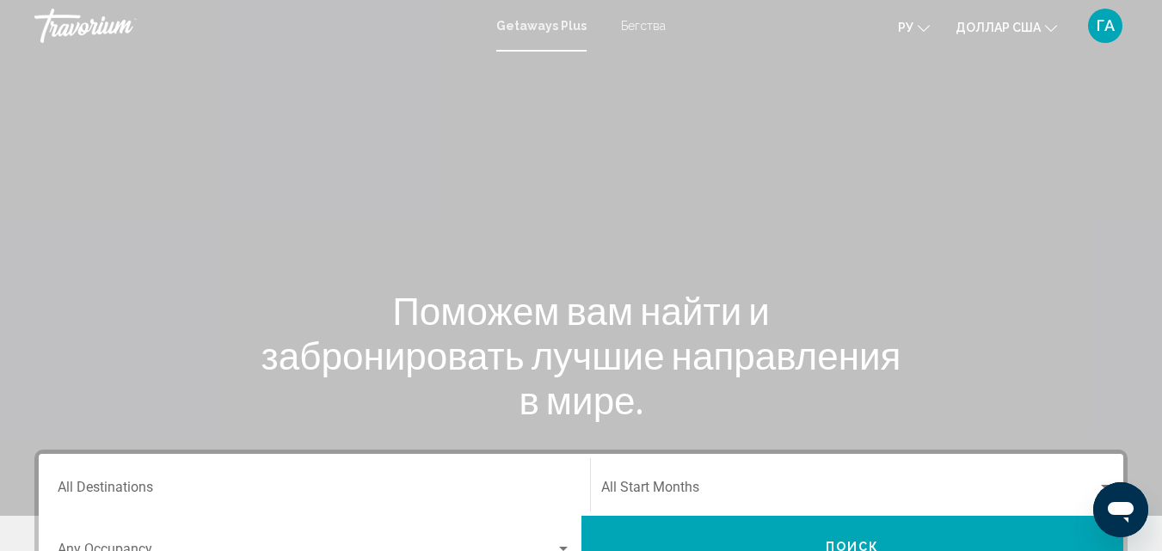
scroll to position [86, 0]
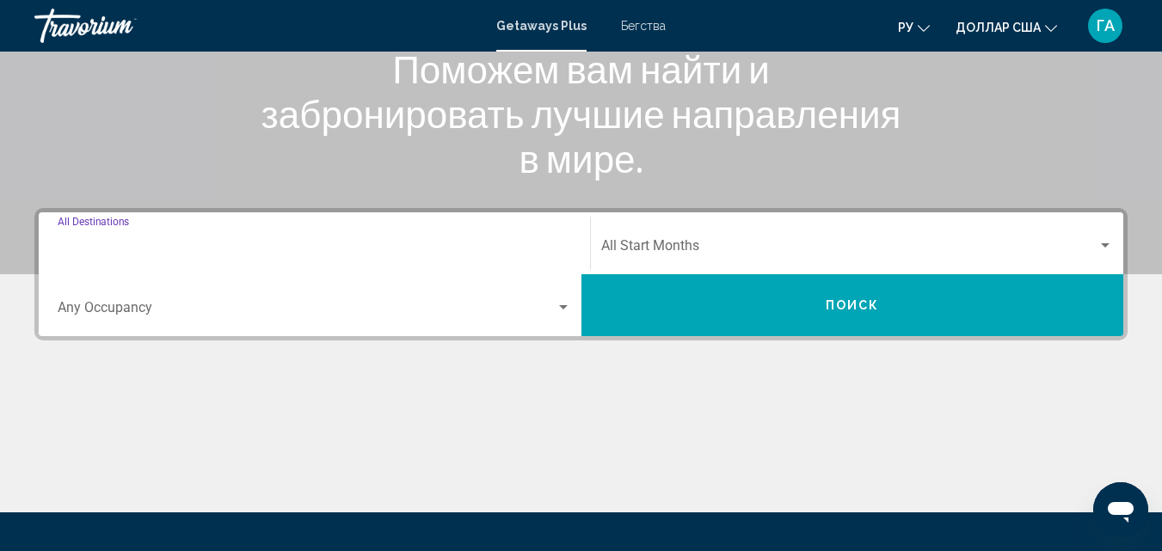
click at [157, 245] on input "Destination All Destinations" at bounding box center [315, 249] width 514 height 15
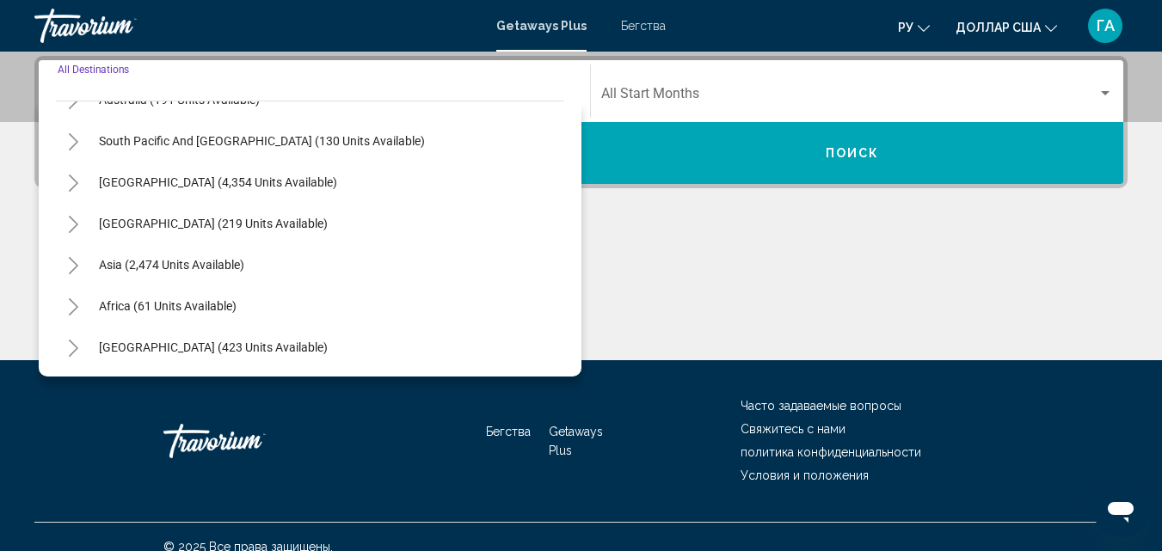
scroll to position [414, 0]
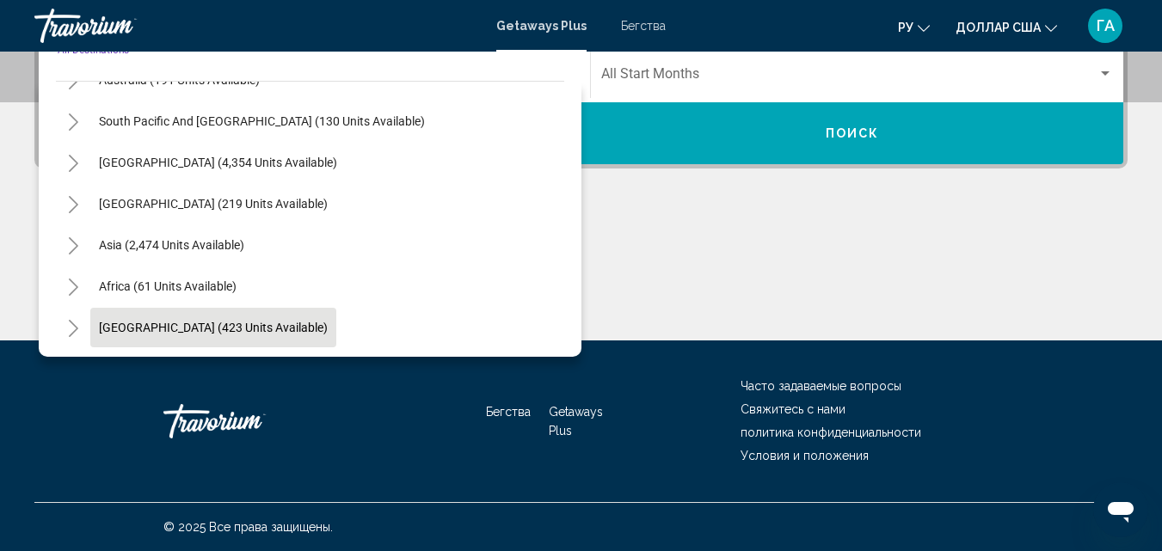
click at [202, 338] on button "[GEOGRAPHIC_DATA] (423 units available)" at bounding box center [213, 328] width 246 height 40
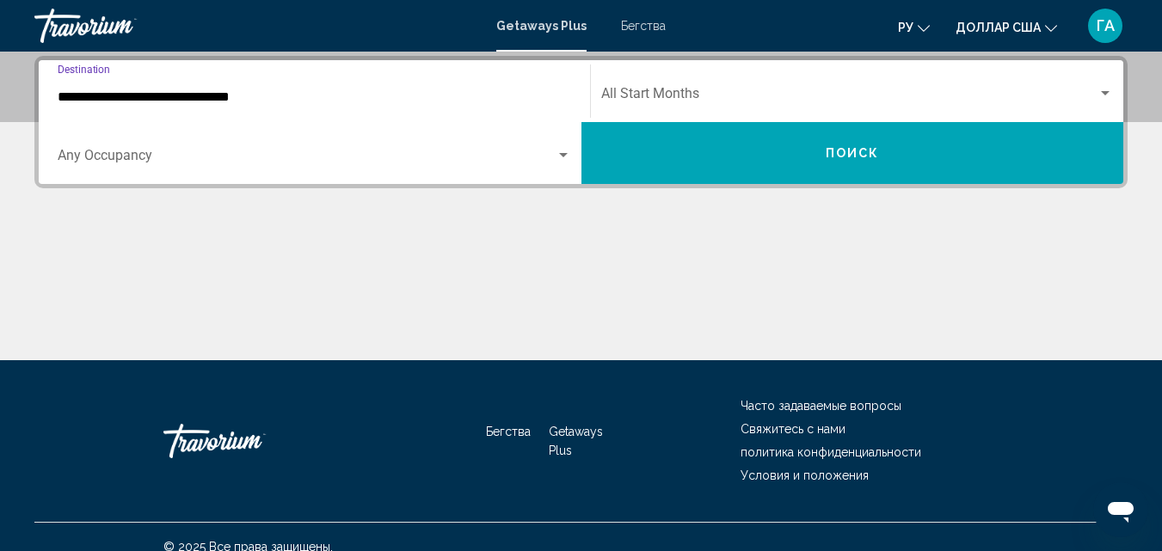
click at [165, 95] on input "**********" at bounding box center [315, 96] width 514 height 15
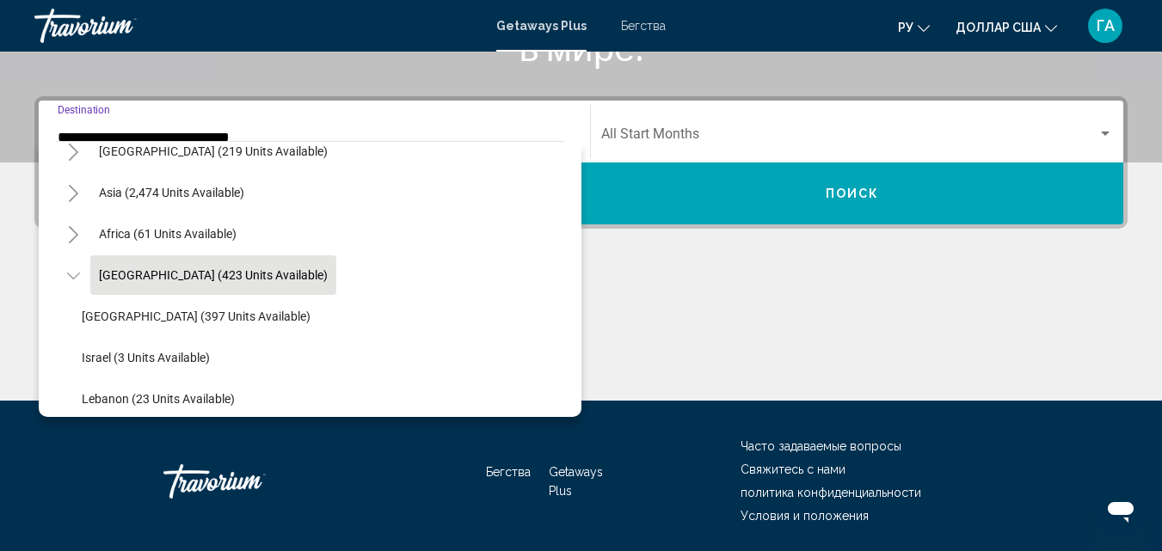
scroll to position [403, 0]
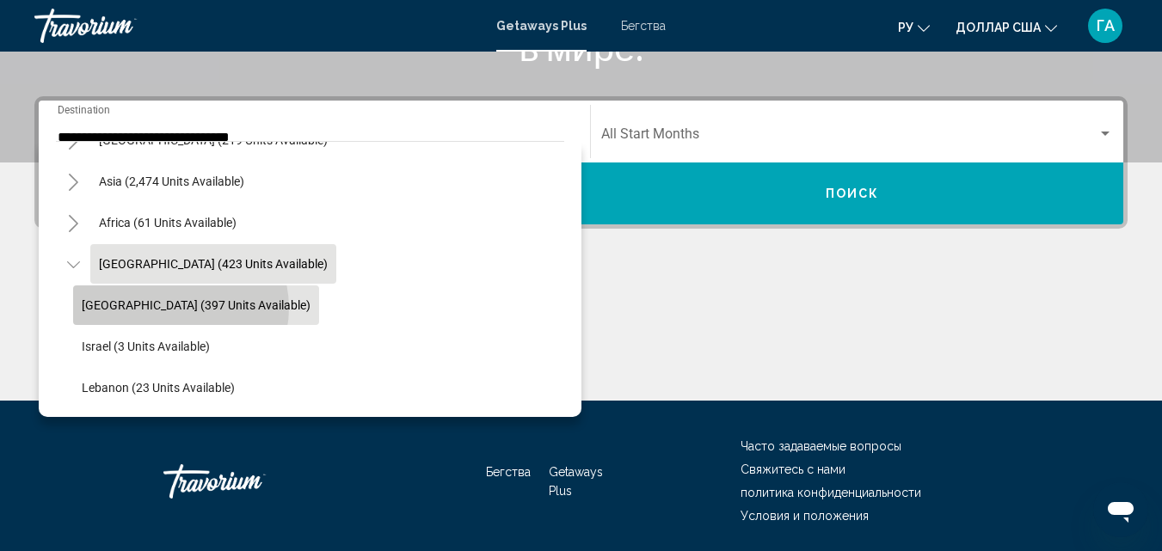
click at [180, 308] on span "[GEOGRAPHIC_DATA] (397 units available)" at bounding box center [196, 305] width 229 height 14
type input "**********"
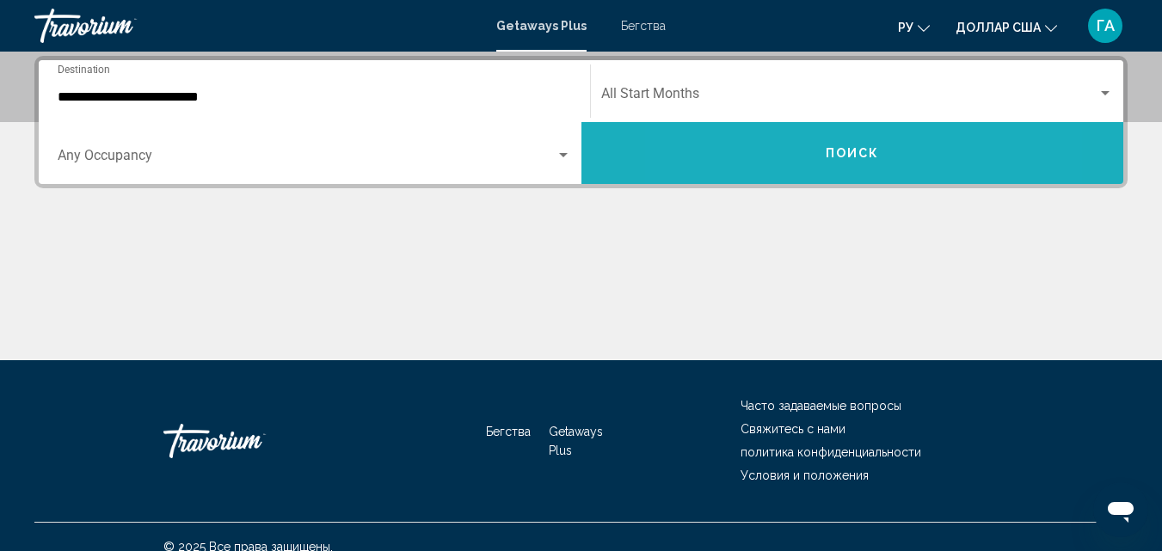
click at [776, 162] on button "Поиск" at bounding box center [852, 153] width 543 height 62
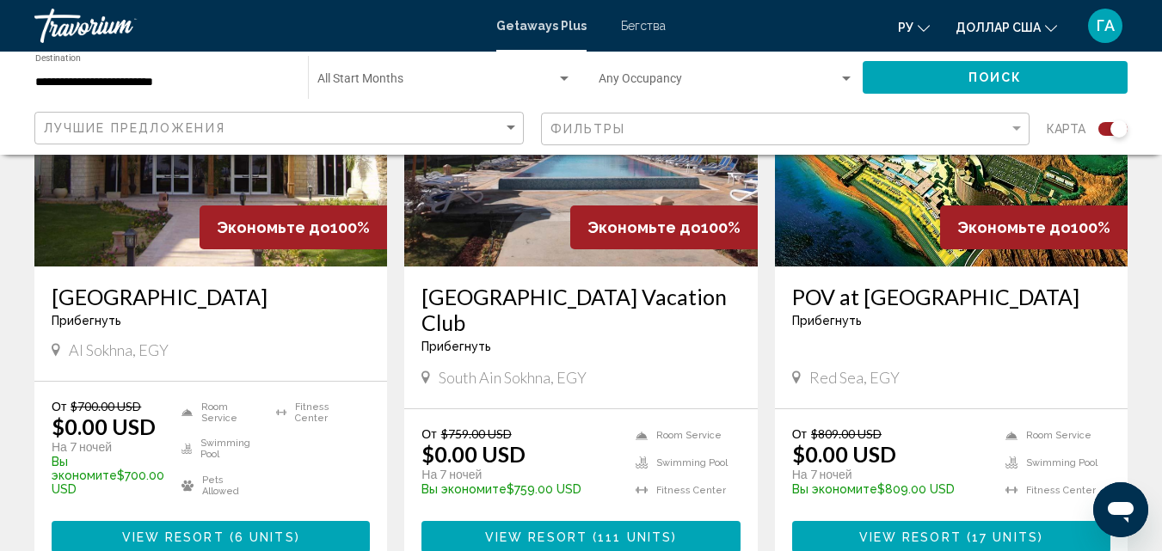
scroll to position [860, 0]
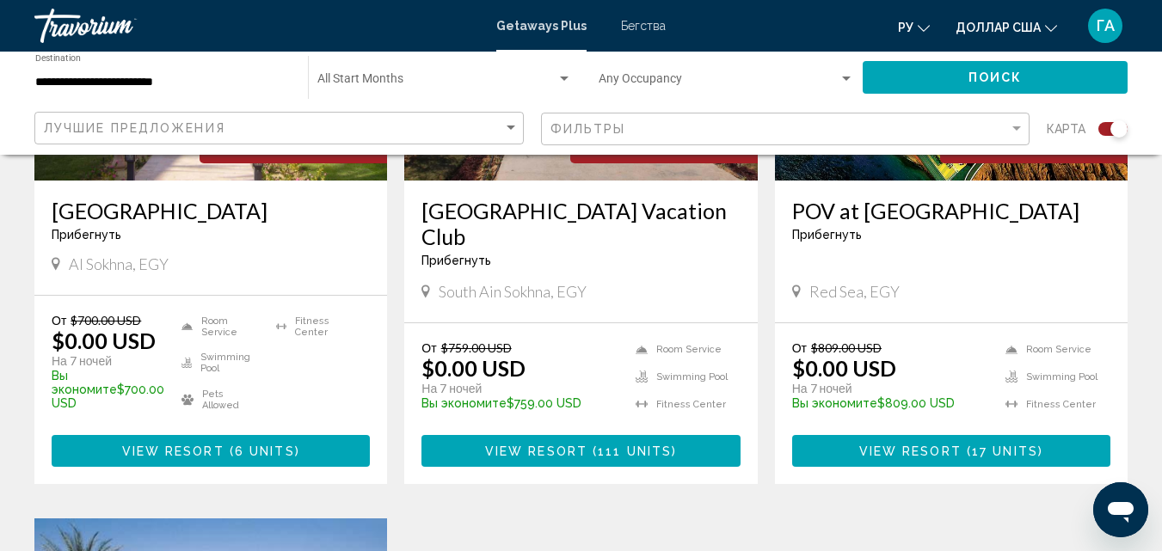
click at [1020, 458] on span "17 units" at bounding box center [1005, 452] width 66 height 14
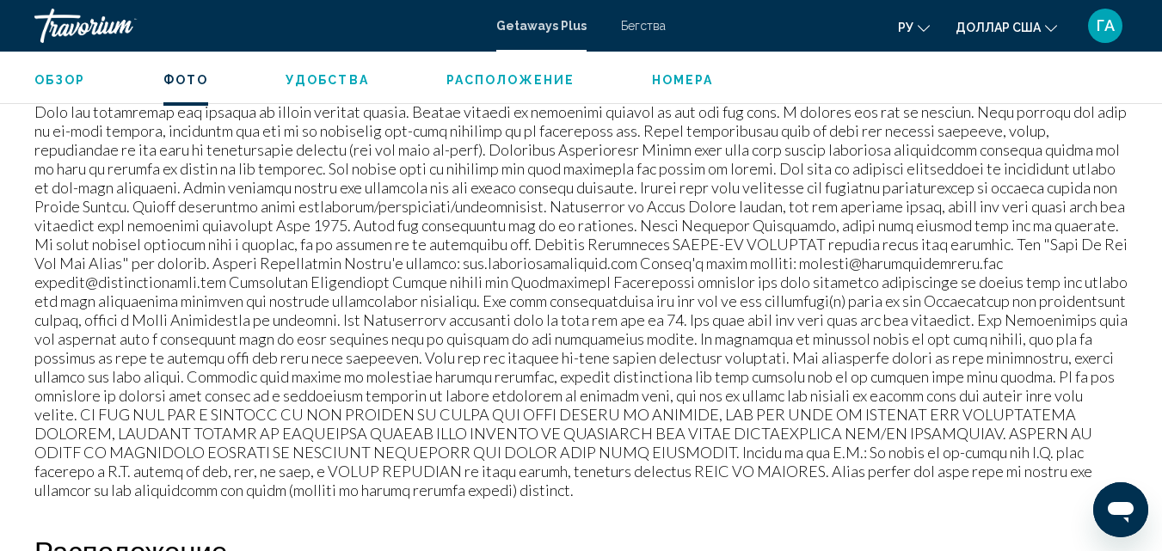
scroll to position [1476, 0]
